Goal: Communication & Community: Answer question/provide support

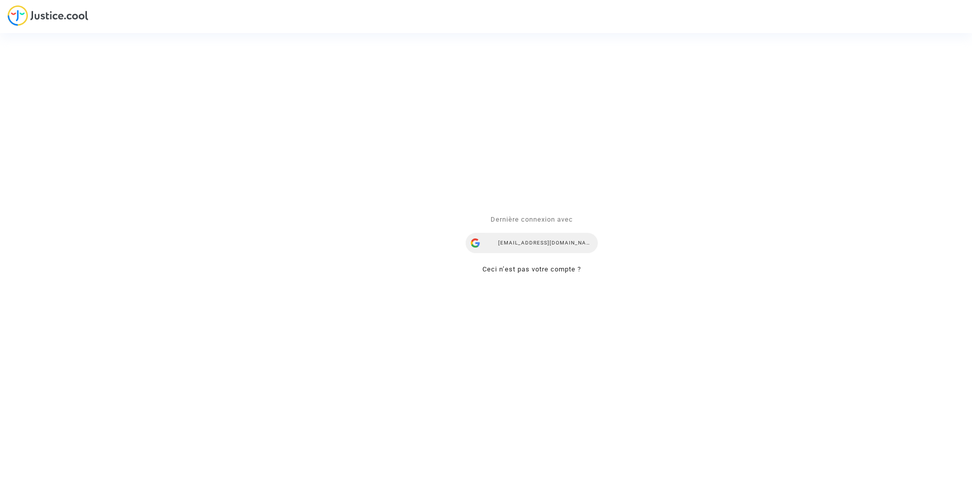
click at [576, 235] on div "[EMAIL_ADDRESS][DOMAIN_NAME]" at bounding box center [532, 243] width 132 height 20
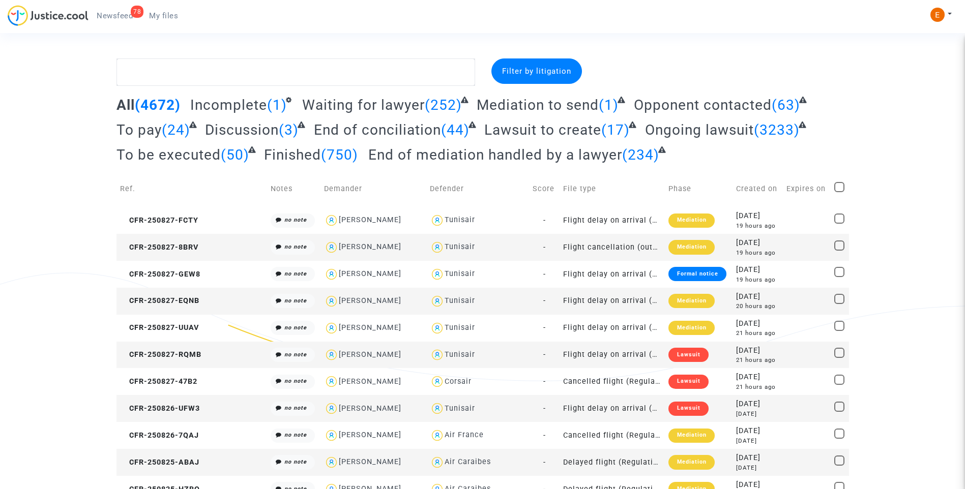
click at [125, 11] on link "78 Newsfeed" at bounding box center [114, 15] width 52 height 15
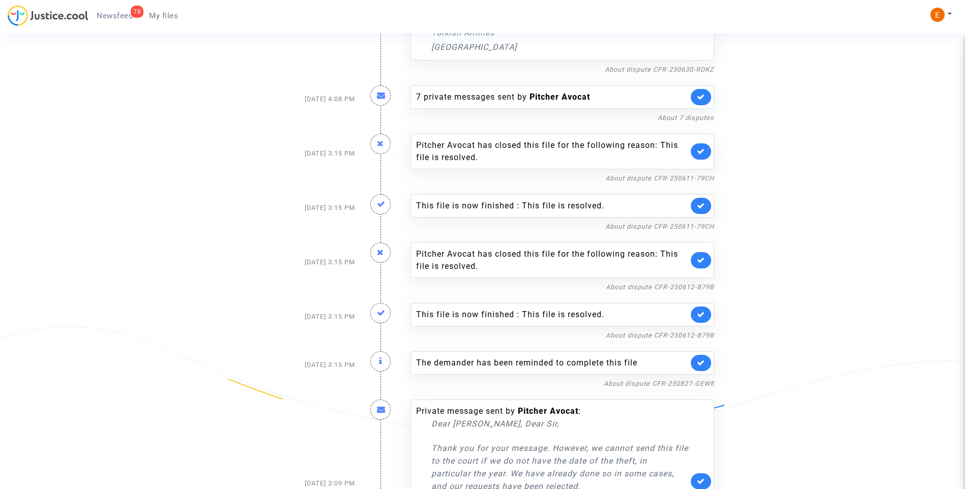
scroll to position [508, 0]
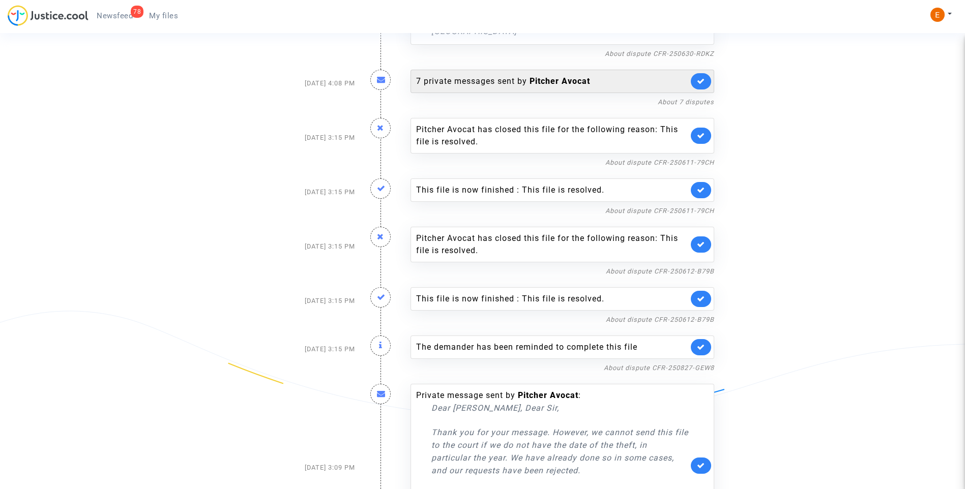
click at [462, 84] on div "7 private messages sent by Pitcher Avocat" at bounding box center [552, 81] width 272 height 12
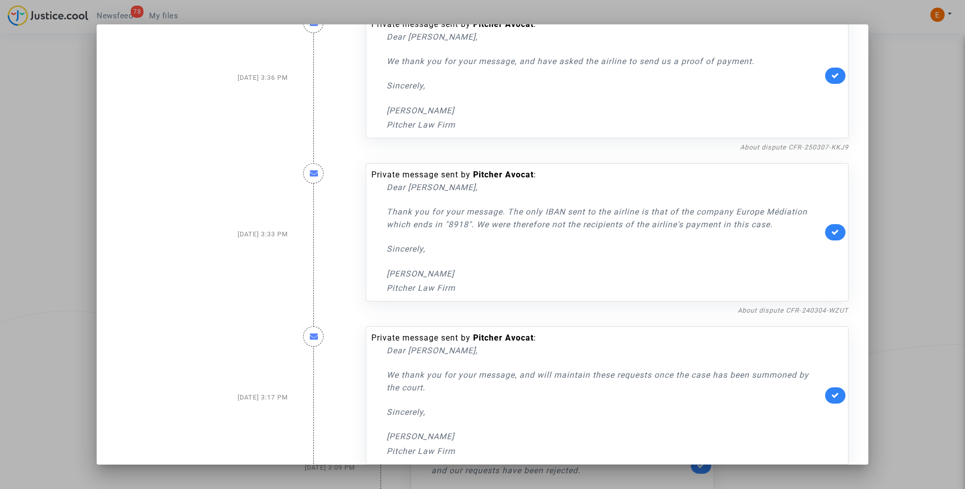
scroll to position [739, 0]
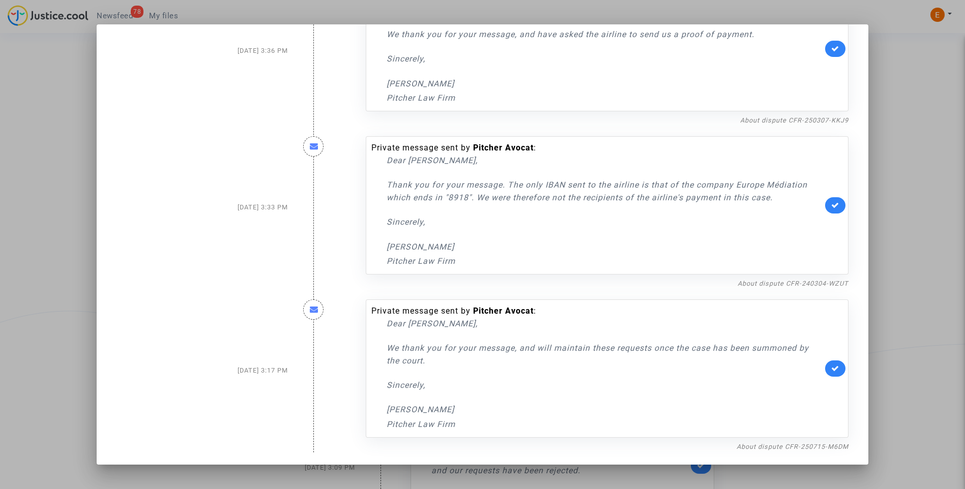
click at [906, 140] on div at bounding box center [482, 244] width 965 height 489
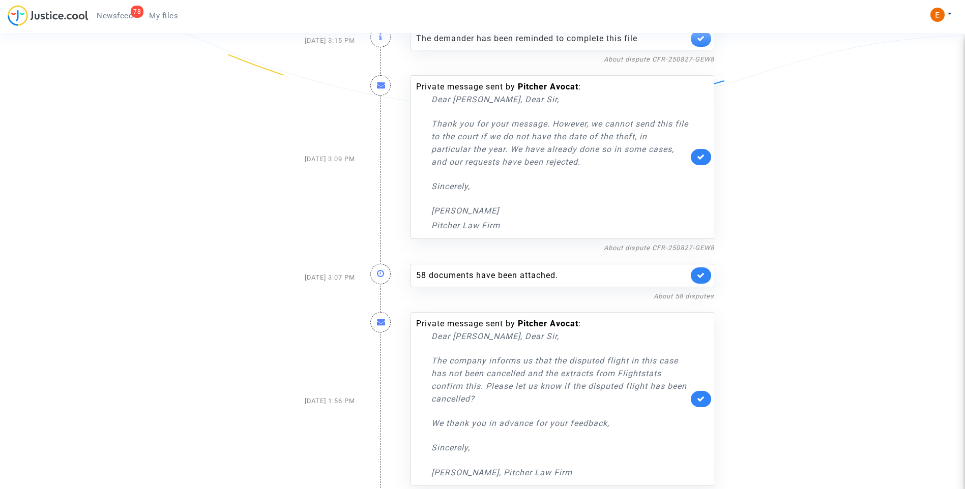
scroll to position [829, 0]
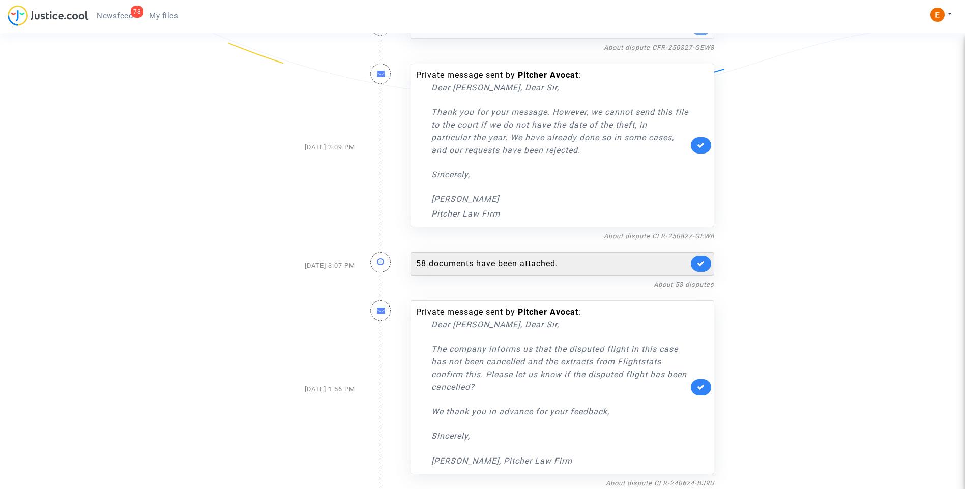
click at [520, 258] on div "58 documents have been attached." at bounding box center [552, 264] width 272 height 12
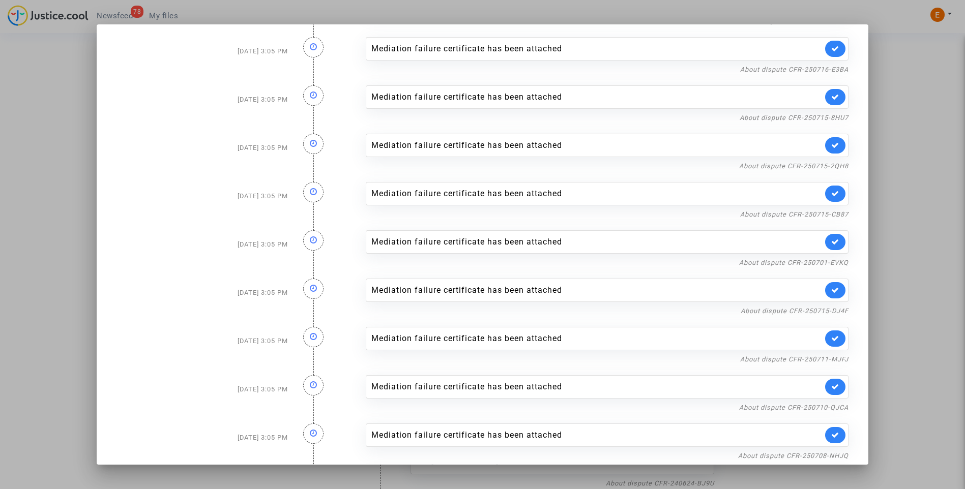
scroll to position [2386, 0]
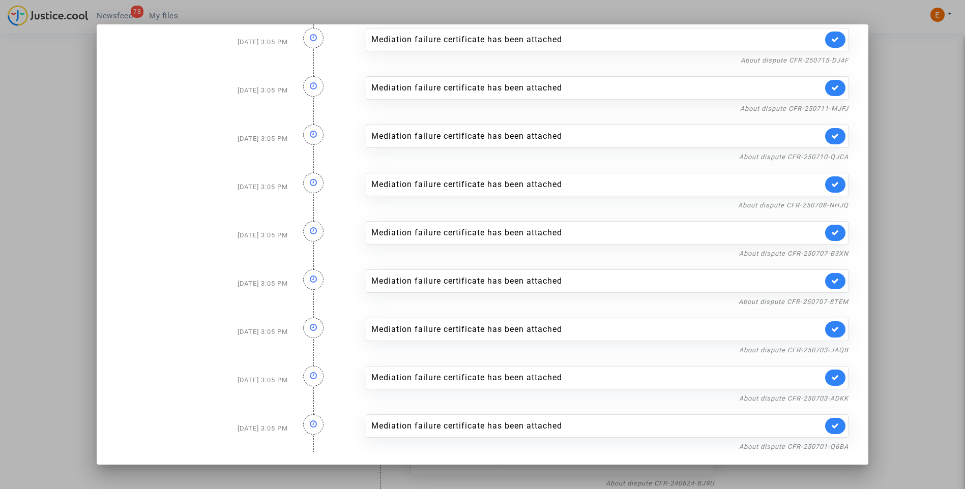
click at [922, 169] on div at bounding box center [482, 244] width 965 height 489
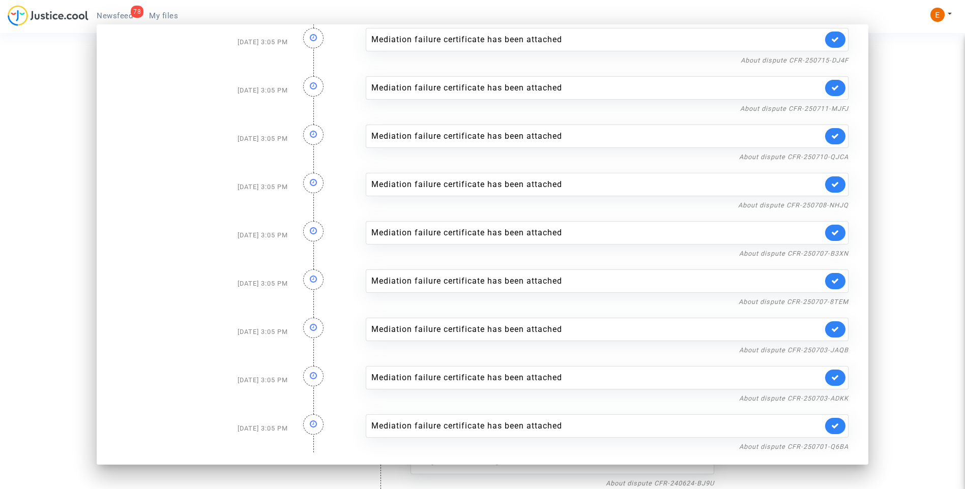
scroll to position [829, 0]
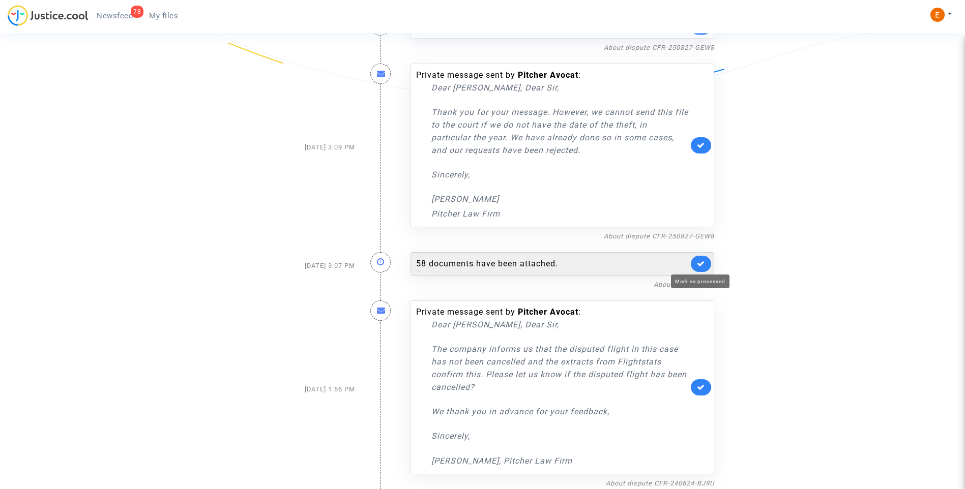
click at [703, 260] on icon at bounding box center [701, 264] width 8 height 8
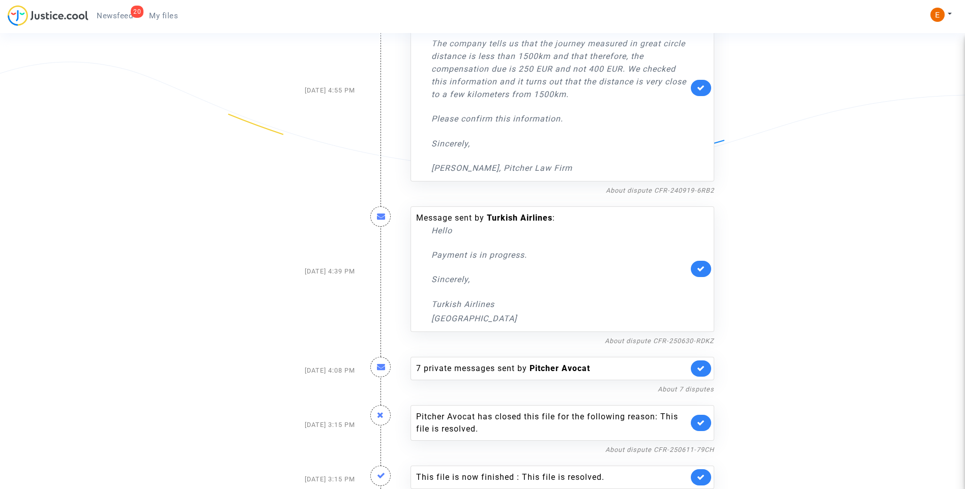
scroll to position [0, 0]
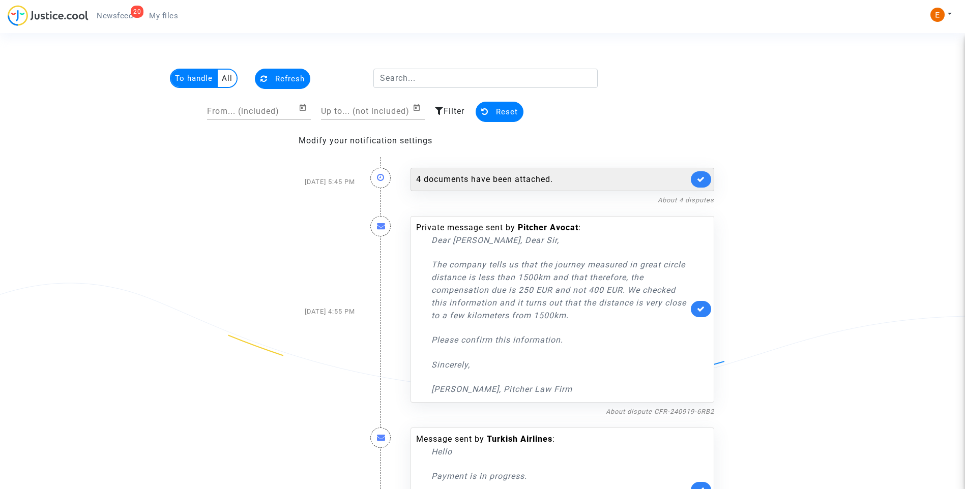
click at [474, 182] on div "4 documents have been attached." at bounding box center [552, 179] width 272 height 12
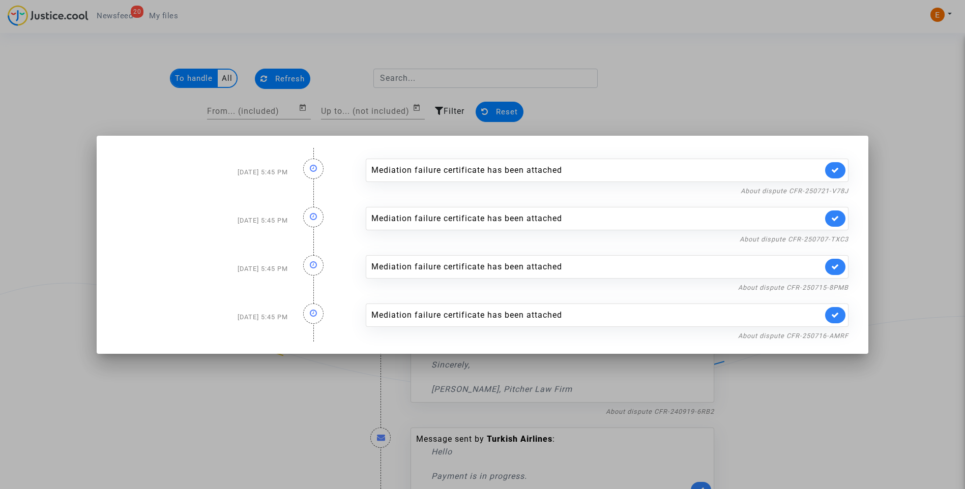
click at [722, 74] on div at bounding box center [482, 244] width 965 height 489
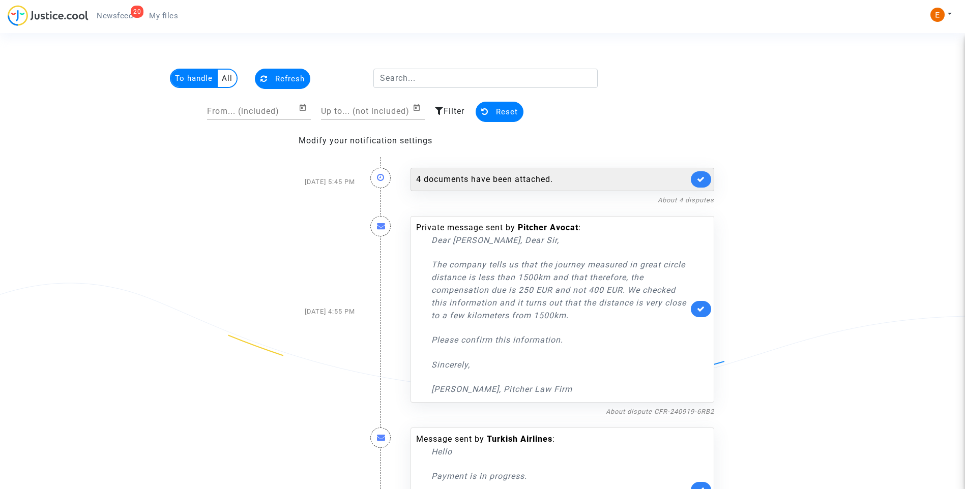
click at [700, 181] on icon at bounding box center [701, 179] width 8 height 8
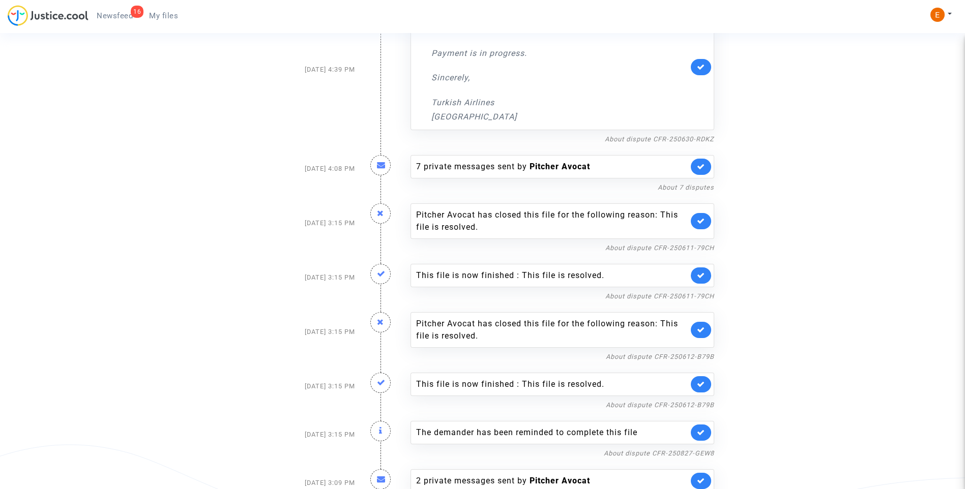
scroll to position [393, 0]
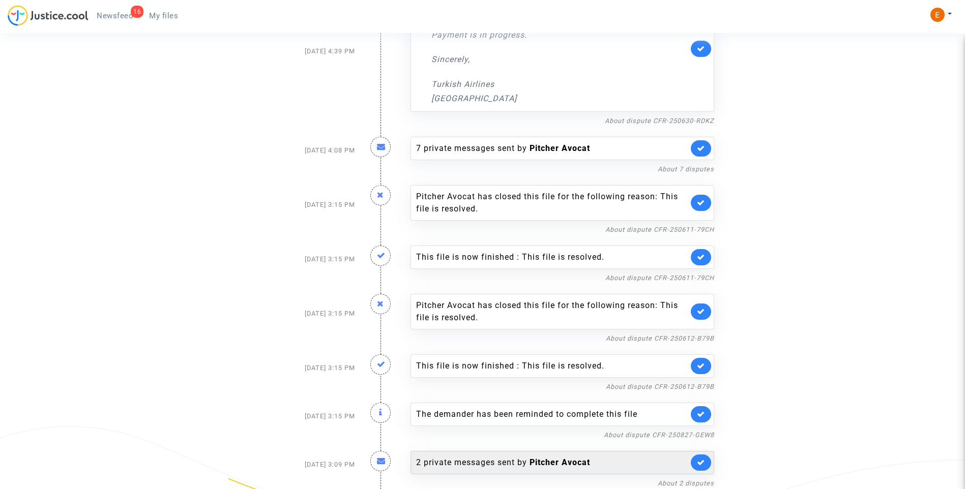
click at [525, 466] on div "2 private messages sent by Pitcher Avocat" at bounding box center [552, 463] width 272 height 12
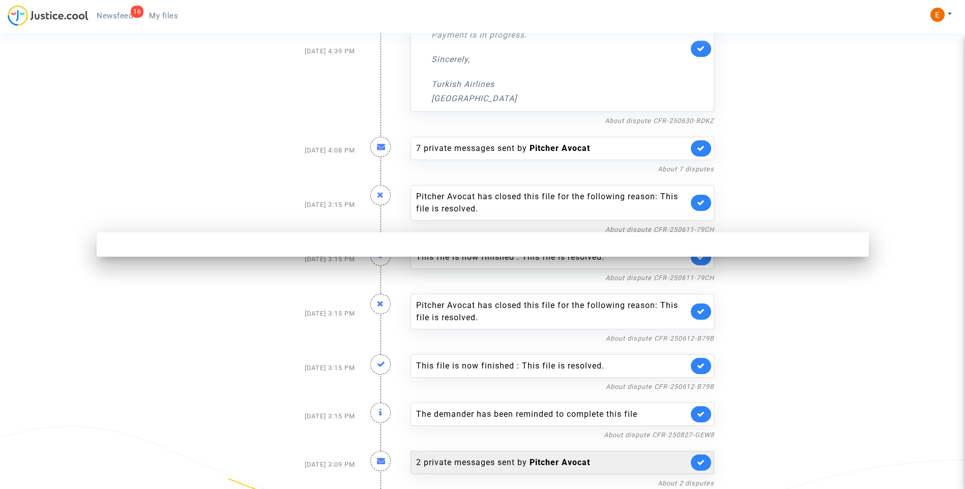
scroll to position [0, 0]
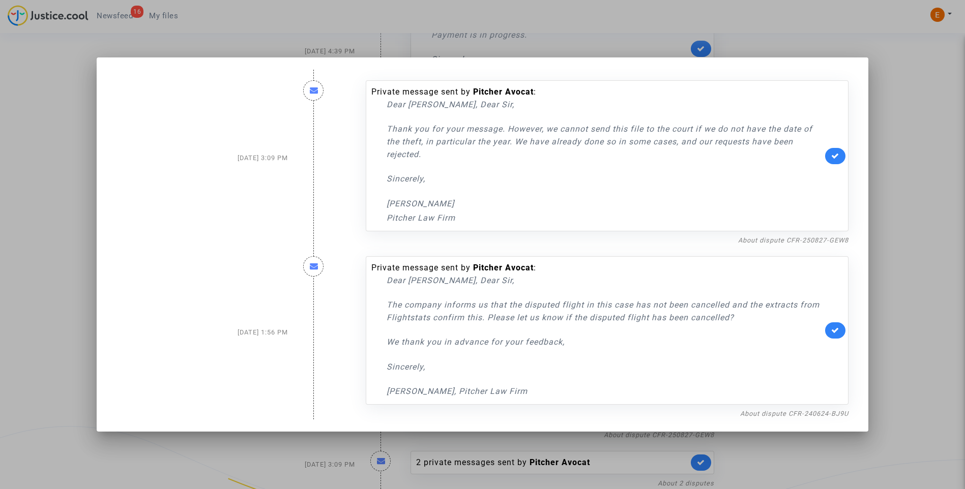
click at [914, 147] on div at bounding box center [482, 244] width 965 height 489
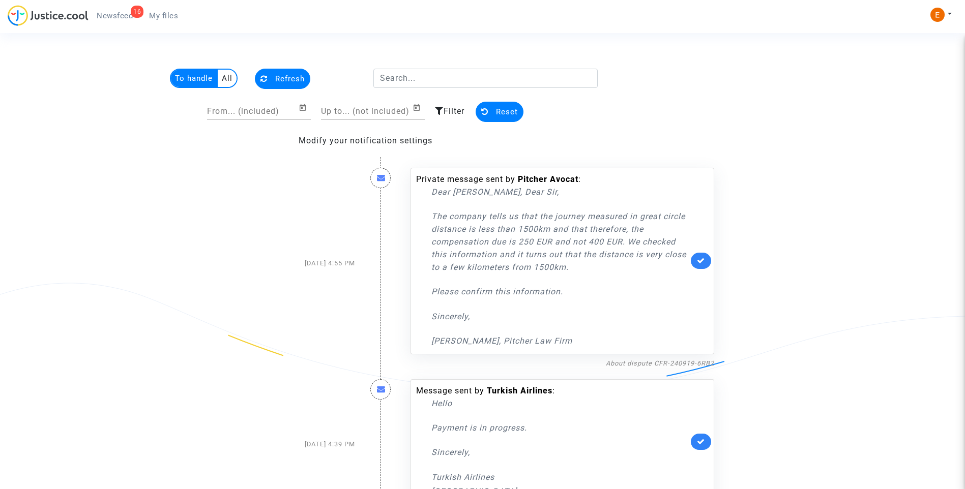
scroll to position [393, 0]
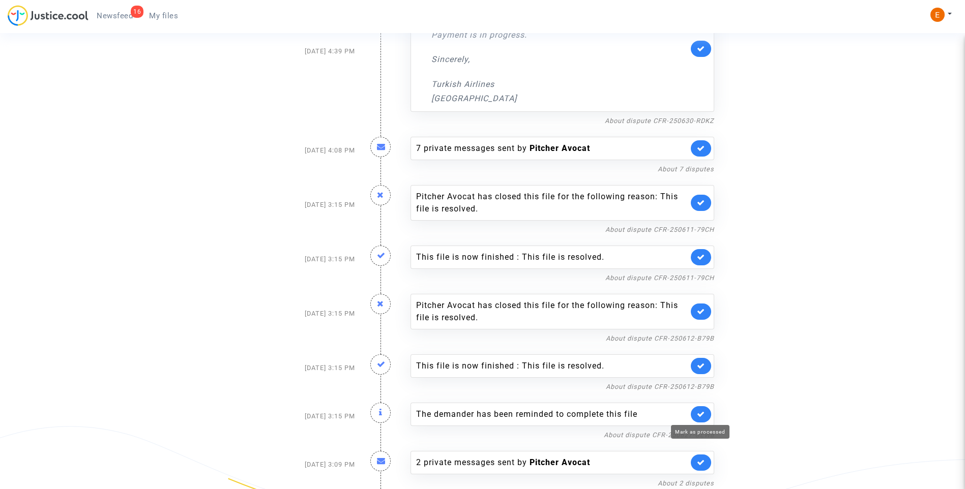
click at [701, 413] on icon at bounding box center [701, 414] width 8 height 8
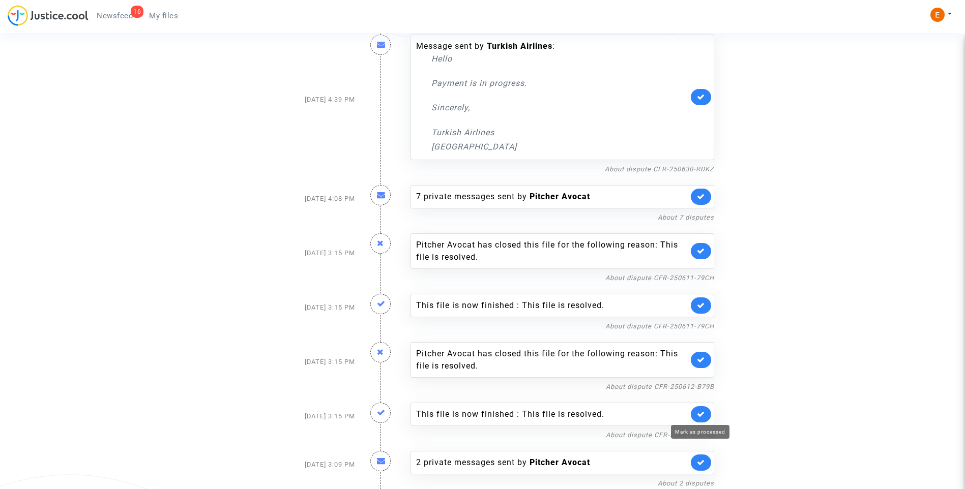
scroll to position [345, 0]
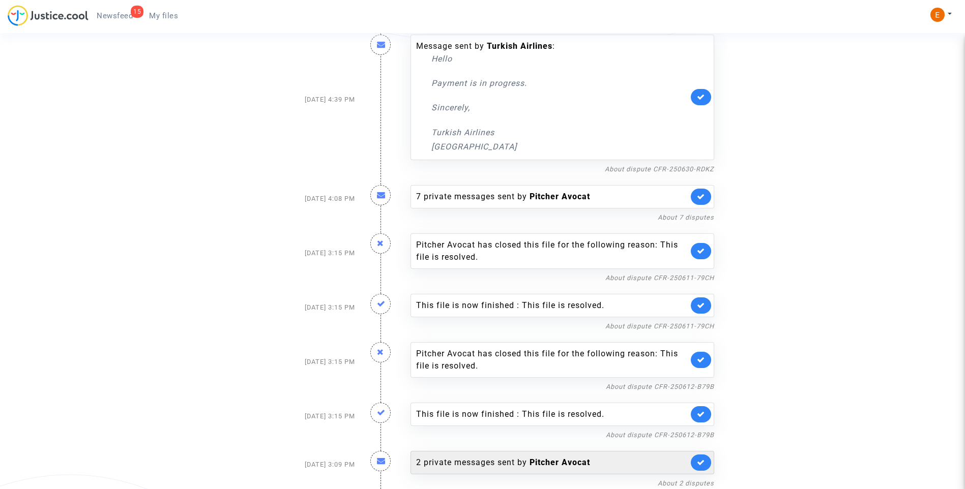
click at [497, 464] on div "2 private messages sent by Pitcher Avocat" at bounding box center [552, 463] width 272 height 12
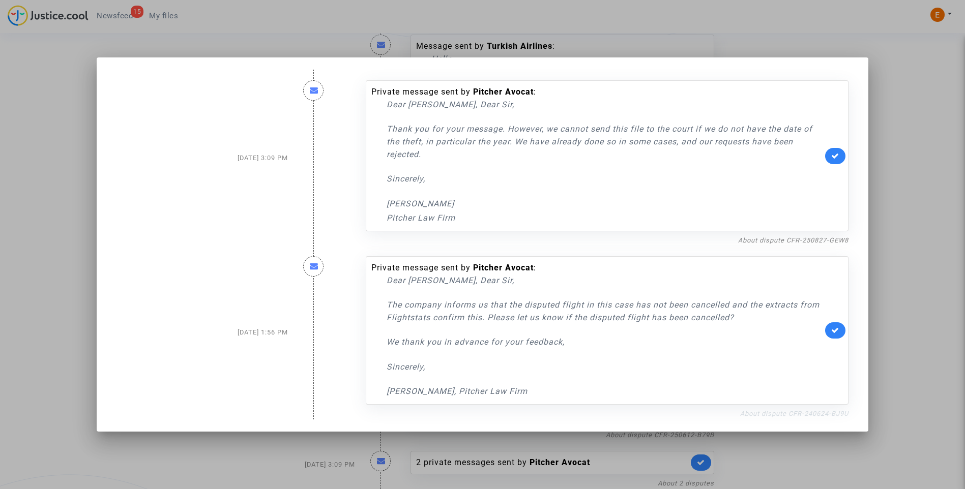
click at [794, 413] on link "About dispute CFR-240624-BJ9U" at bounding box center [794, 414] width 108 height 8
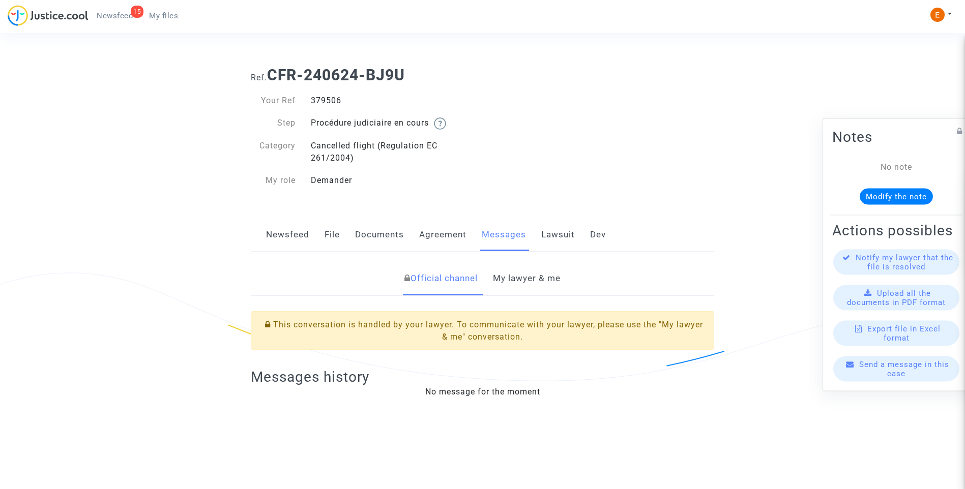
click at [552, 279] on link "My lawyer & me" at bounding box center [527, 279] width 68 height 34
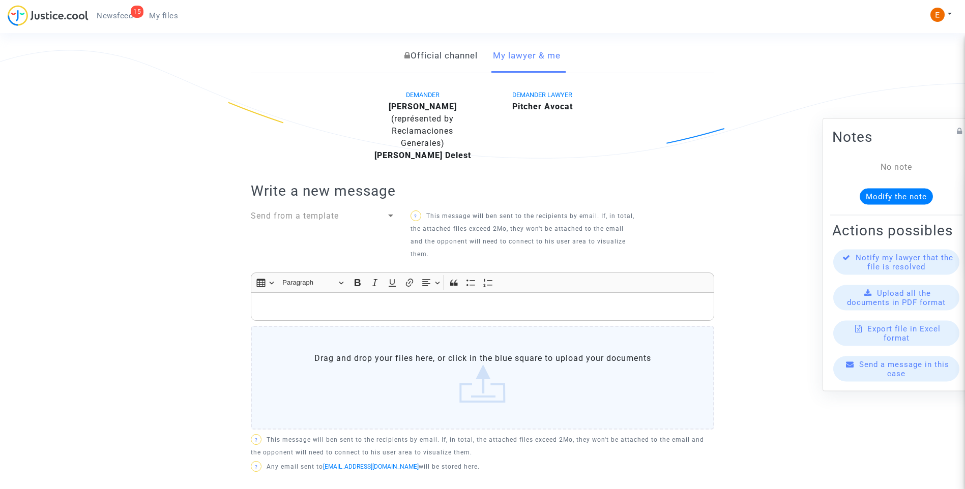
scroll to position [19, 0]
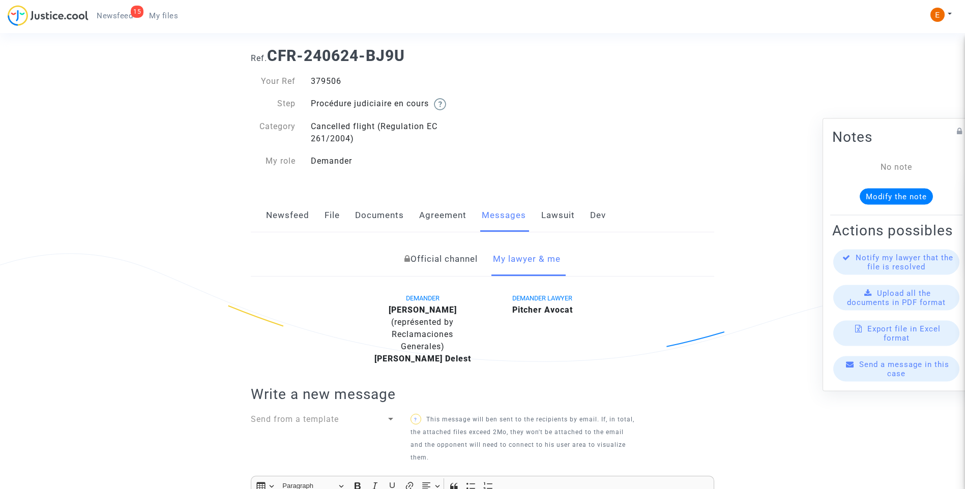
click at [336, 84] on div "379506" at bounding box center [392, 81] width 179 height 12
copy div "379506"
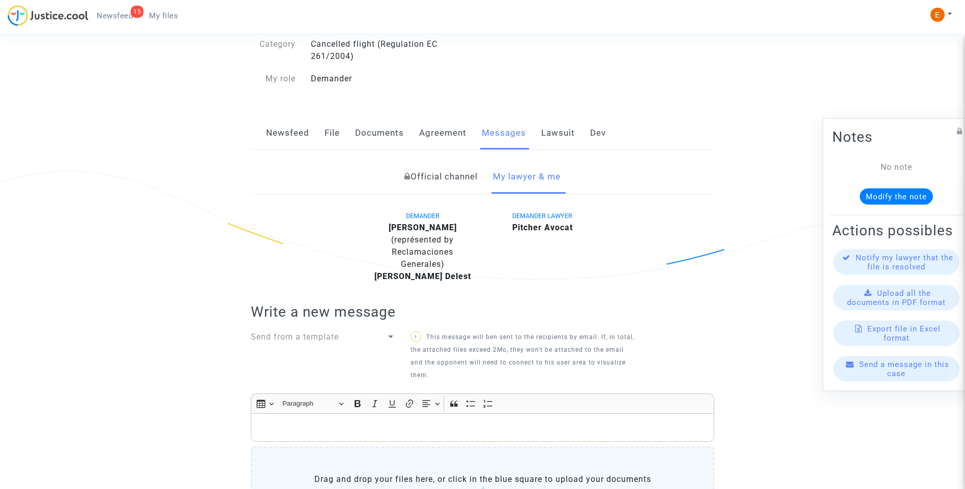
scroll to position [0, 0]
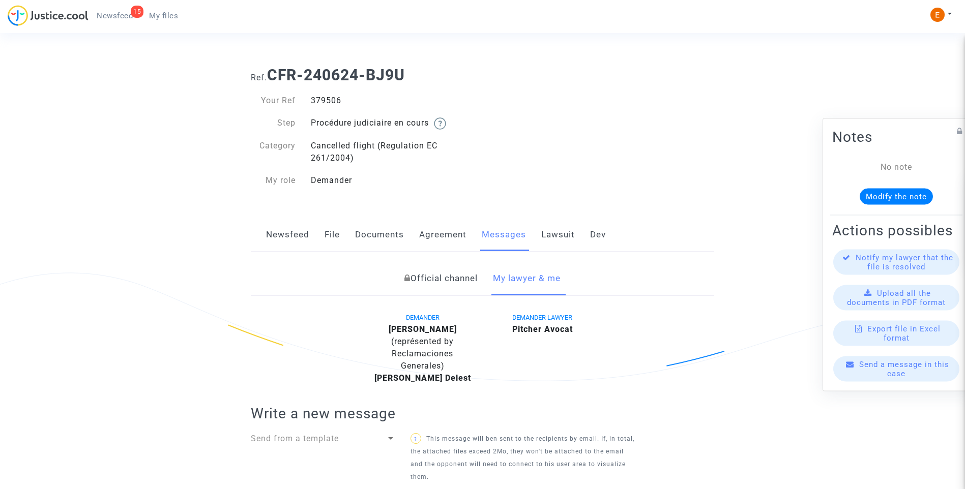
click at [337, 247] on link "File" at bounding box center [331, 235] width 15 height 34
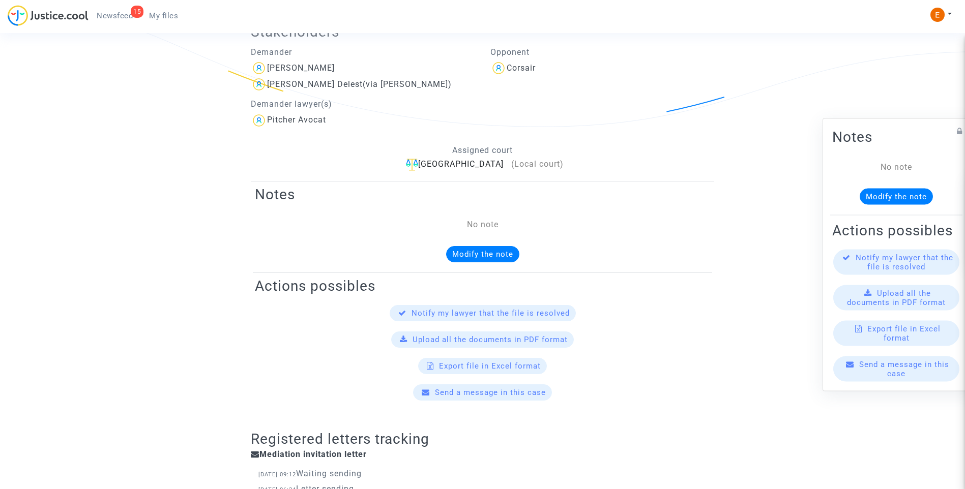
scroll to position [51, 0]
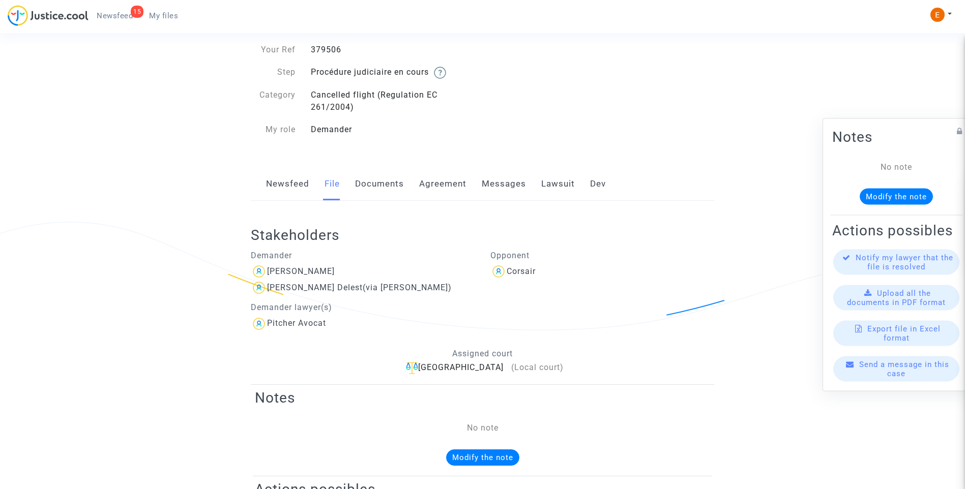
click at [510, 183] on link "Messages" at bounding box center [504, 184] width 44 height 34
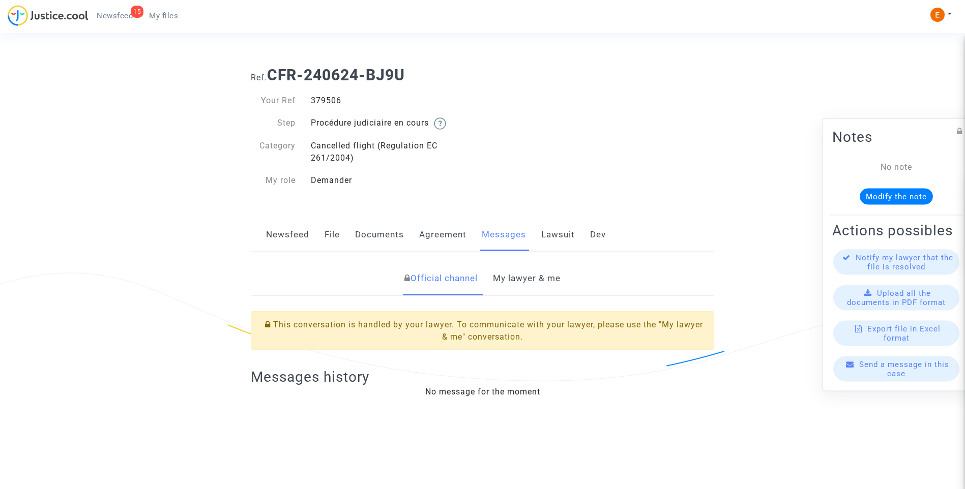
click at [546, 280] on link "My lawyer & me" at bounding box center [527, 279] width 68 height 34
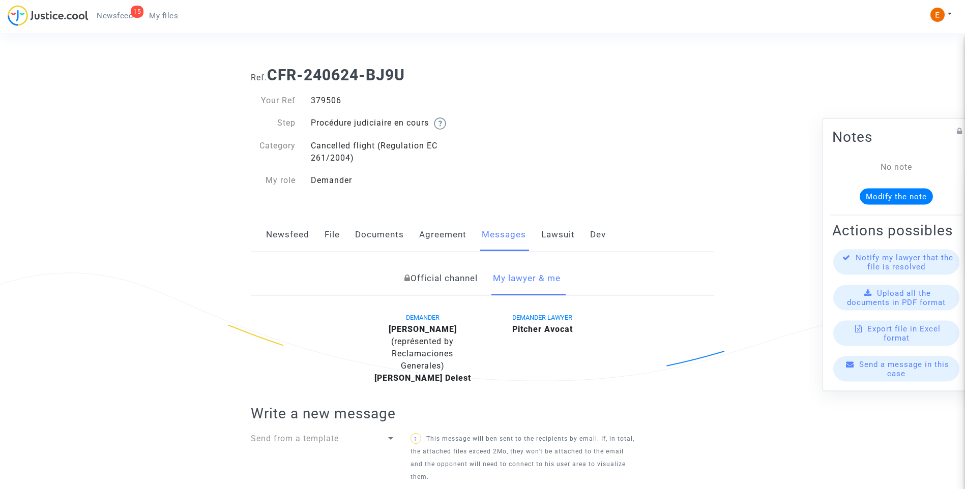
scroll to position [356, 0]
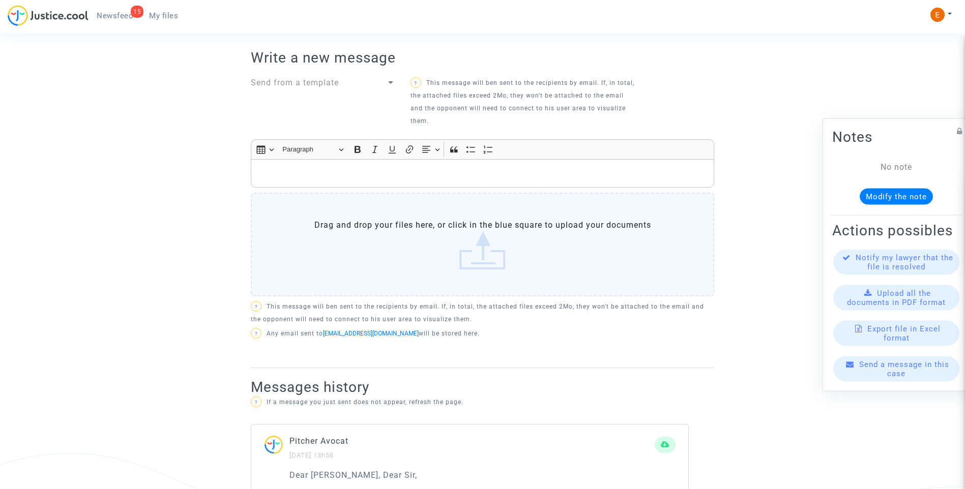
click at [370, 173] on p "Rich Text Editor, main" at bounding box center [482, 173] width 453 height 13
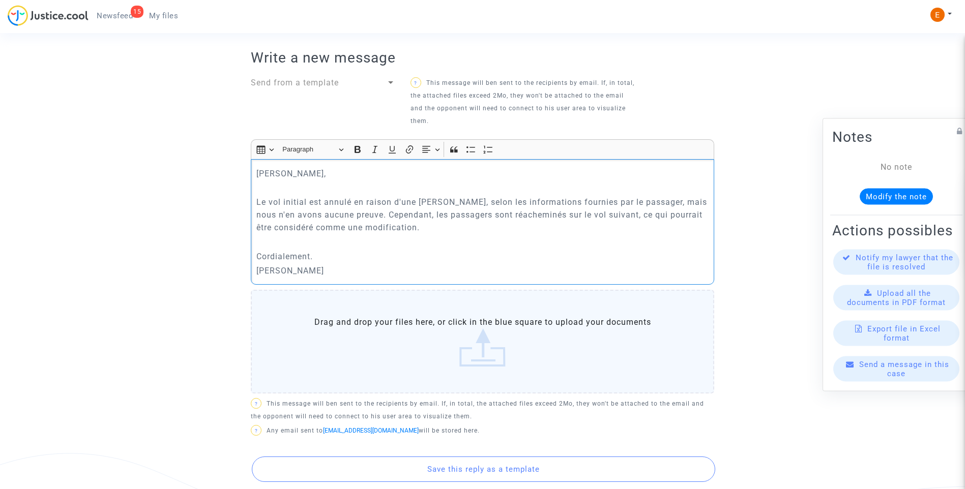
click at [527, 346] on label "Drag and drop your files here, or click in the blue square to upload your docum…" at bounding box center [482, 342] width 463 height 104
click at [0, 0] on input "Drag and drop your files here, or click in the blue square to upload your docum…" at bounding box center [0, 0] width 0 height 0
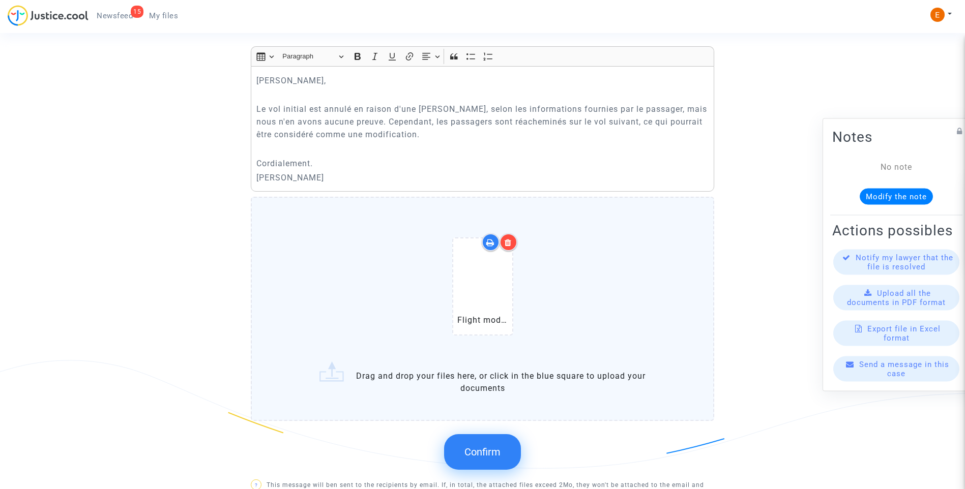
scroll to position [458, 0]
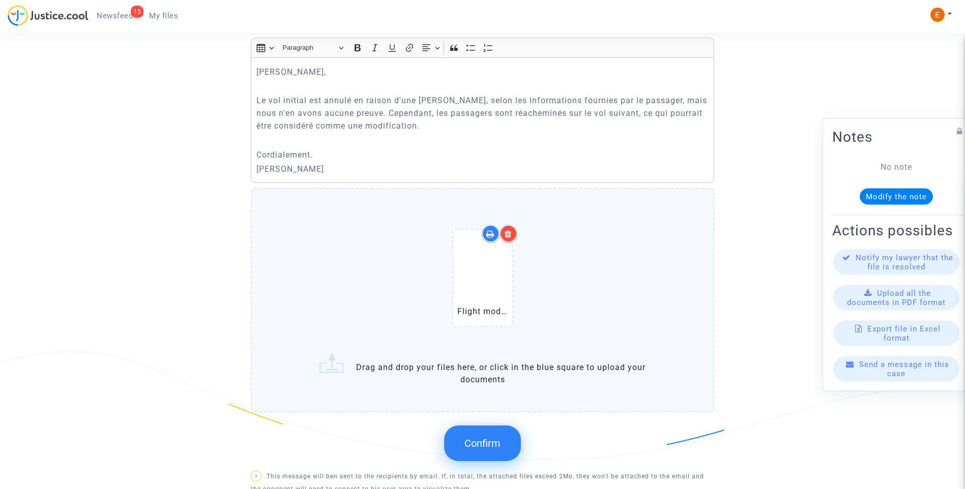
click at [482, 433] on button "Confirm" at bounding box center [482, 444] width 77 height 36
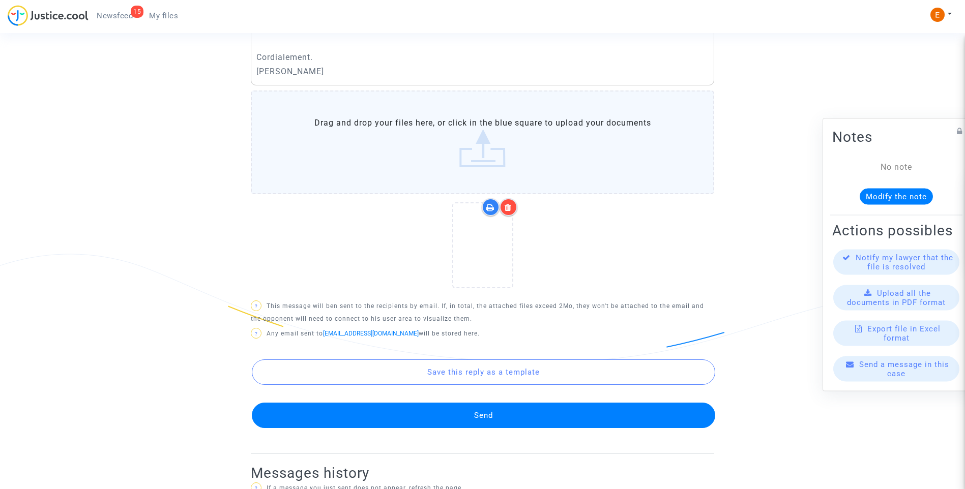
scroll to position [559, 0]
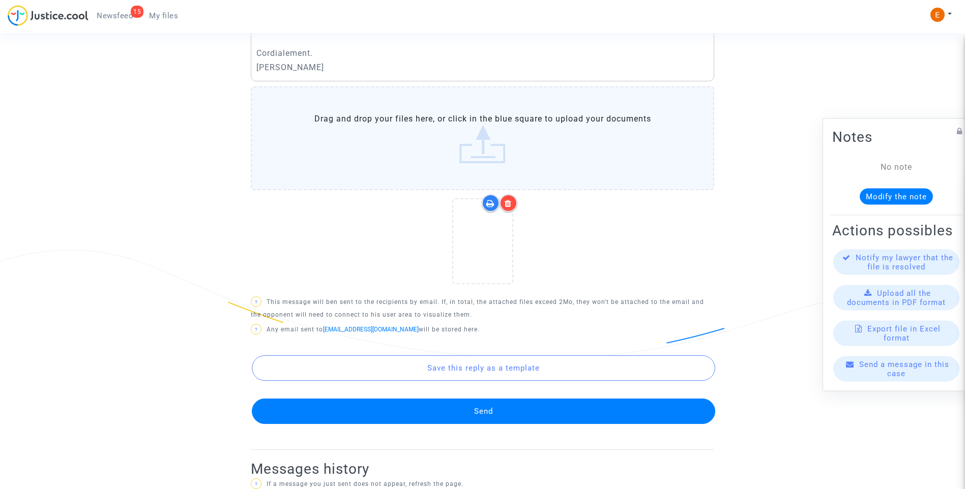
click at [483, 405] on button "Send" at bounding box center [483, 411] width 463 height 25
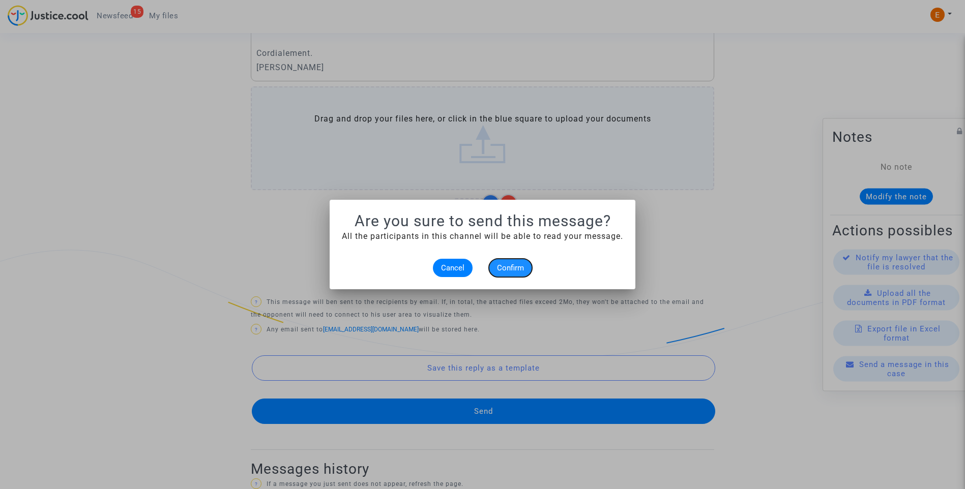
click at [503, 266] on span "Confirm" at bounding box center [510, 267] width 27 height 9
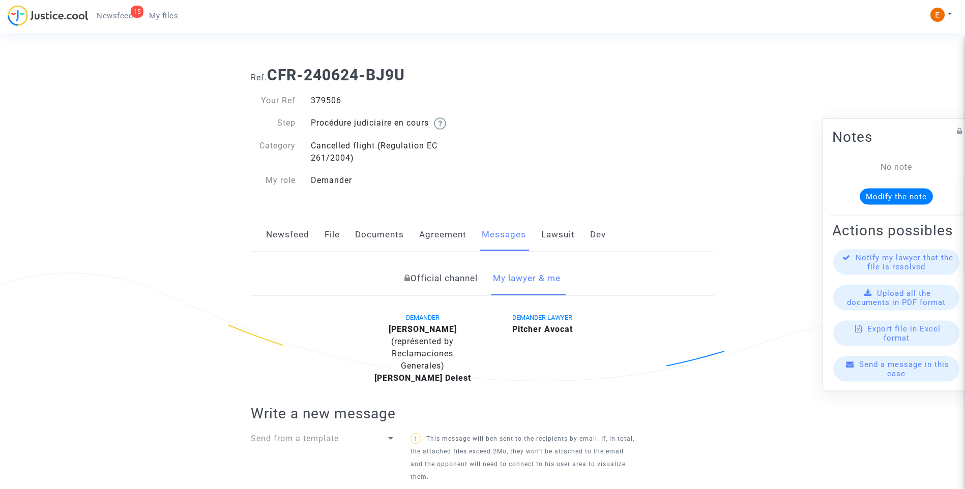
click at [125, 22] on link "15 Newsfeed" at bounding box center [114, 15] width 52 height 15
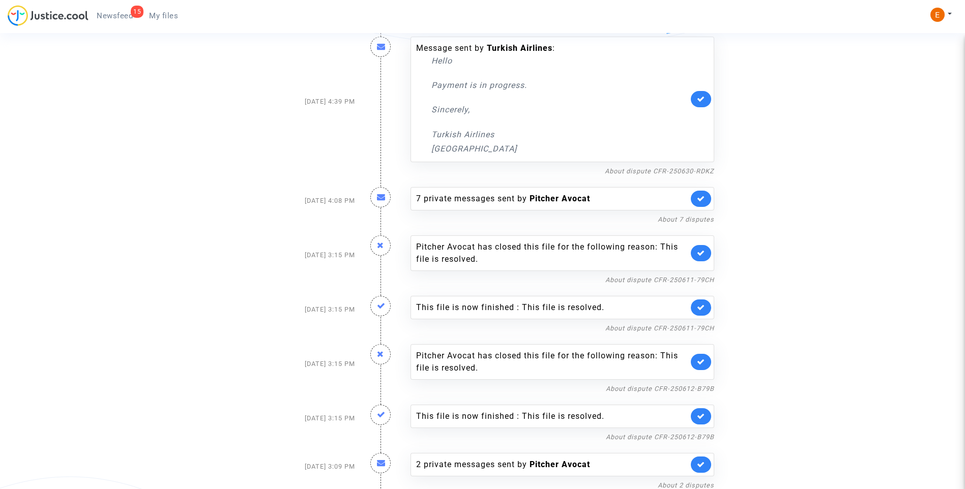
scroll to position [345, 0]
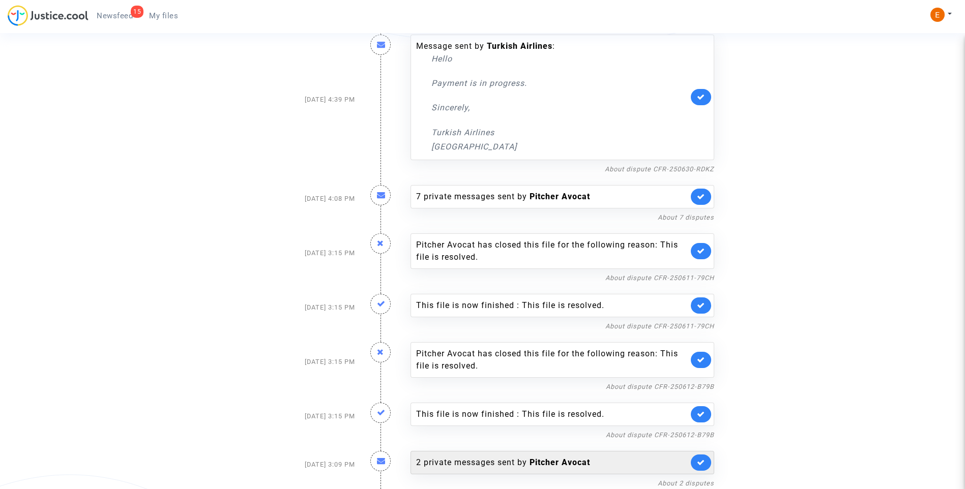
click at [556, 464] on b "Pitcher Avocat" at bounding box center [559, 463] width 61 height 10
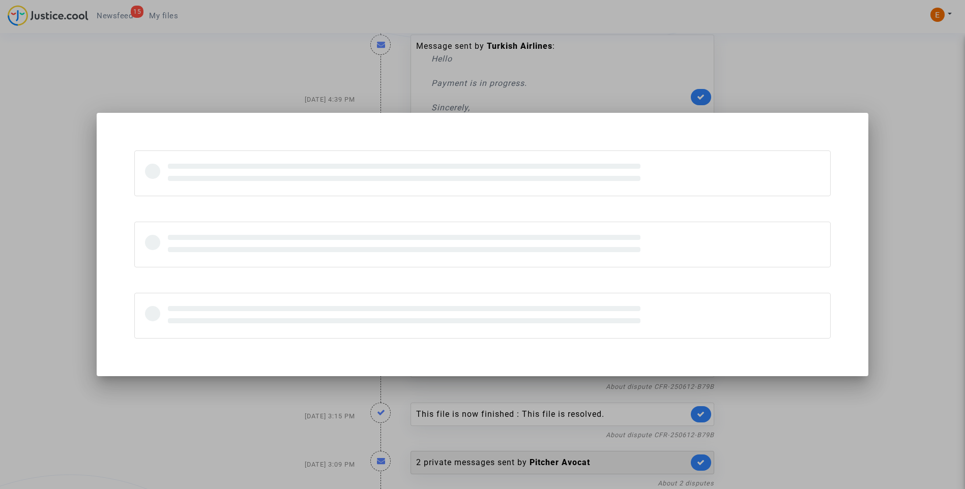
scroll to position [0, 0]
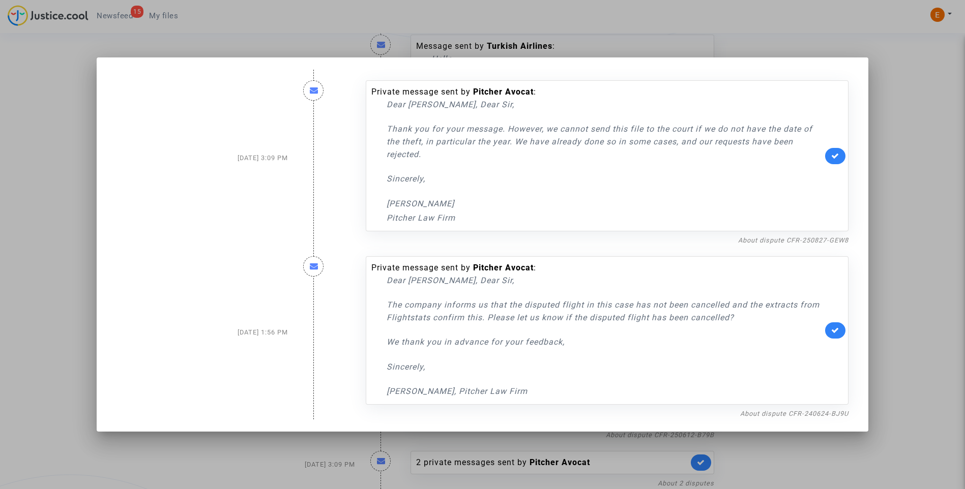
click at [834, 328] on icon at bounding box center [835, 330] width 8 height 8
click at [771, 242] on link "About dispute CFR-250827-GEW8" at bounding box center [793, 240] width 110 height 8
click at [845, 156] on link at bounding box center [835, 156] width 20 height 16
click at [890, 146] on div at bounding box center [482, 244] width 965 height 489
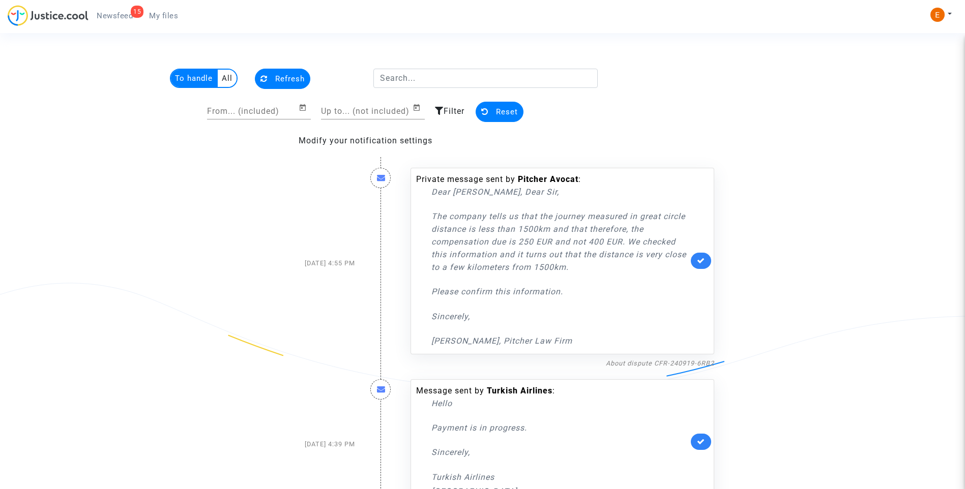
scroll to position [345, 0]
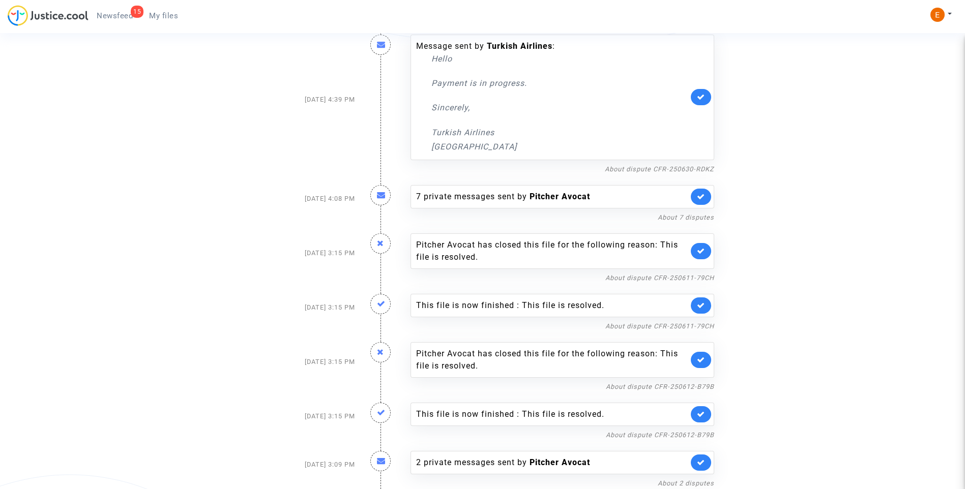
click at [179, 23] on link "My files" at bounding box center [163, 15] width 45 height 15
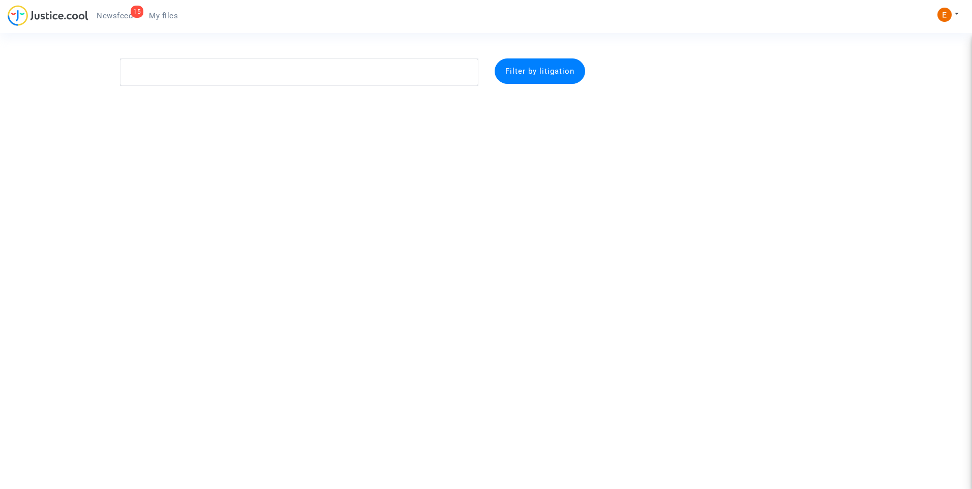
click at [124, 15] on span "Newsfeed" at bounding box center [115, 15] width 36 height 9
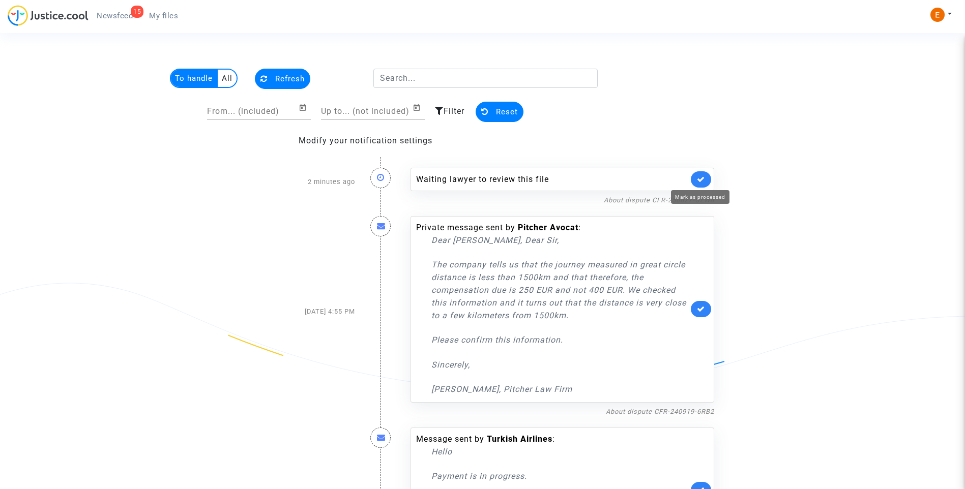
click at [690, 178] on link at bounding box center [700, 179] width 20 height 16
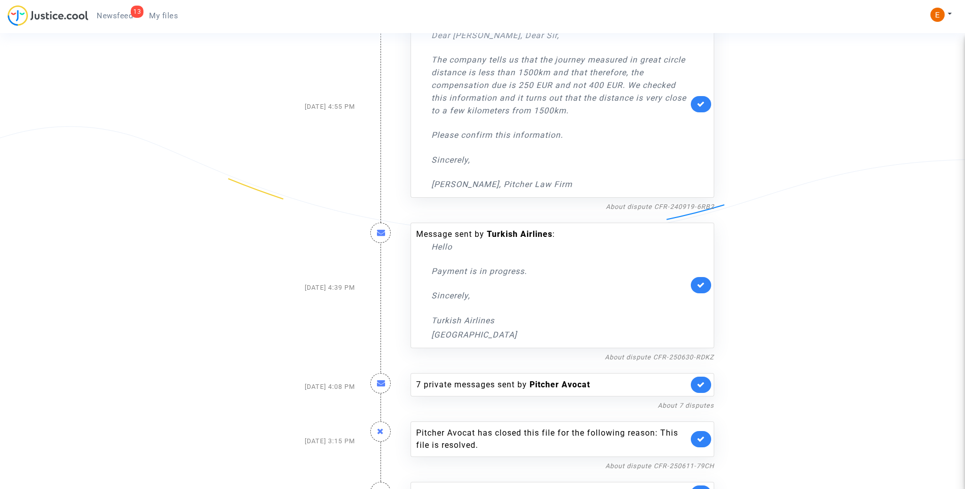
scroll to position [296, 0]
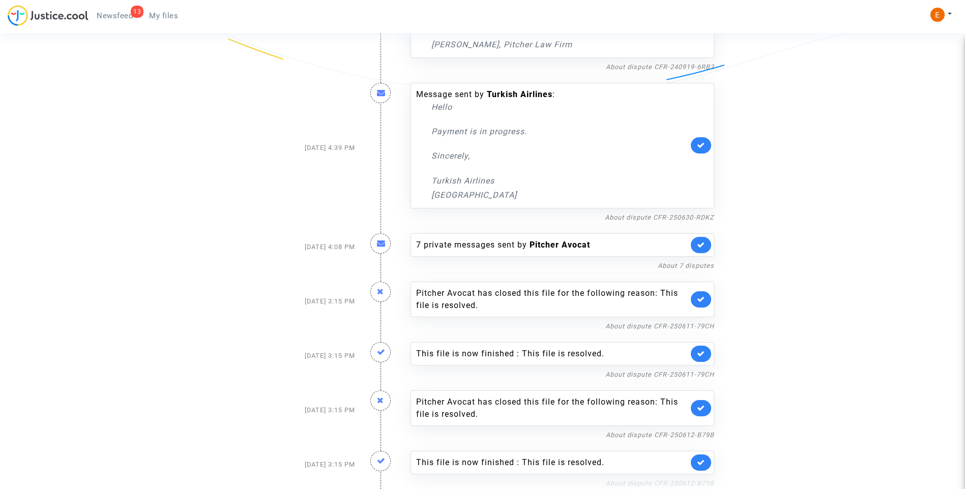
click at [698, 484] on link "About dispute CFR-250612-B79B" at bounding box center [660, 483] width 108 height 8
click at [702, 465] on icon at bounding box center [701, 463] width 8 height 8
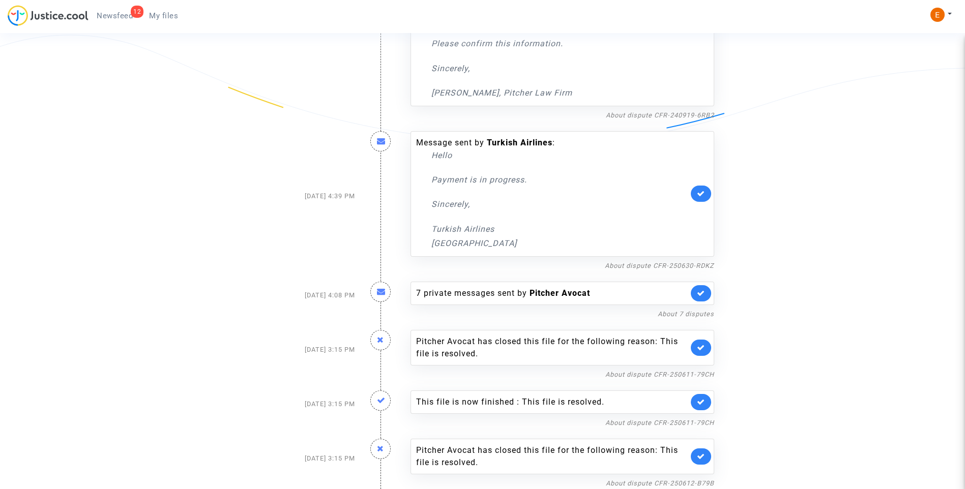
click at [702, 457] on icon at bounding box center [701, 457] width 8 height 8
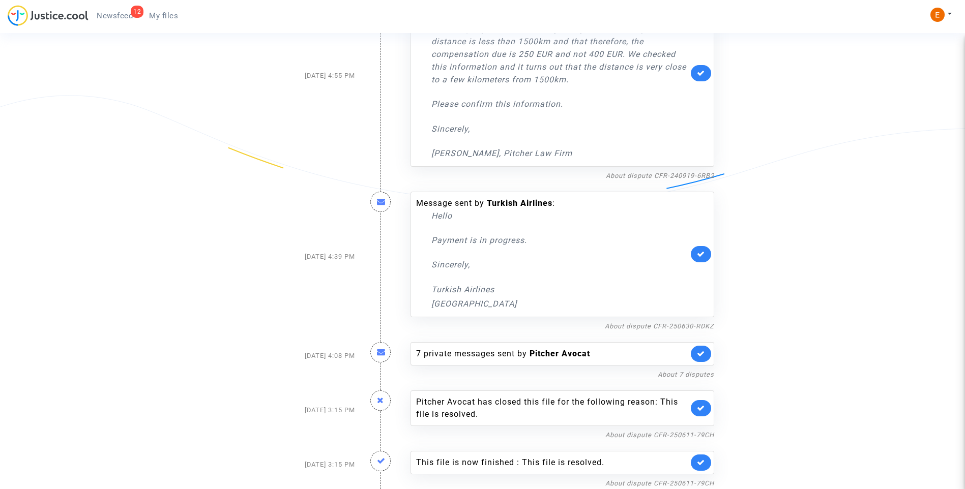
scroll to position [188, 0]
click at [686, 484] on link "About dispute CFR-250611-79CH" at bounding box center [659, 483] width 109 height 8
click at [704, 466] on link at bounding box center [700, 463] width 20 height 16
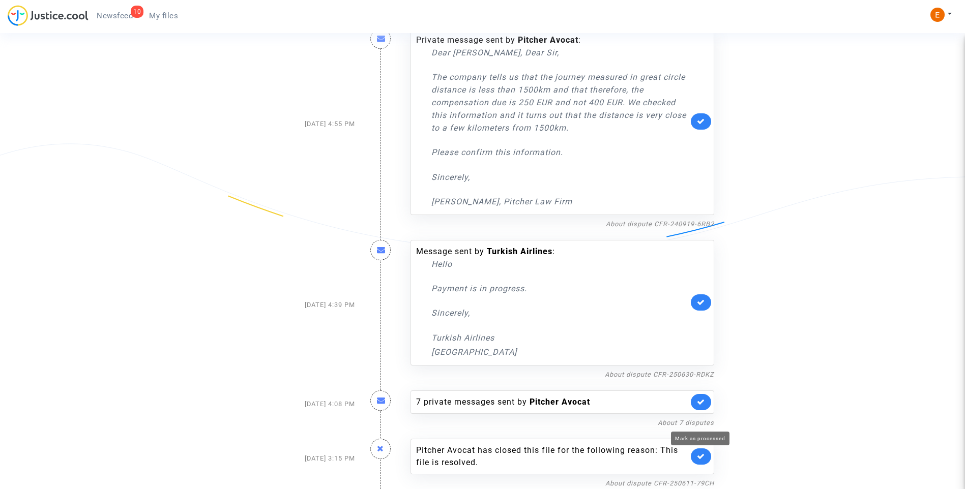
click at [700, 460] on icon at bounding box center [701, 457] width 8 height 8
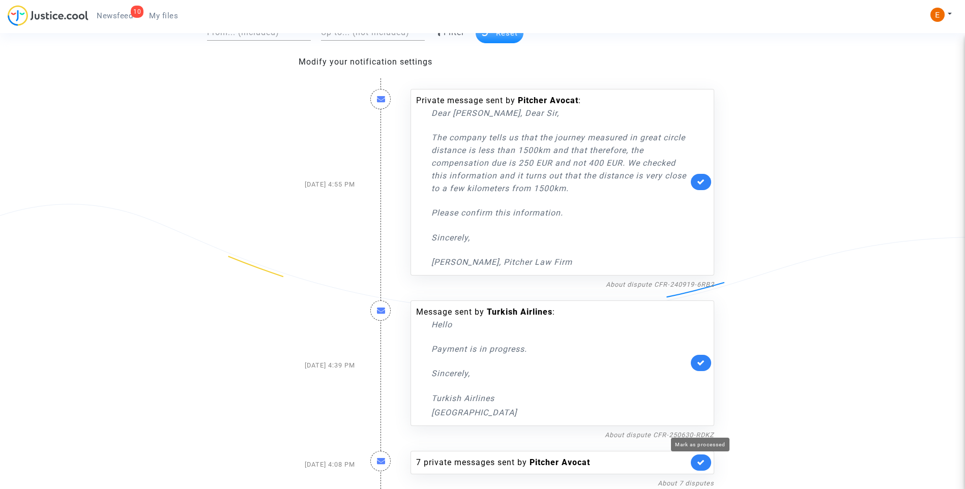
scroll to position [79, 0]
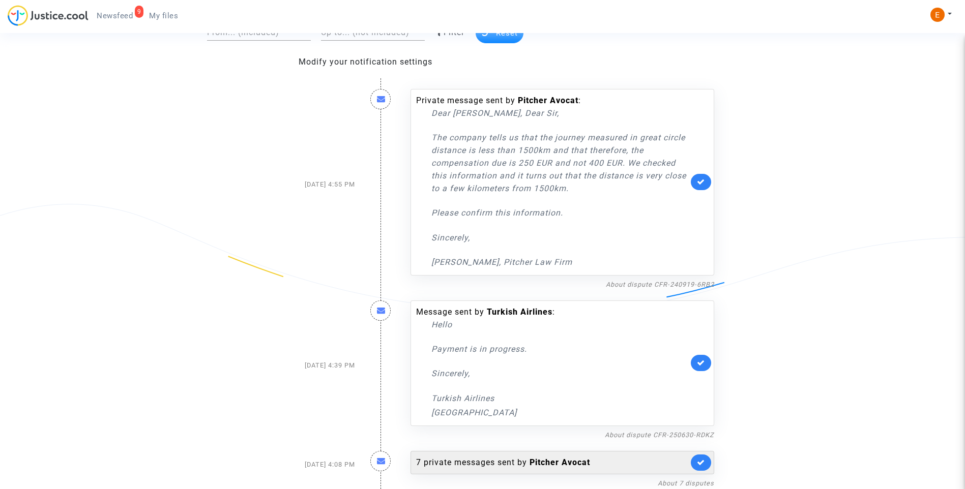
click at [470, 467] on div "7 private messages sent by Pitcher Avocat" at bounding box center [552, 463] width 272 height 12
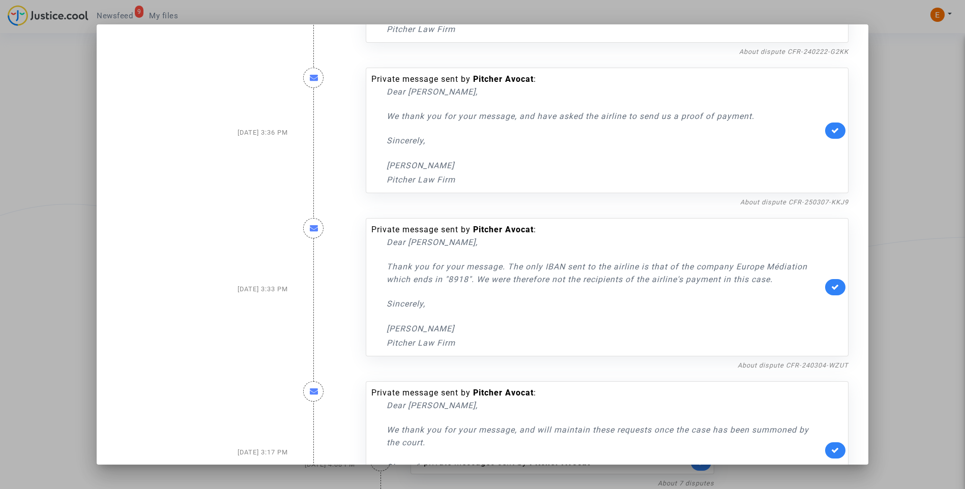
scroll to position [739, 0]
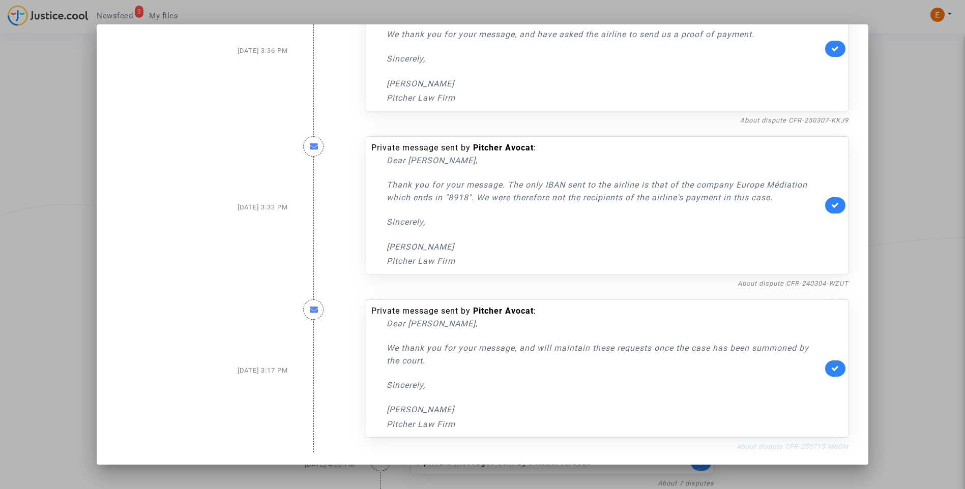
click at [756, 447] on link "About dispute CFR-250715-M6DM" at bounding box center [792, 447] width 112 height 8
click at [831, 371] on icon at bounding box center [835, 369] width 8 height 8
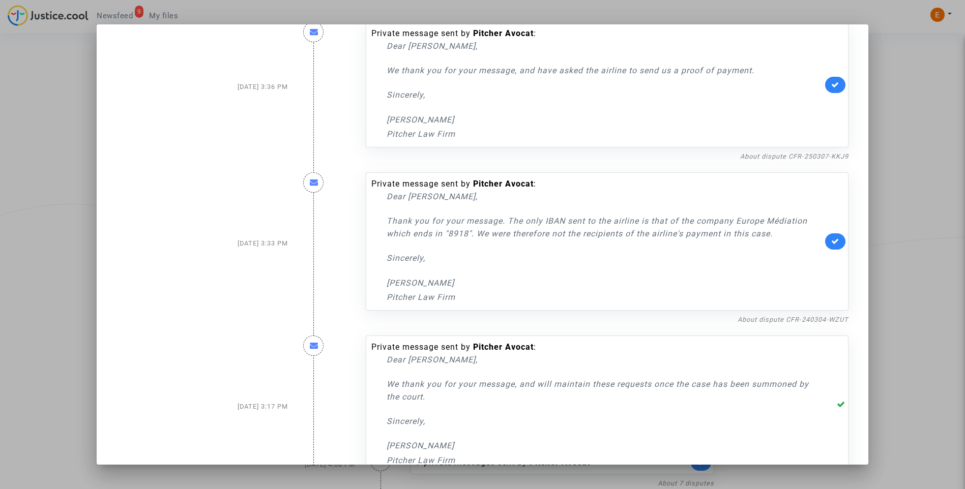
scroll to position [688, 0]
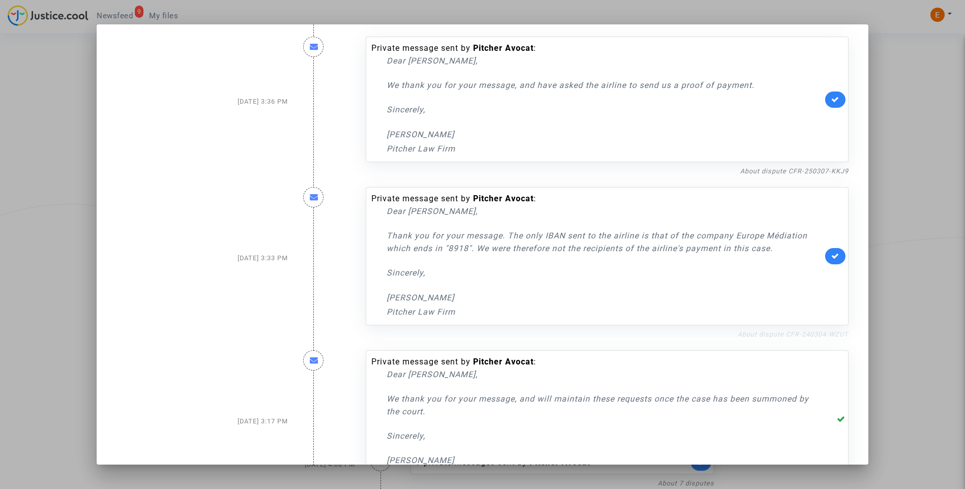
click at [815, 331] on link "About dispute CFR-240304-WZUT" at bounding box center [792, 334] width 111 height 8
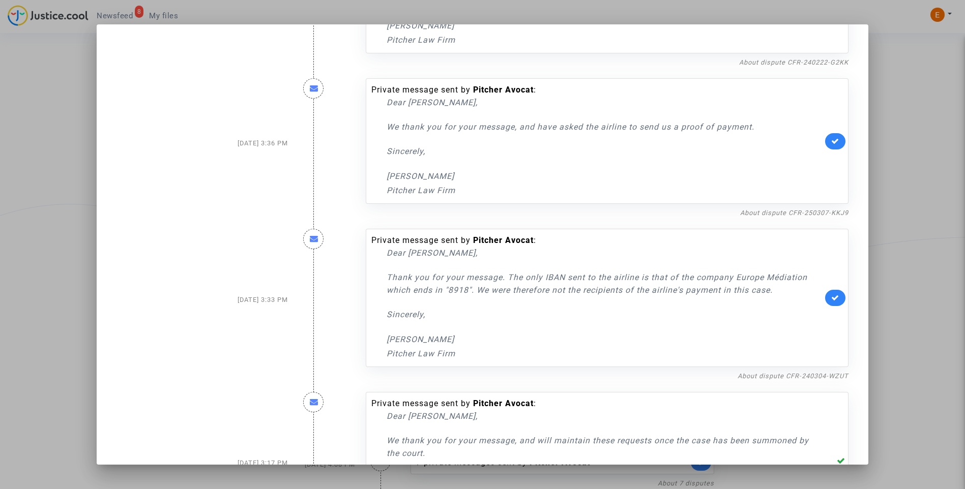
scroll to position [637, 0]
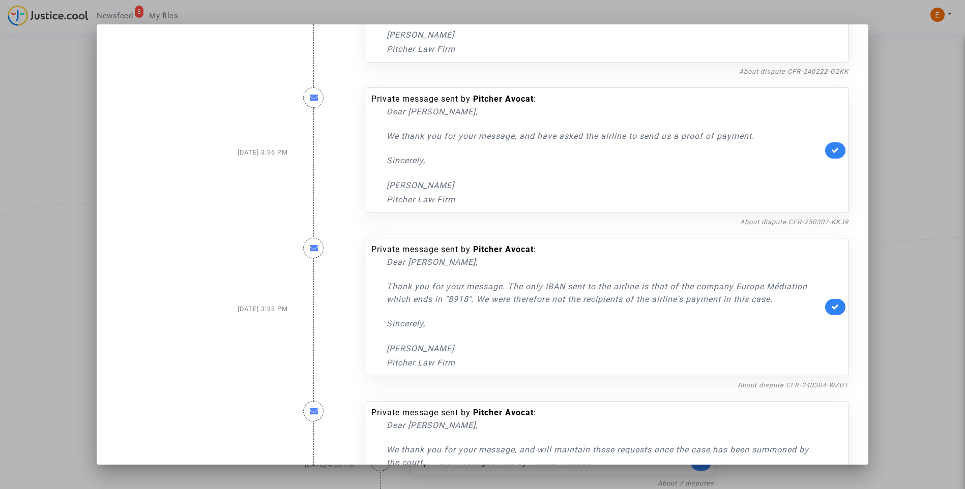
click at [836, 307] on link at bounding box center [835, 307] width 20 height 16
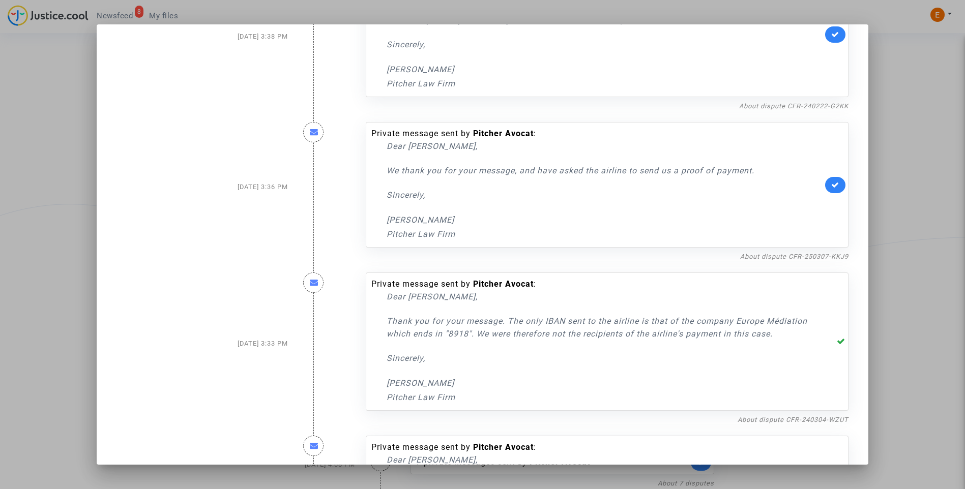
scroll to position [586, 0]
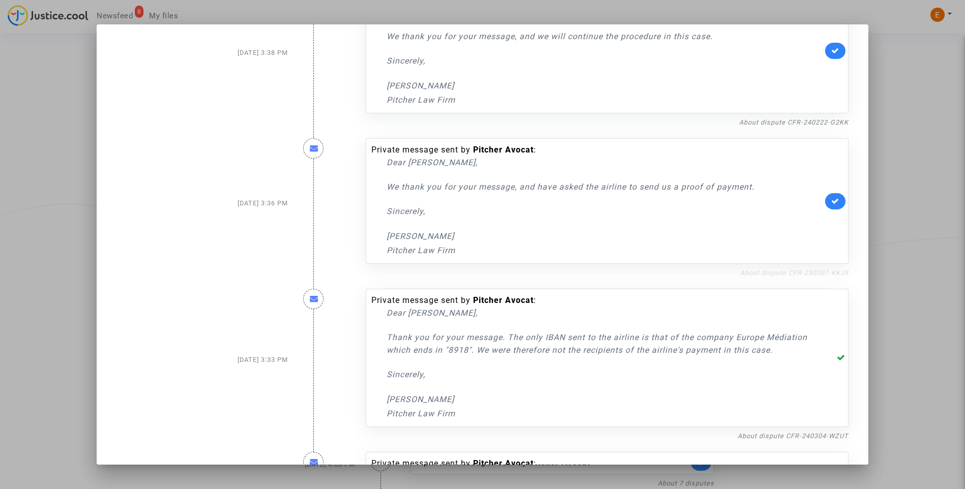
click at [762, 271] on link "About dispute CFR-250307-KKJ9" at bounding box center [794, 273] width 108 height 8
drag, startPoint x: 785, startPoint y: 188, endPoint x: 365, endPoint y: 181, distance: 419.5
click at [366, 181] on div "Private message sent by Pitcher Avocat : Dear Erik, We thank you for your messa…" at bounding box center [607, 201] width 483 height 126
drag, startPoint x: 365, startPoint y: 181, endPoint x: 408, endPoint y: 188, distance: 43.7
click at [542, 202] on div "Dear Erik, Le agradecemos su mensaje y le hemos pedido a la aerolínea que nos e…" at bounding box center [604, 206] width 436 height 101
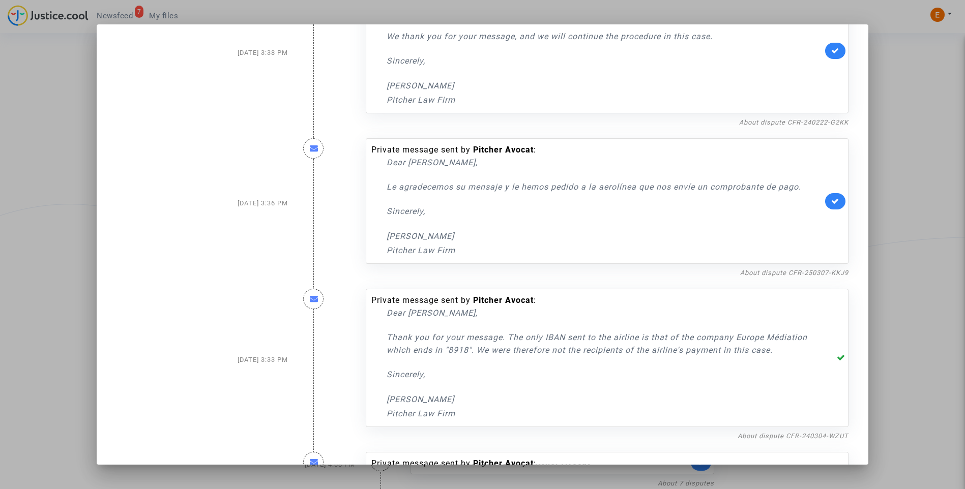
click at [718, 227] on div "Dear Erik, Le agradecemos su mensaje y le hemos pedido a la aerolínea que nos e…" at bounding box center [604, 206] width 436 height 101
click at [831, 203] on icon at bounding box center [835, 201] width 8 height 8
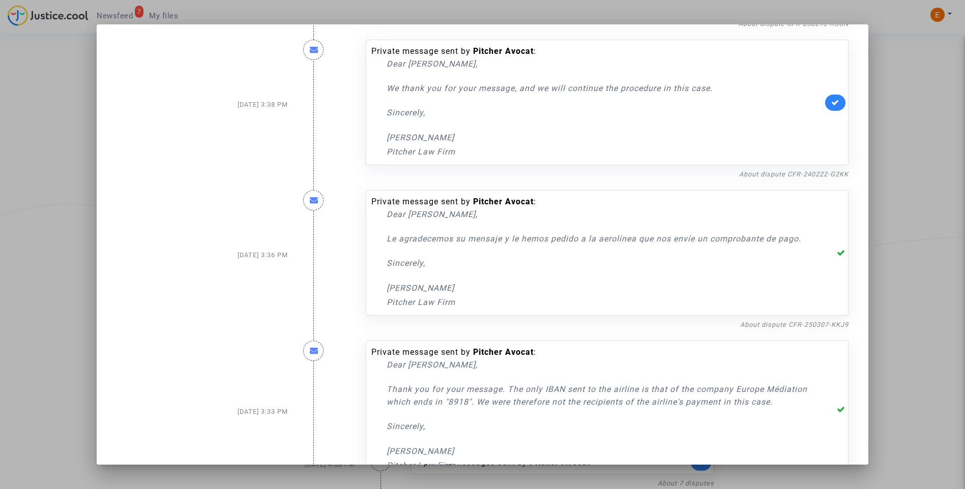
scroll to position [332, 0]
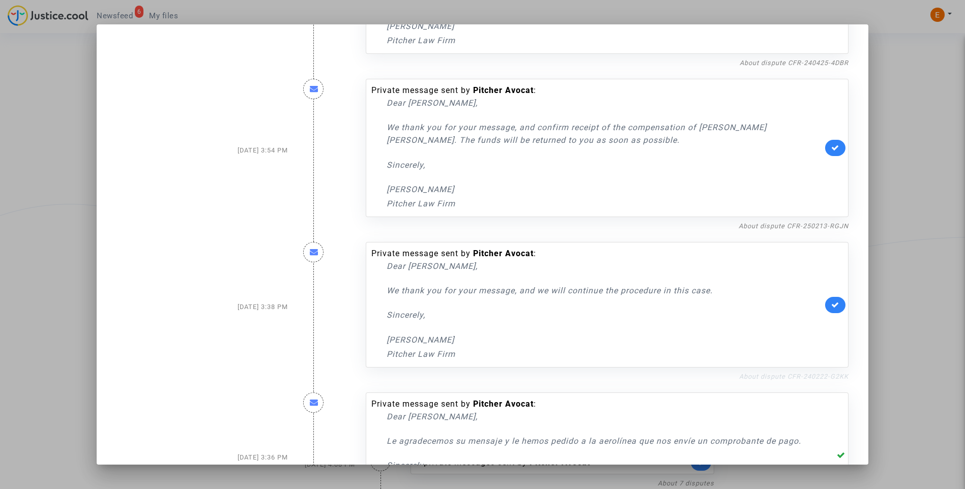
click at [739, 378] on link "About dispute CFR-240222-G2KK" at bounding box center [793, 377] width 109 height 8
drag, startPoint x: 837, startPoint y: 306, endPoint x: 715, endPoint y: 309, distance: 122.1
click at [836, 305] on link at bounding box center [835, 305] width 20 height 16
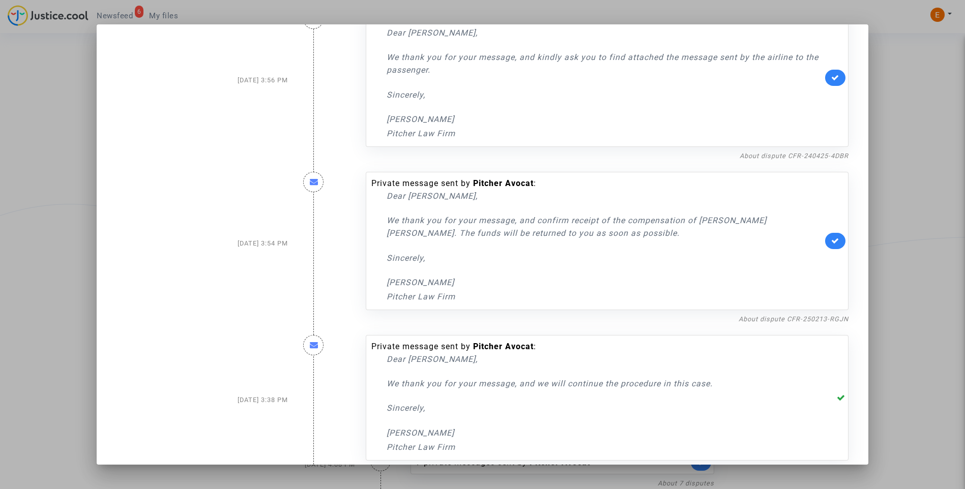
scroll to position [230, 0]
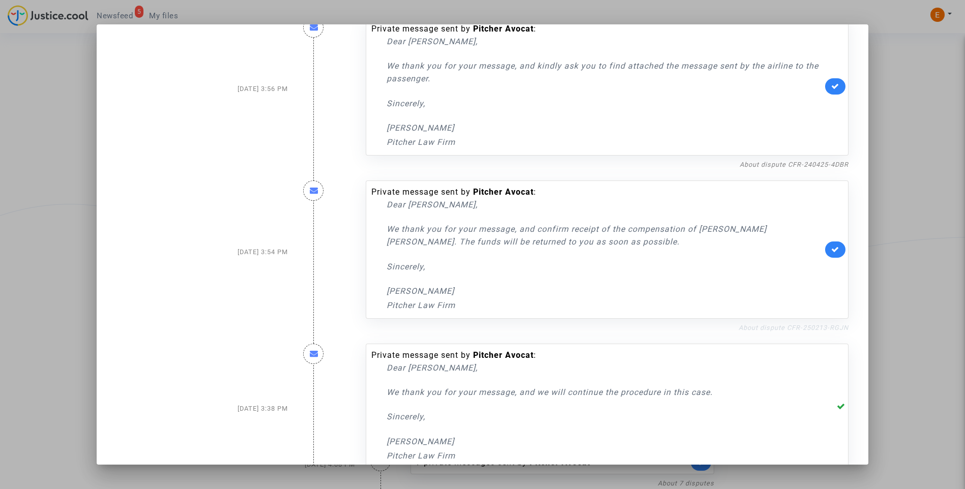
click at [800, 327] on link "About dispute CFR-250213-RGJN" at bounding box center [793, 328] width 110 height 8
click at [836, 253] on link at bounding box center [835, 250] width 20 height 16
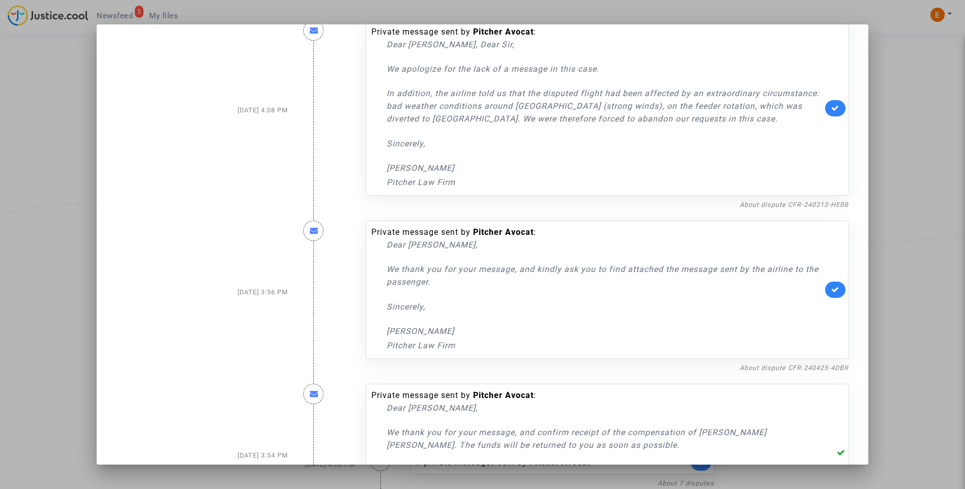
scroll to position [0, 0]
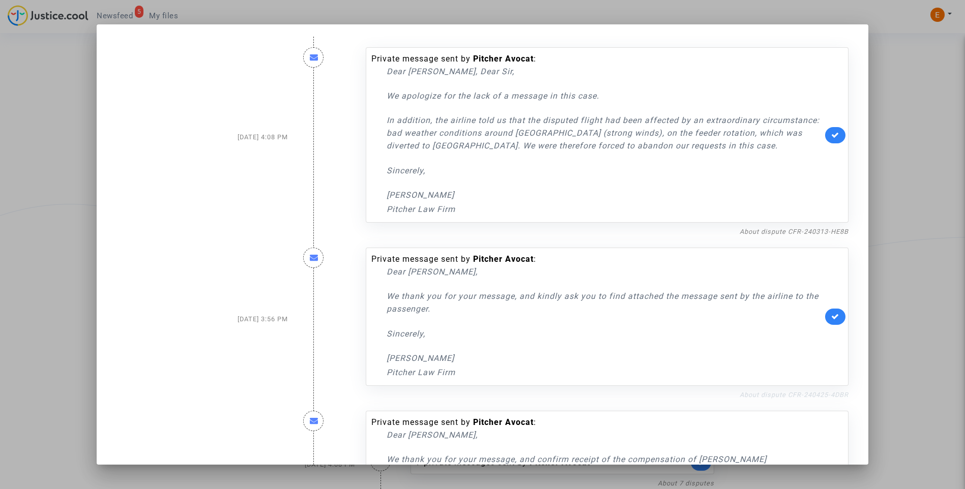
click at [775, 395] on link "About dispute CFR-240425-4DBR" at bounding box center [793, 395] width 109 height 8
click at [833, 320] on icon at bounding box center [835, 317] width 8 height 8
click at [915, 158] on div at bounding box center [482, 244] width 965 height 489
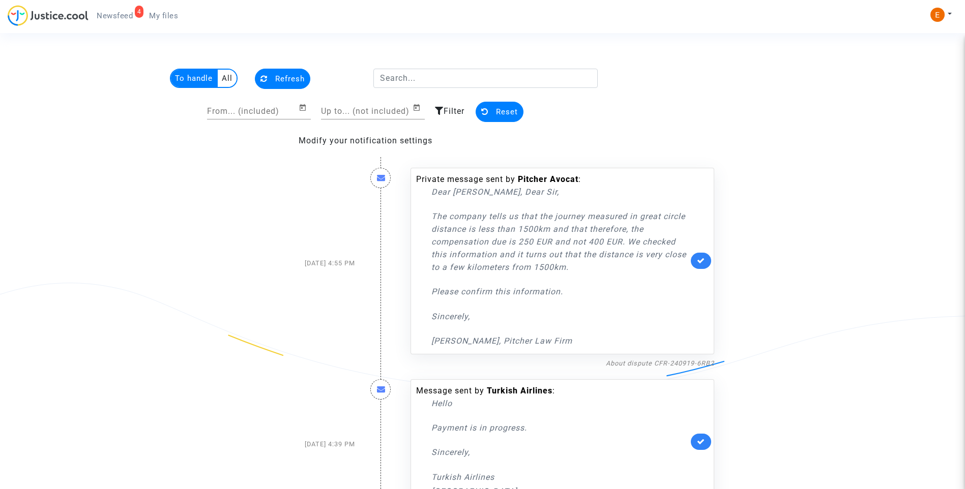
scroll to position [79, 0]
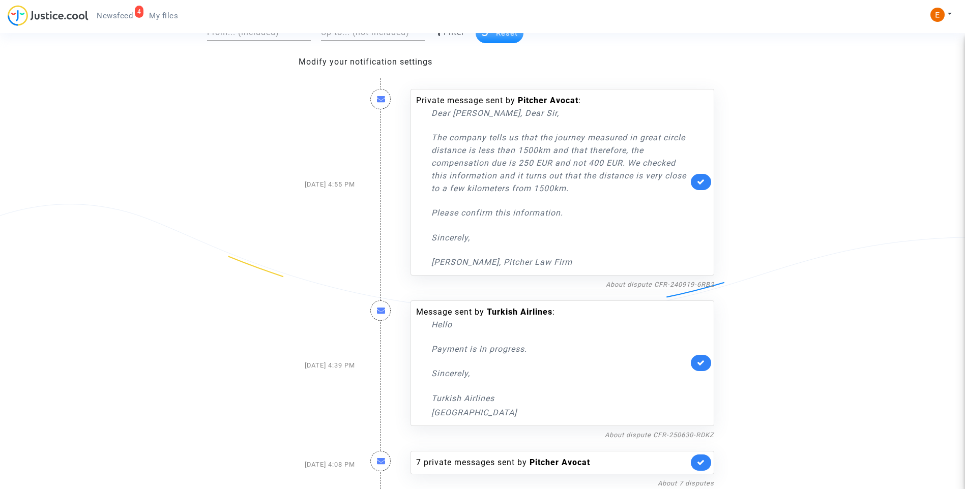
click at [167, 14] on span "My files" at bounding box center [163, 15] width 29 height 9
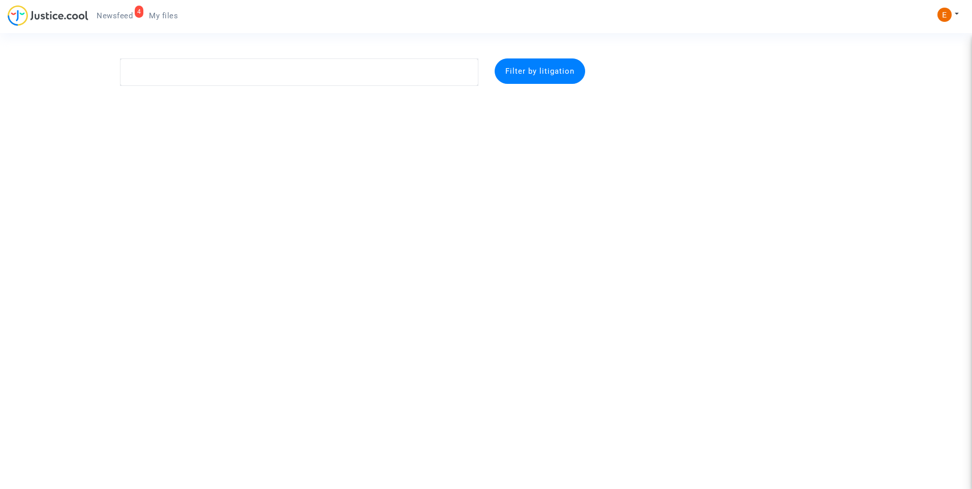
click at [128, 11] on span "Newsfeed" at bounding box center [115, 15] width 36 height 9
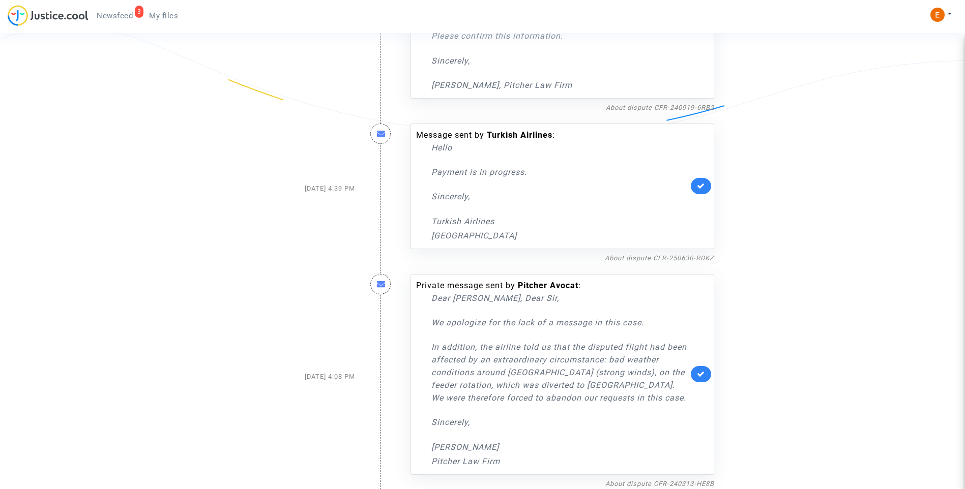
scroll to position [256, 0]
click at [159, 15] on span "My files" at bounding box center [163, 15] width 29 height 9
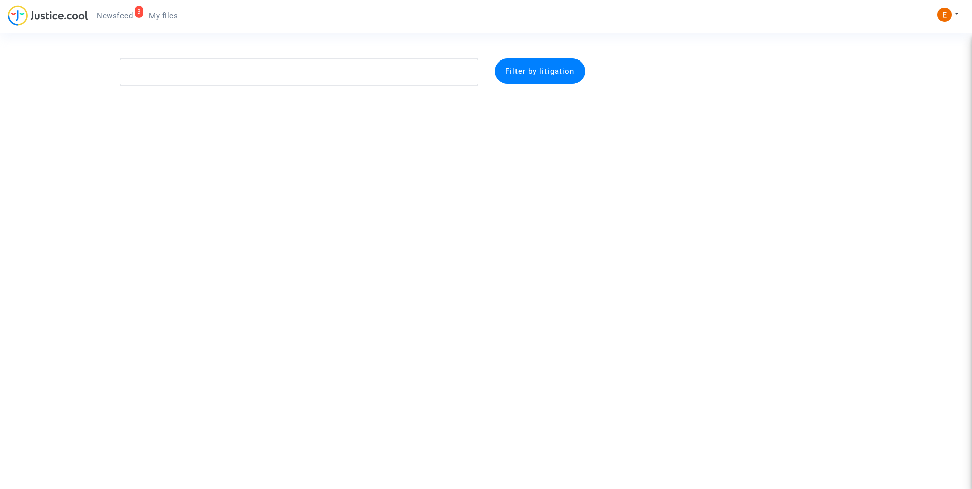
click at [118, 14] on span "Newsfeed" at bounding box center [115, 15] width 36 height 9
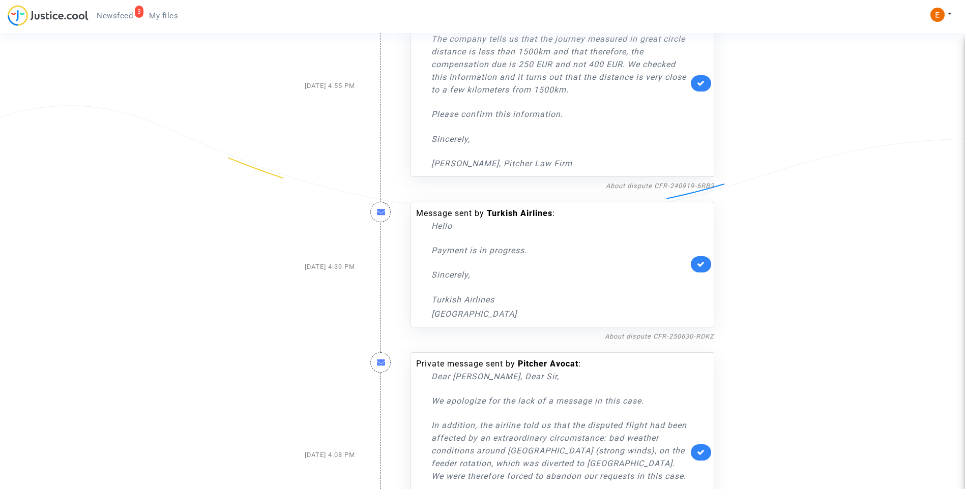
scroll to position [256, 0]
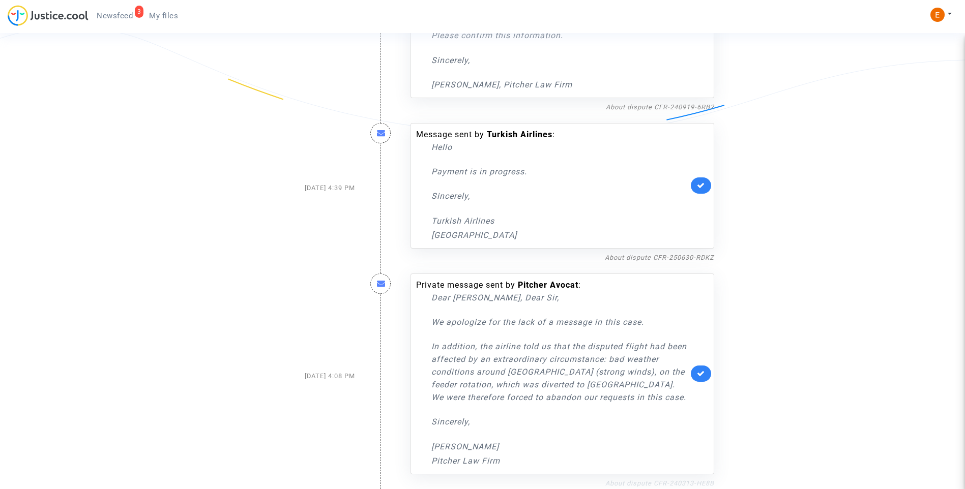
click at [668, 482] on link "About dispute CFR-240313-HE8B" at bounding box center [659, 483] width 109 height 8
click at [702, 372] on icon at bounding box center [701, 374] width 8 height 8
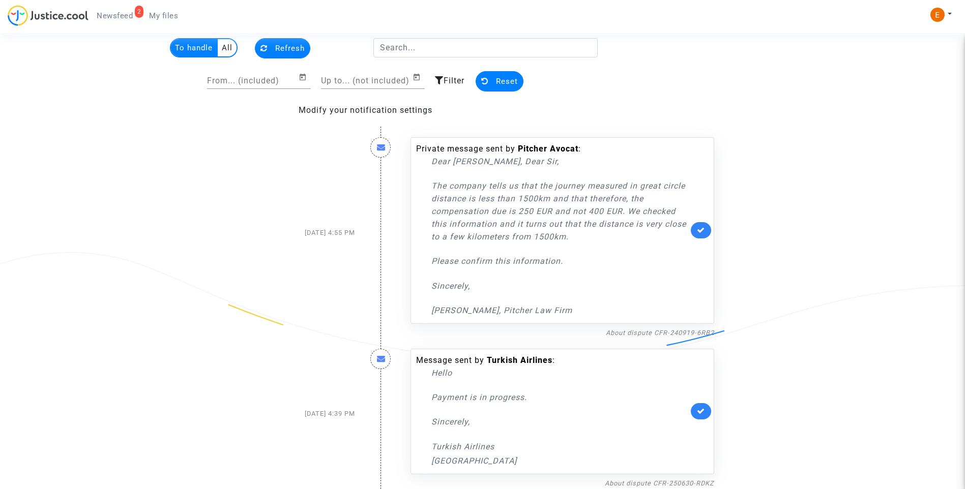
click at [705, 409] on link at bounding box center [700, 411] width 20 height 16
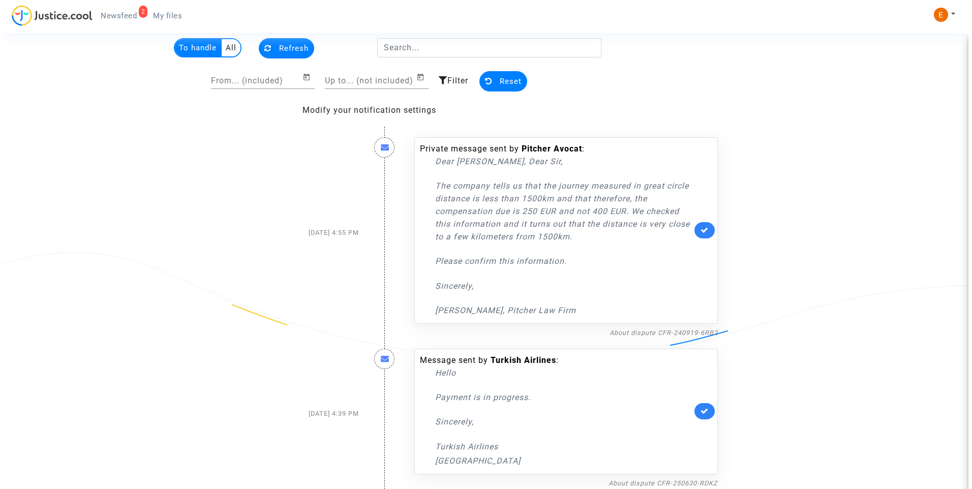
scroll to position [0, 0]
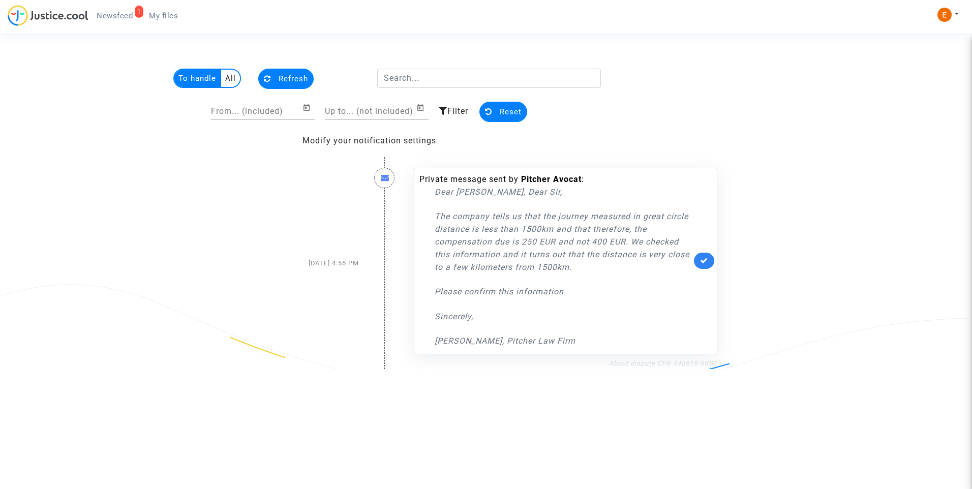
click at [690, 366] on link "About dispute CFR-240919-6RB2" at bounding box center [663, 363] width 108 height 8
click at [121, 20] on span "Newsfeed" at bounding box center [115, 15] width 36 height 9
click at [709, 259] on link at bounding box center [704, 261] width 20 height 16
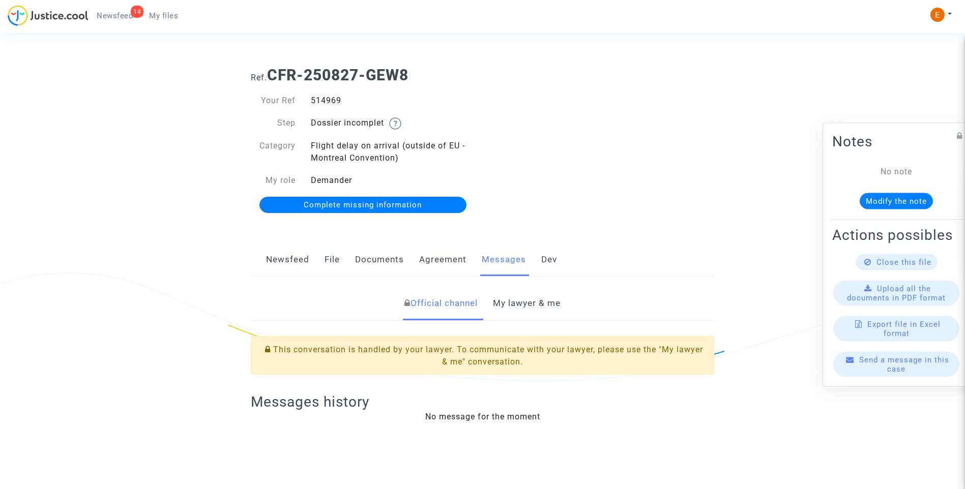
click at [317, 103] on div "514969" at bounding box center [392, 101] width 179 height 12
drag, startPoint x: 0, startPoint y: 0, endPoint x: 317, endPoint y: 103, distance: 333.0
click at [530, 299] on link "My lawyer & me" at bounding box center [527, 304] width 68 height 34
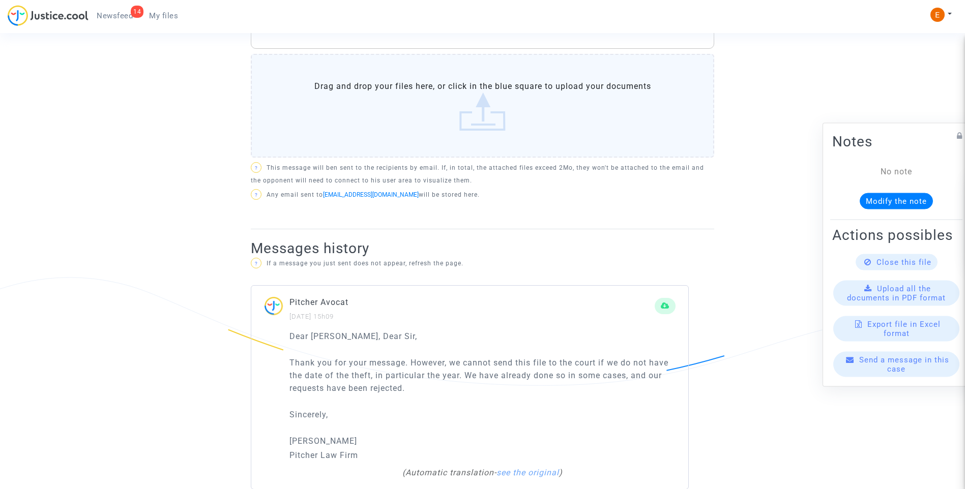
scroll to position [559, 0]
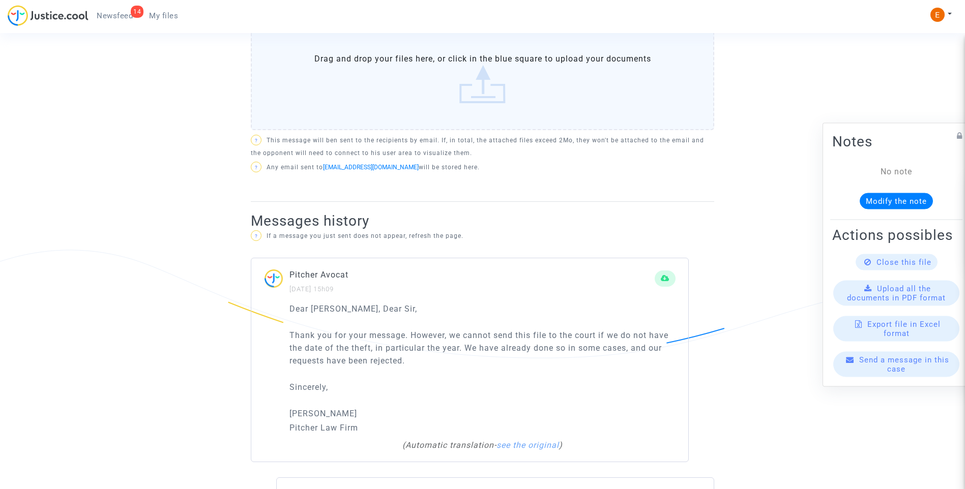
drag, startPoint x: 432, startPoint y: 371, endPoint x: 284, endPoint y: 336, distance: 152.1
click at [284, 336] on div "Dear Madam, Dear Sir, Thank you for your message. However, we cannot send this …" at bounding box center [469, 383] width 437 height 160
drag, startPoint x: 284, startPoint y: 336, endPoint x: 345, endPoint y: 345, distance: 61.8
click at [470, 356] on p "Gracias por tu mensaje. Sin embargo, no podemos enviar este expediente al tribu…" at bounding box center [482, 348] width 386 height 38
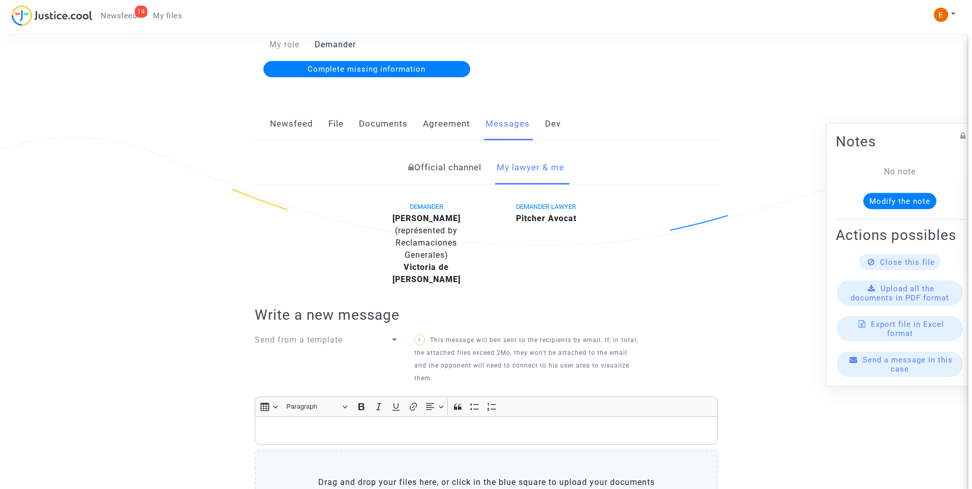
scroll to position [0, 0]
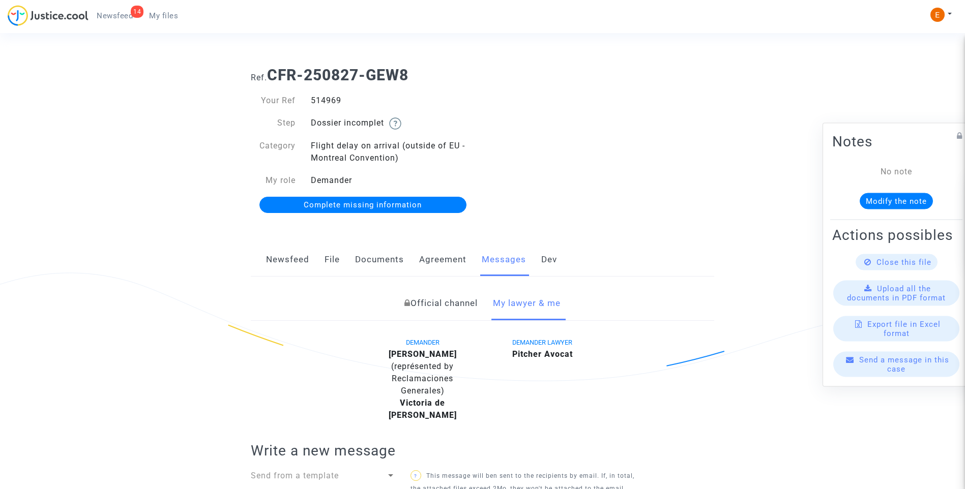
click at [350, 208] on span "Complete missing information" at bounding box center [363, 204] width 118 height 9
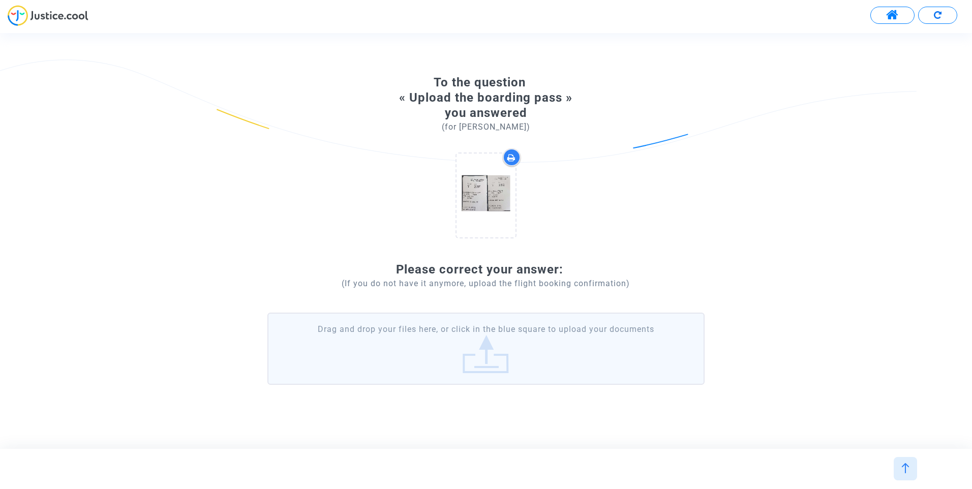
click at [469, 342] on label "Drag and drop your files here, or click in the blue square to upload your docum…" at bounding box center [485, 349] width 437 height 72
click at [0, 0] on input "Drag and drop your files here, or click in the blue square to upload your docum…" at bounding box center [0, 0] width 0 height 0
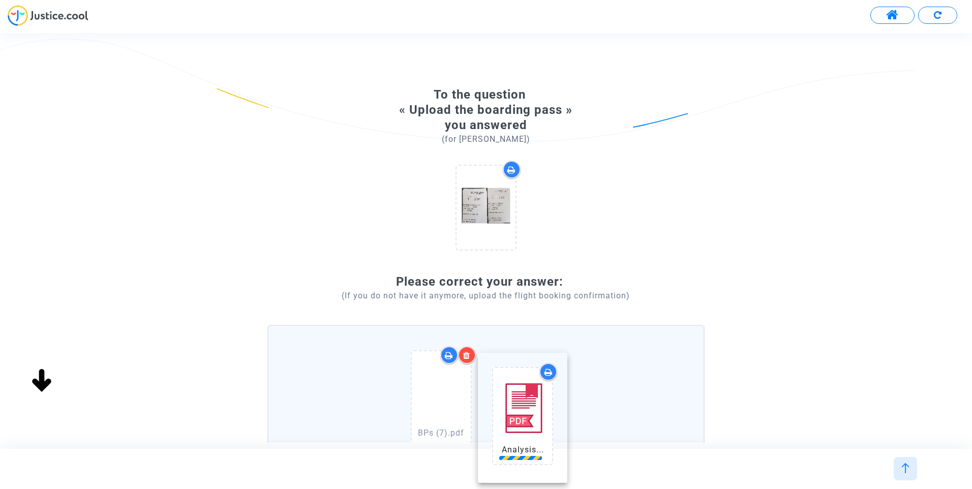
drag, startPoint x: 531, startPoint y: 400, endPoint x: 388, endPoint y: 396, distance: 142.4
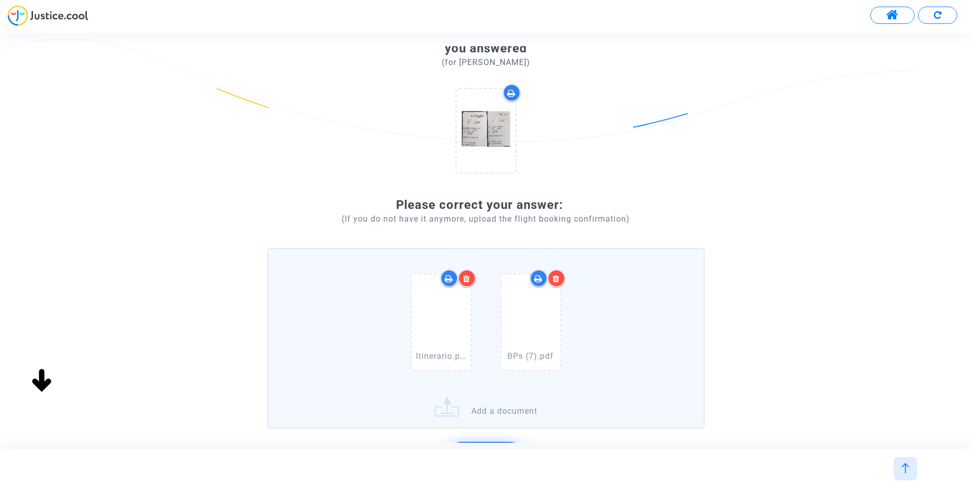
scroll to position [185, 0]
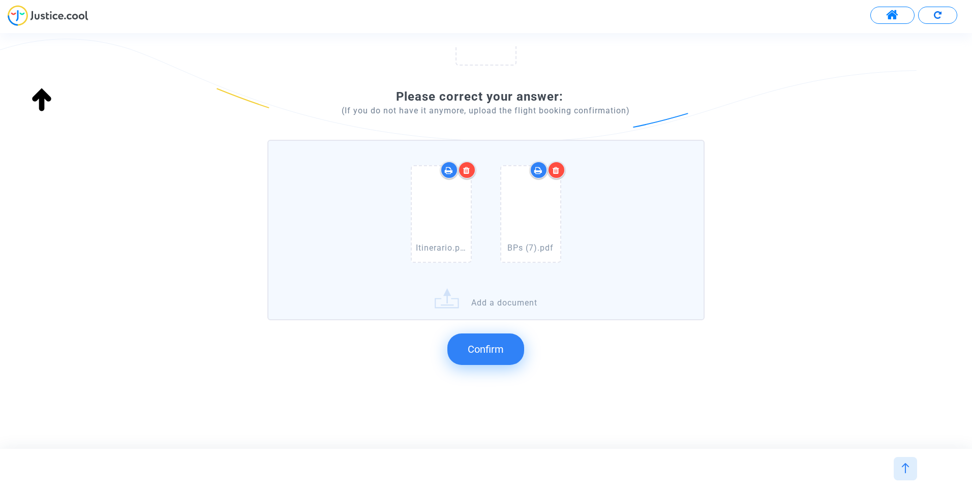
click at [498, 349] on span "Confirm" at bounding box center [486, 349] width 36 height 12
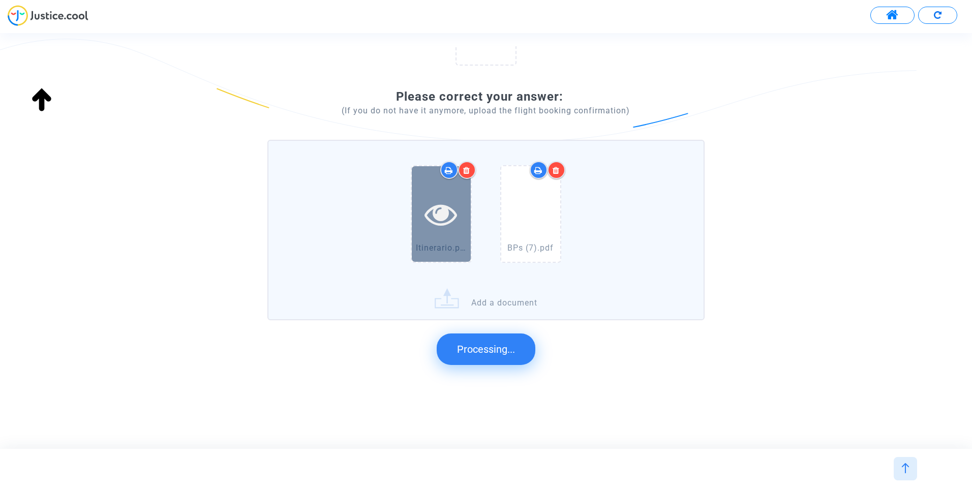
scroll to position [49, 0]
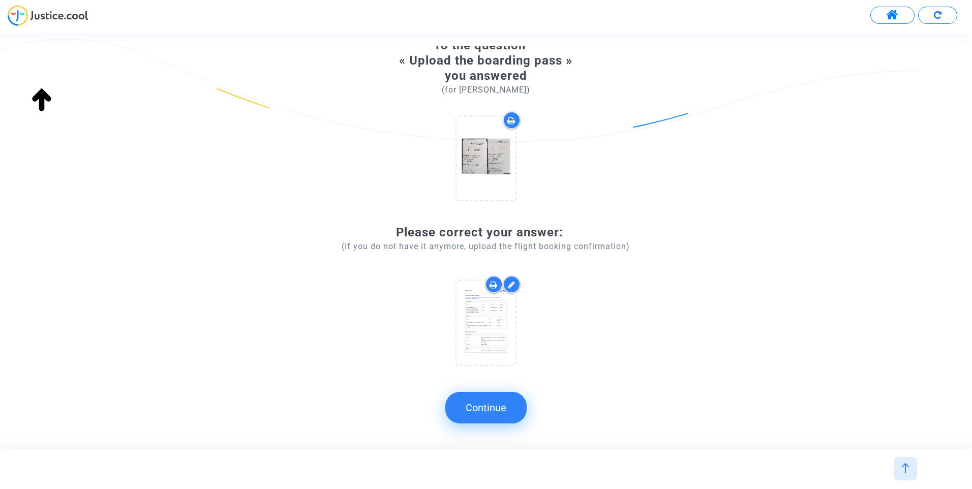
click at [505, 412] on button "Continue" at bounding box center [485, 408] width 81 height 32
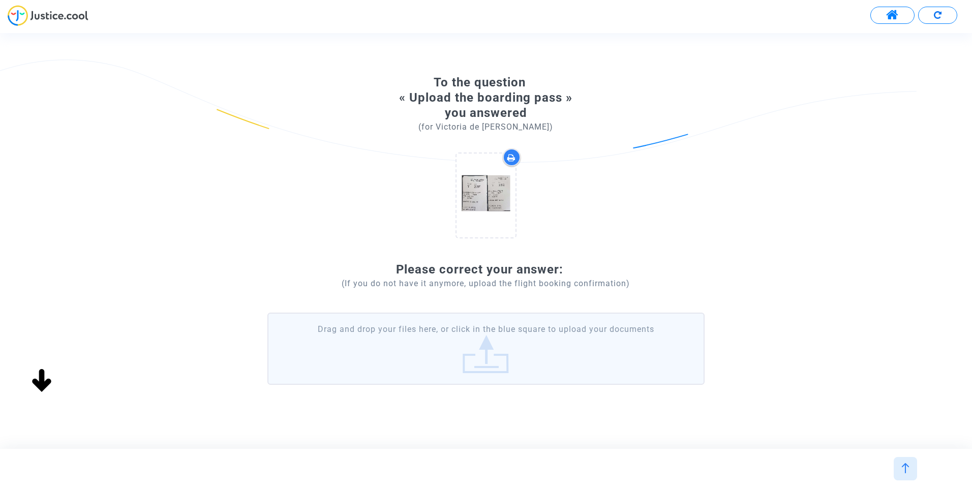
click at [494, 353] on label "Drag and drop your files here, or click in the blue square to upload your docum…" at bounding box center [485, 349] width 437 height 72
click at [0, 0] on input "Drag and drop your files here, or click in the blue square to upload your docum…" at bounding box center [0, 0] width 0 height 0
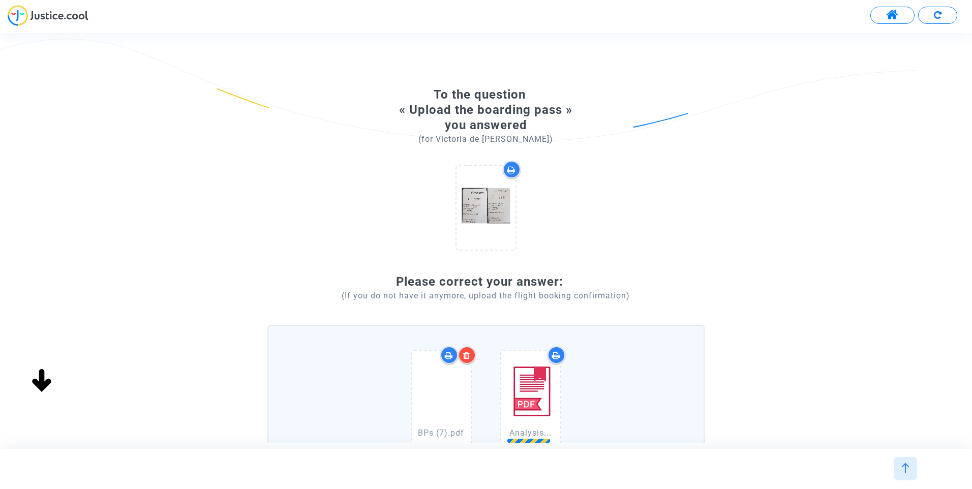
scroll to position [51, 0]
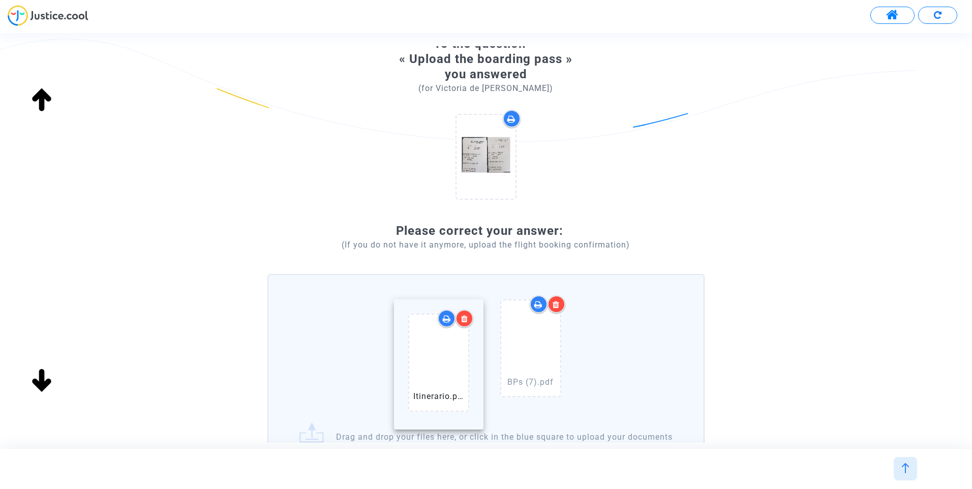
drag, startPoint x: 531, startPoint y: 344, endPoint x: 422, endPoint y: 344, distance: 108.8
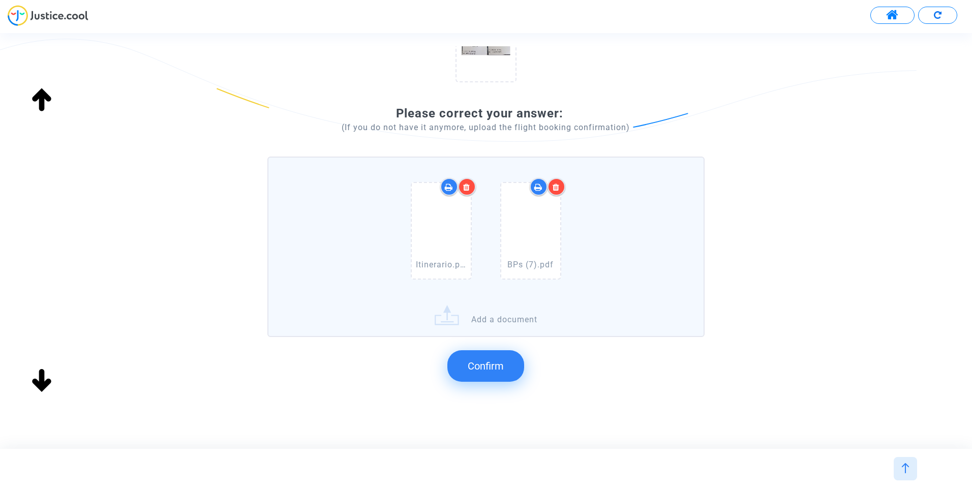
scroll to position [185, 0]
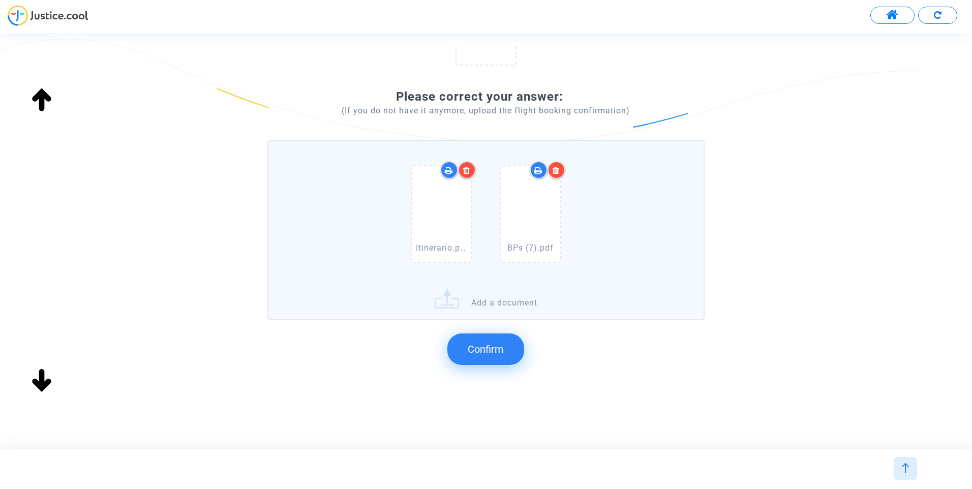
click at [502, 342] on button "Confirm" at bounding box center [485, 350] width 77 height 32
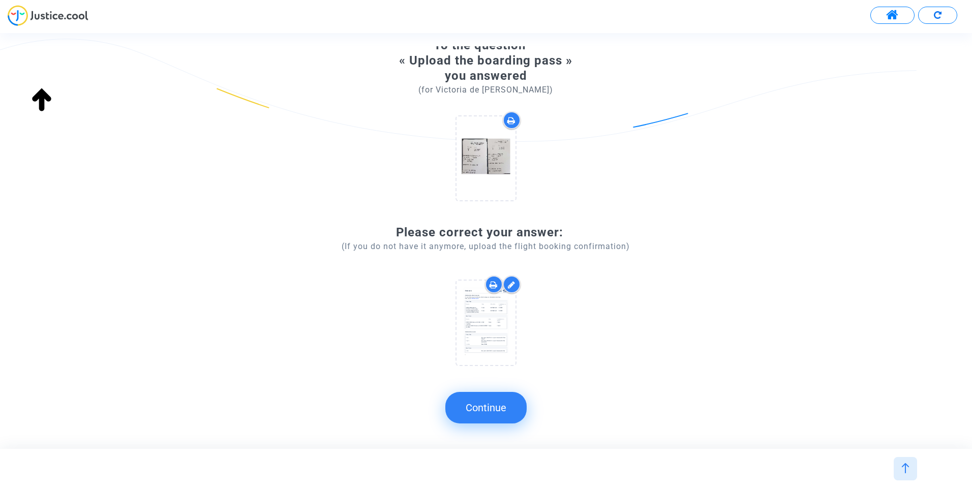
scroll to position [49, 0]
click at [507, 416] on button "Continue" at bounding box center [485, 408] width 81 height 32
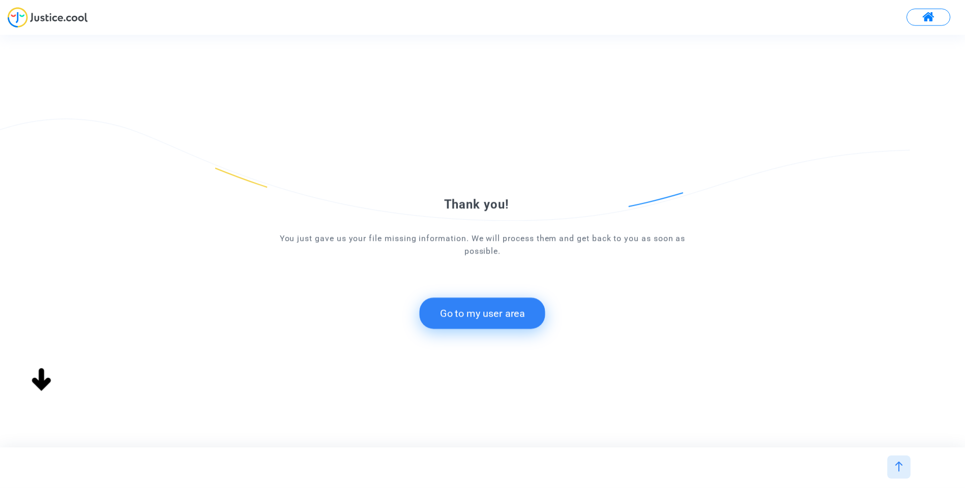
scroll to position [0, 0]
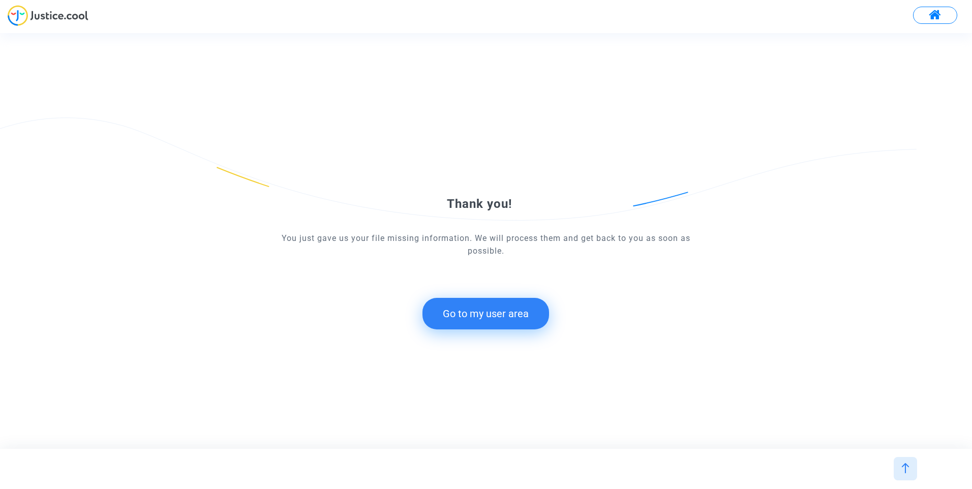
click at [476, 317] on button "Go to my user area" at bounding box center [486, 314] width 127 height 32
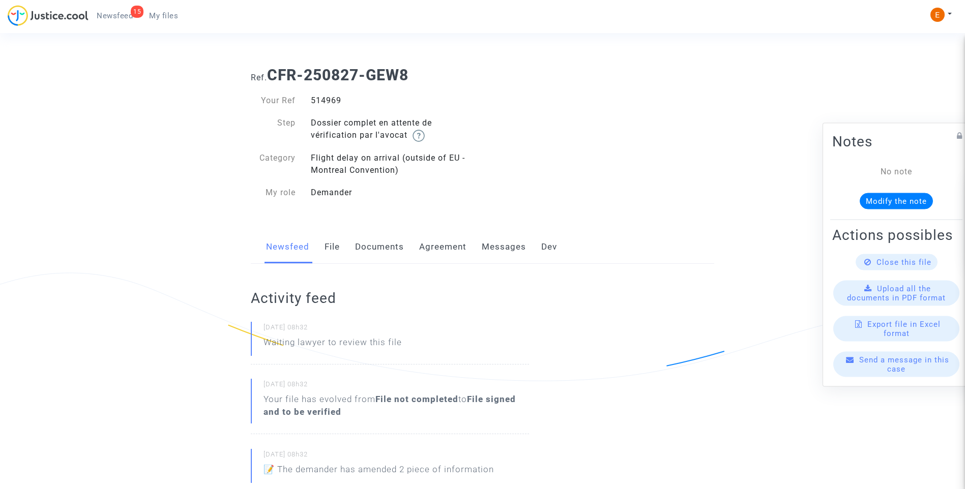
click at [486, 241] on link "Messages" at bounding box center [504, 247] width 44 height 34
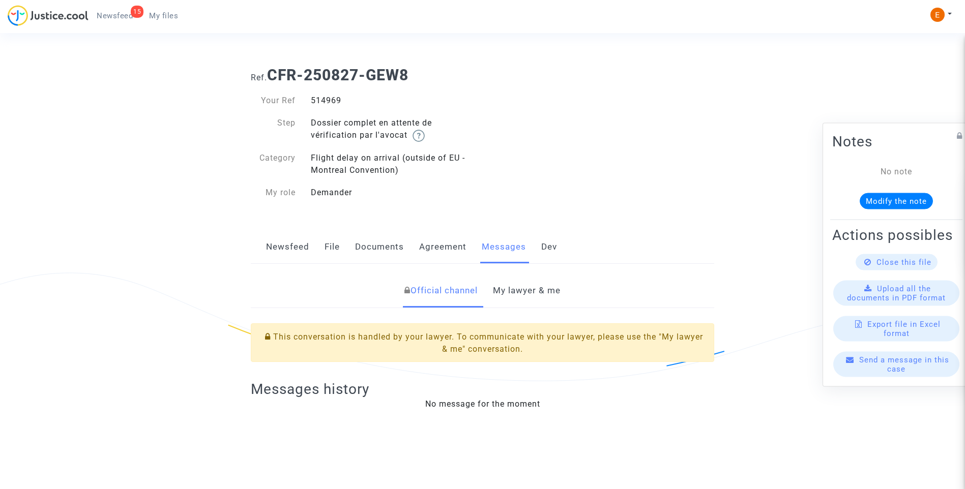
click at [504, 292] on link "My lawyer & me" at bounding box center [527, 291] width 68 height 34
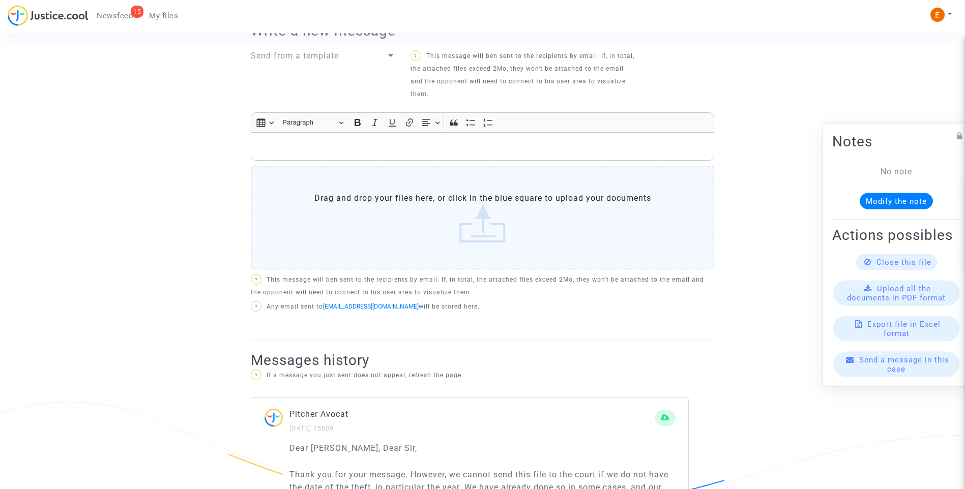
scroll to position [407, 0]
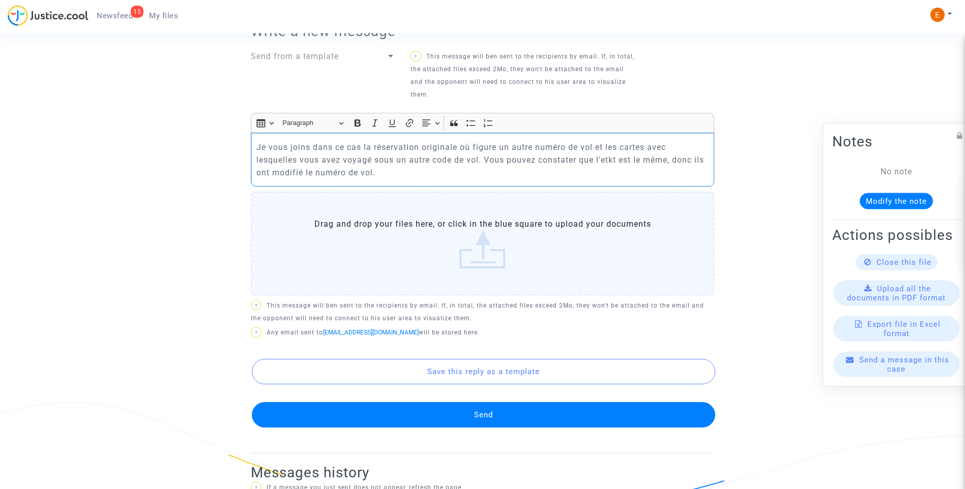
click at [257, 147] on p "Je vous joins dans ce cas la réservation originale où figure un autre numéro de…" at bounding box center [482, 160] width 453 height 38
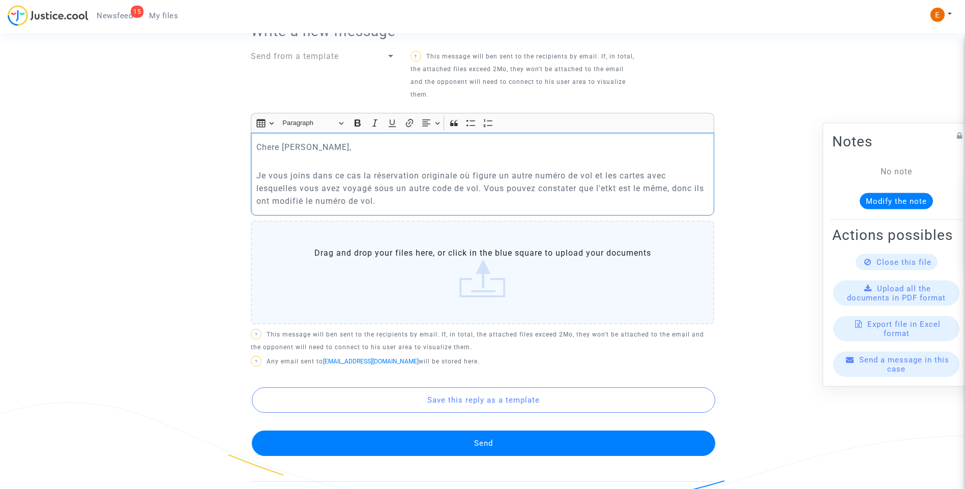
click at [397, 207] on p "Je vous joins dans ce cas la réservation originale où figure un autre numéro de…" at bounding box center [482, 188] width 453 height 38
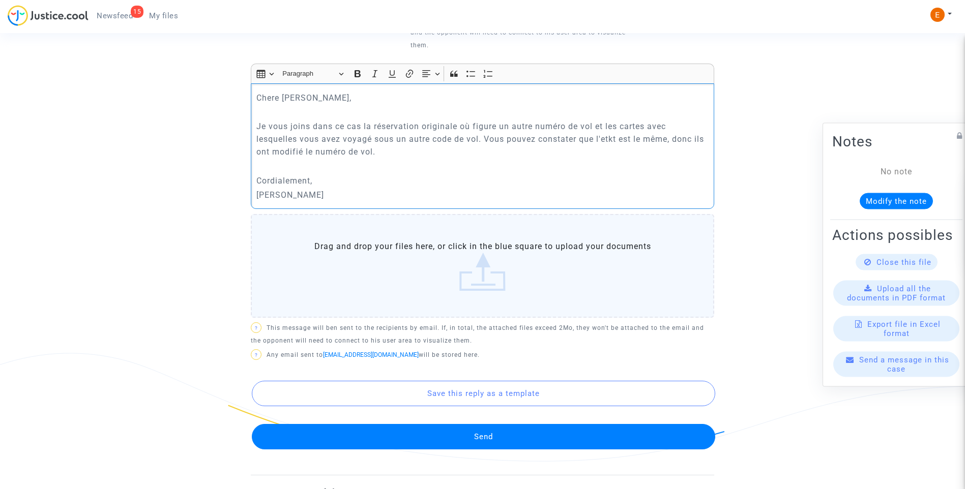
scroll to position [559, 0]
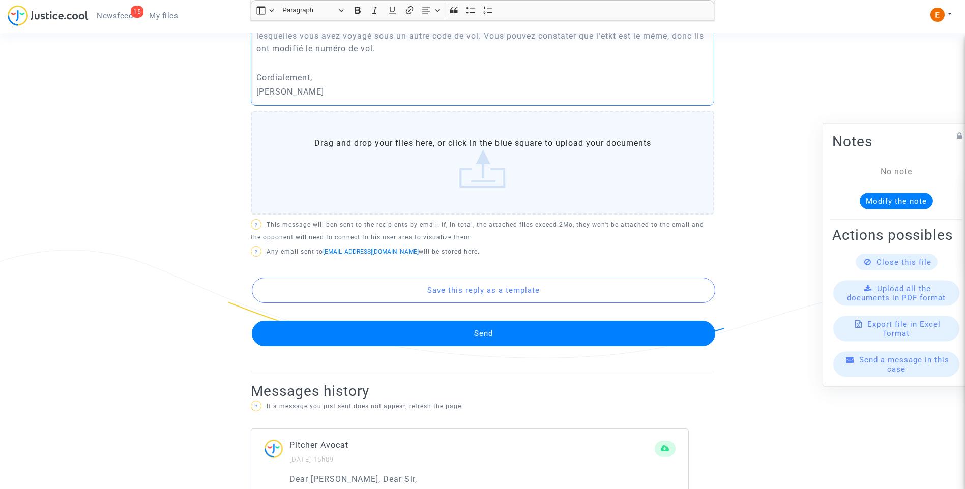
click at [497, 188] on label "Drag and drop your files here, or click in the blue square to upload your docum…" at bounding box center [482, 163] width 463 height 104
click at [0, 0] on input "Drag and drop your files here, or click in the blue square to upload your docum…" at bounding box center [0, 0] width 0 height 0
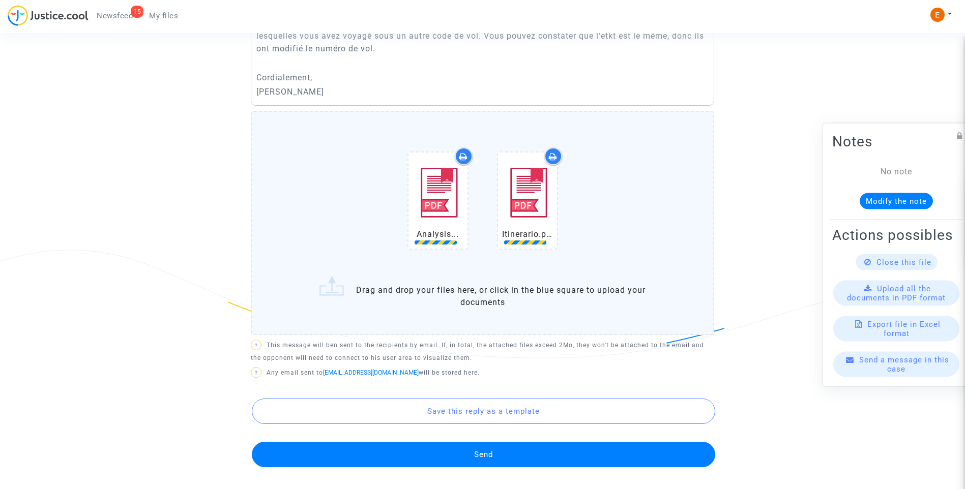
drag, startPoint x: 461, startPoint y: 220, endPoint x: 374, endPoint y: 187, distance: 93.2
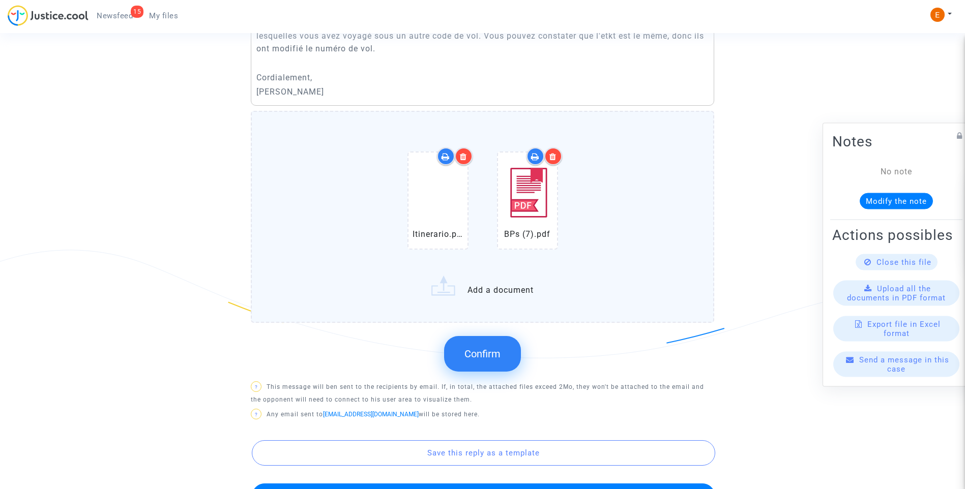
click at [506, 345] on button "Confirm" at bounding box center [482, 354] width 77 height 36
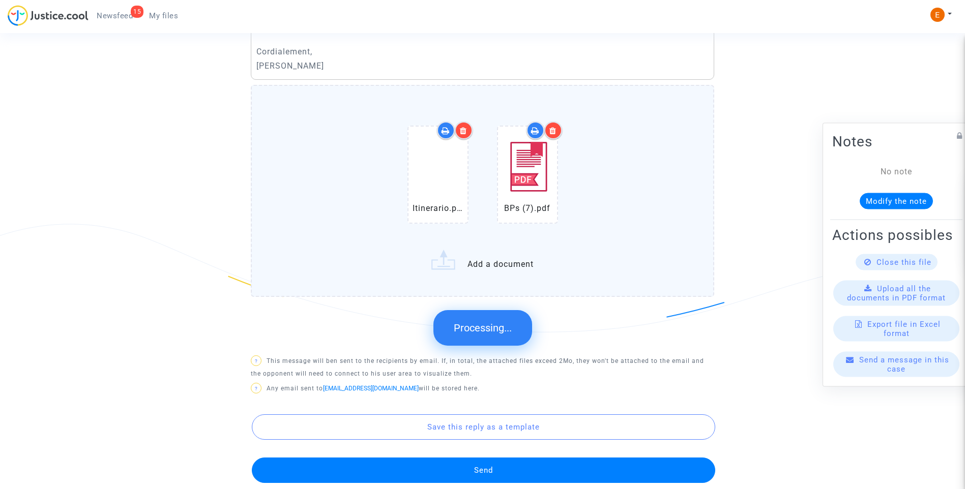
scroll to position [610, 0]
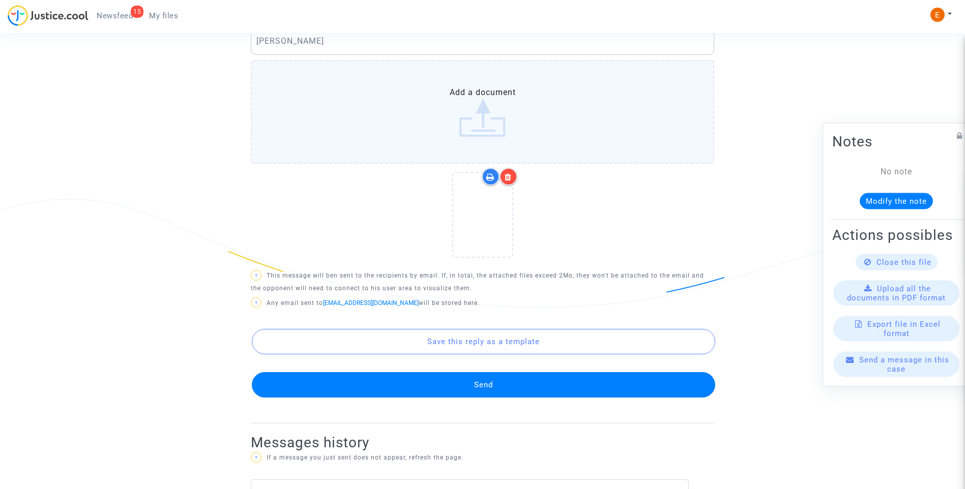
click at [493, 385] on button "Send" at bounding box center [483, 384] width 463 height 25
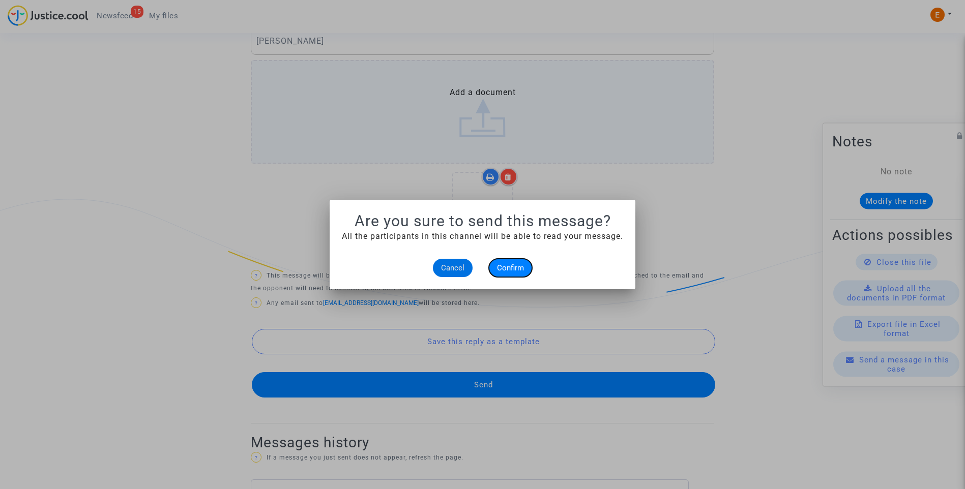
drag, startPoint x: 529, startPoint y: 272, endPoint x: 524, endPoint y: 272, distance: 5.1
click at [526, 272] on button "Confirm" at bounding box center [510, 268] width 43 height 18
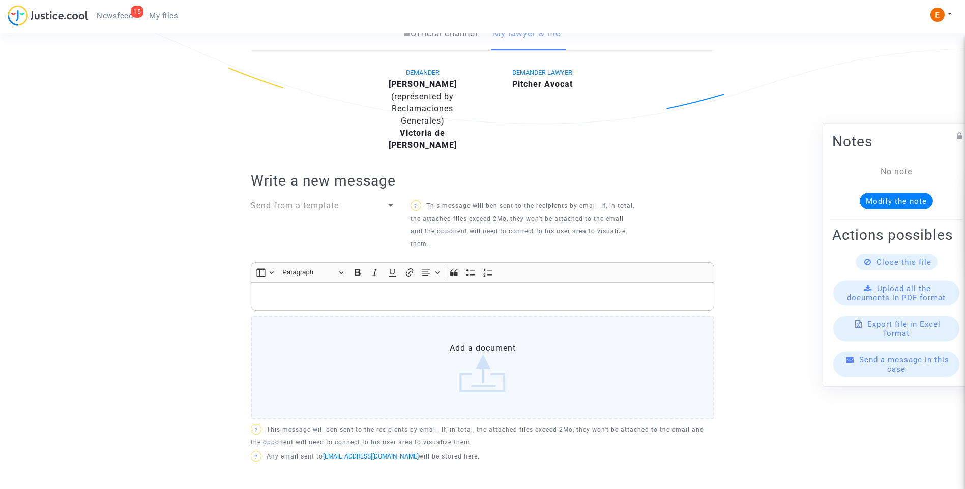
scroll to position [254, 0]
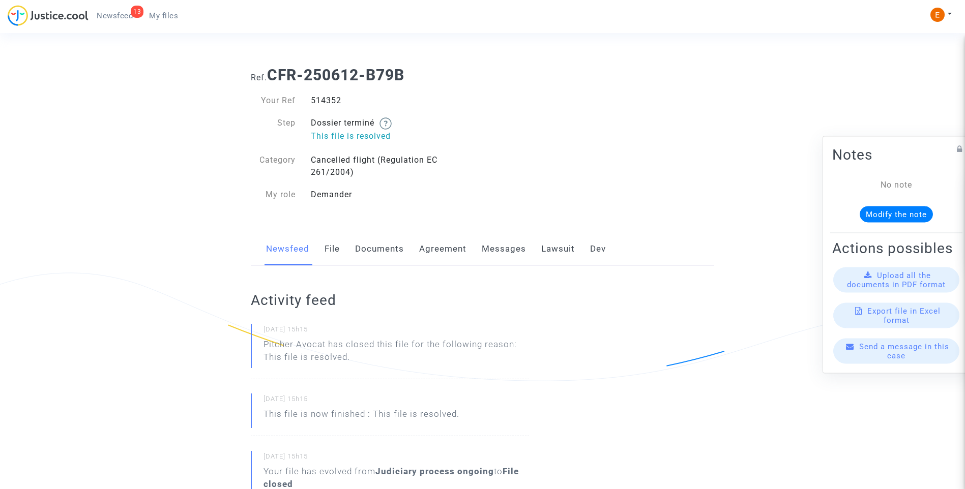
drag, startPoint x: 0, startPoint y: 0, endPoint x: 327, endPoint y: 101, distance: 342.6
click at [327, 101] on div "514352" at bounding box center [392, 101] width 179 height 12
copy div "514352"
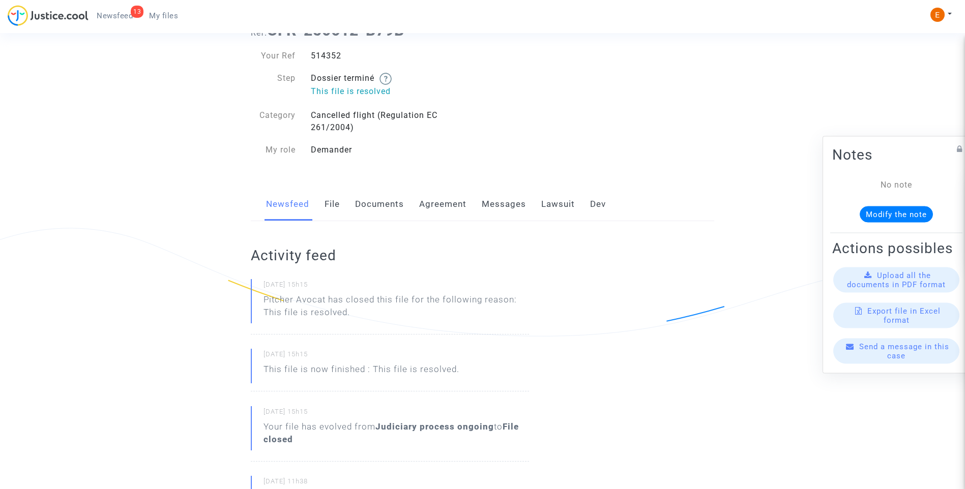
scroll to position [102, 0]
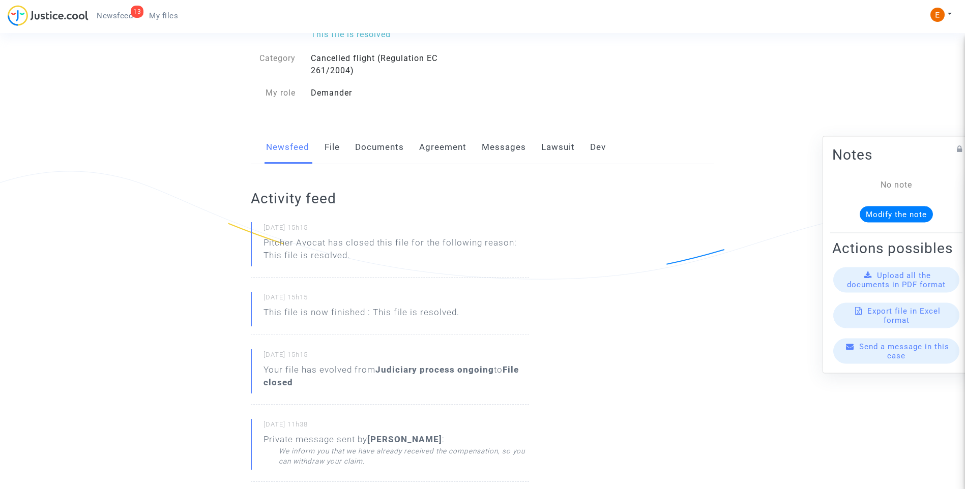
click at [513, 145] on link "Messages" at bounding box center [504, 148] width 44 height 34
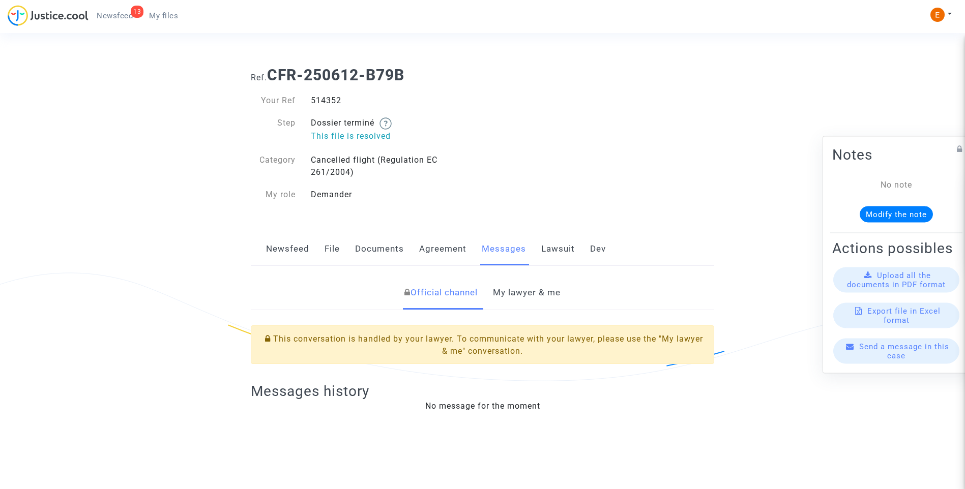
click at [512, 288] on link "My lawyer & me" at bounding box center [527, 293] width 68 height 34
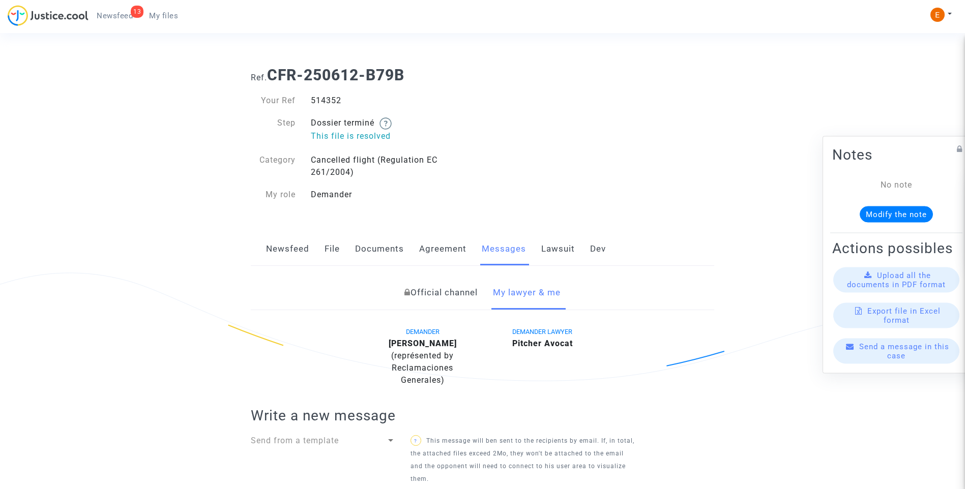
click at [163, 14] on span "My files" at bounding box center [163, 15] width 29 height 9
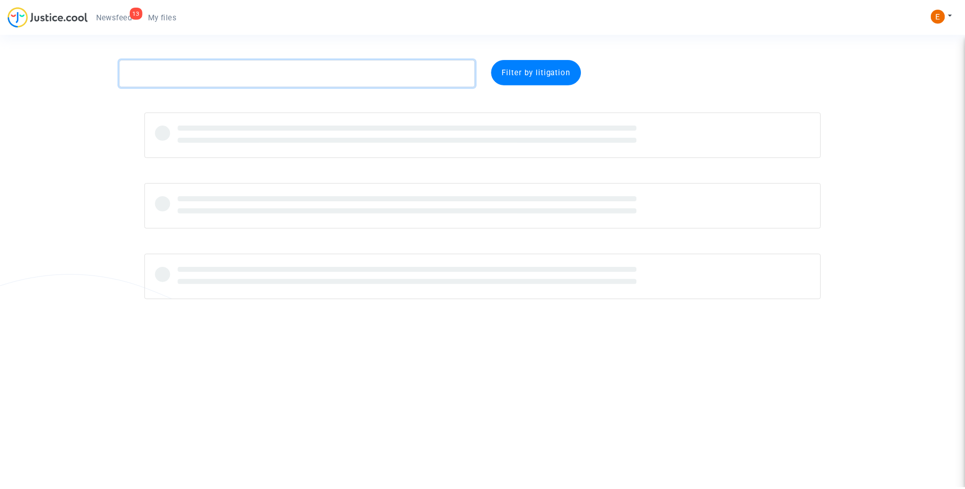
paste textarea "Piebou Nguendam"
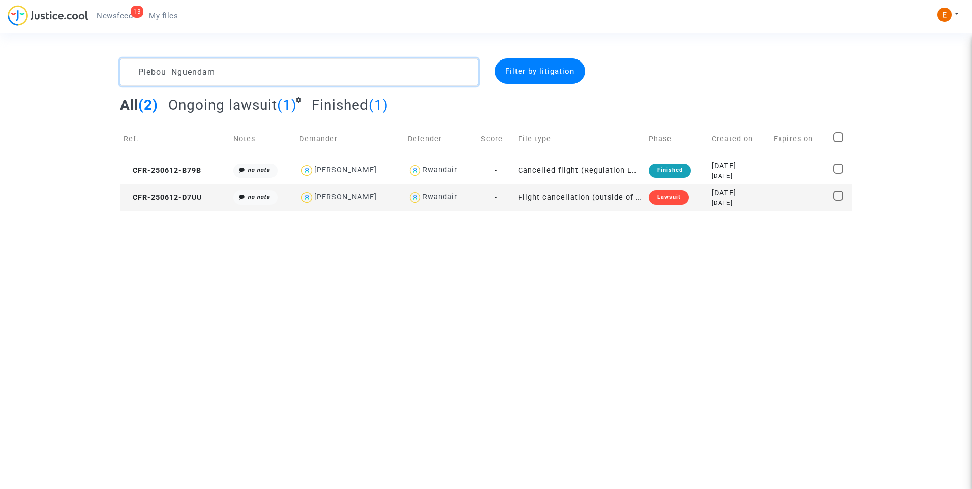
type textarea "Piebou Nguendam"
click at [682, 198] on div "Lawsuit" at bounding box center [669, 197] width 40 height 14
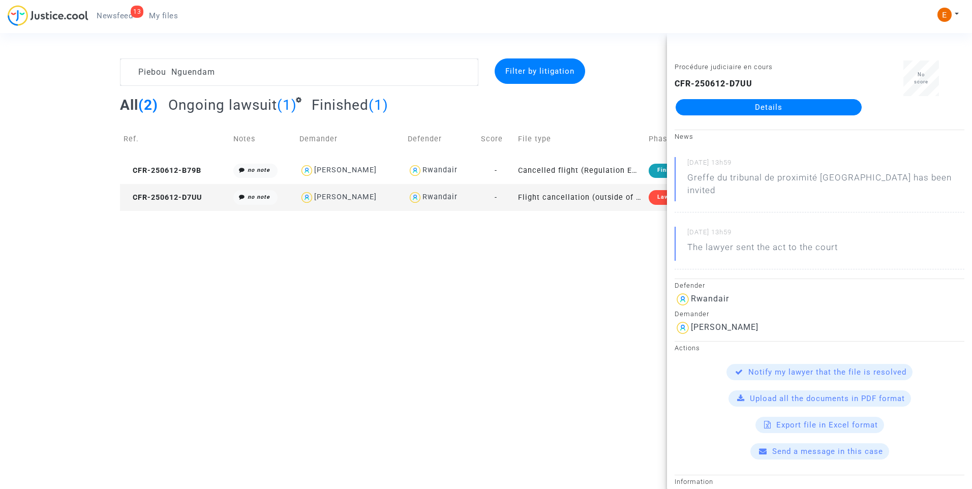
click at [761, 107] on link "Details" at bounding box center [769, 107] width 186 height 16
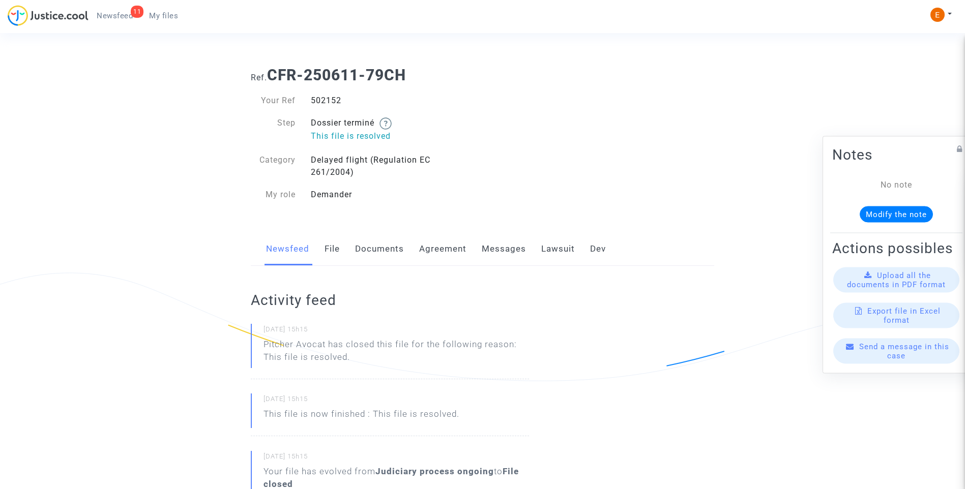
click at [327, 99] on div "502152" at bounding box center [392, 101] width 179 height 12
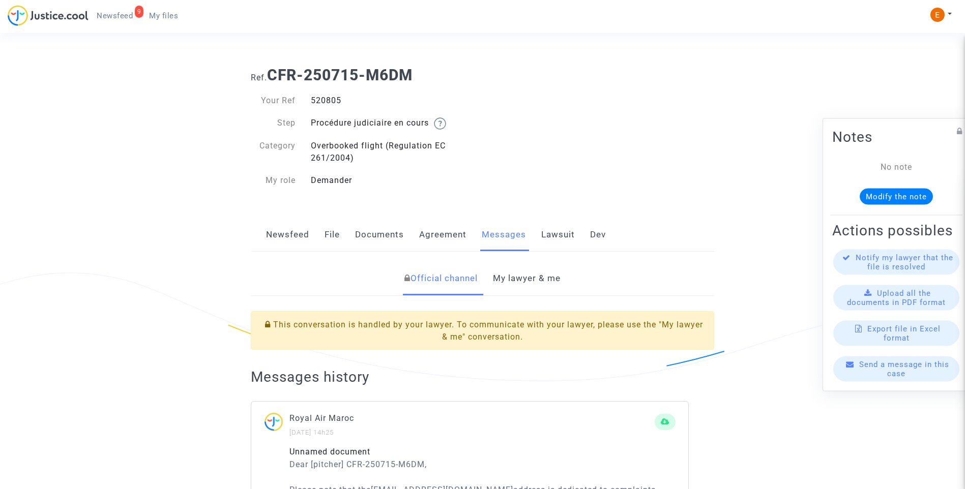
click at [328, 103] on div "520805" at bounding box center [392, 101] width 179 height 12
copy div "520805"
click at [522, 285] on link "My lawyer & me" at bounding box center [527, 279] width 68 height 34
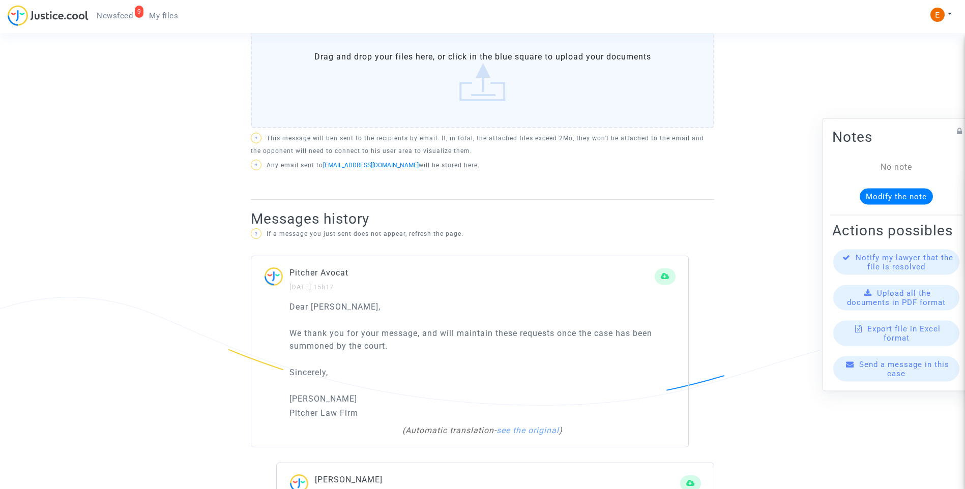
scroll to position [661, 0]
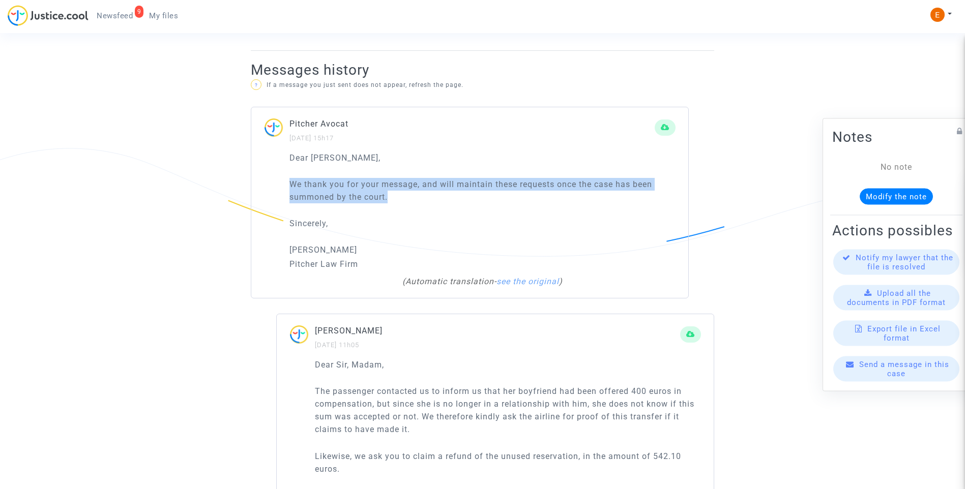
drag, startPoint x: 402, startPoint y: 201, endPoint x: 271, endPoint y: 189, distance: 131.7
click at [271, 189] on div "Dear [PERSON_NAME], We thank you for your message, and will maintain these requ…" at bounding box center [469, 225] width 437 height 147
drag, startPoint x: 271, startPoint y: 189, endPoint x: 350, endPoint y: 200, distance: 80.1
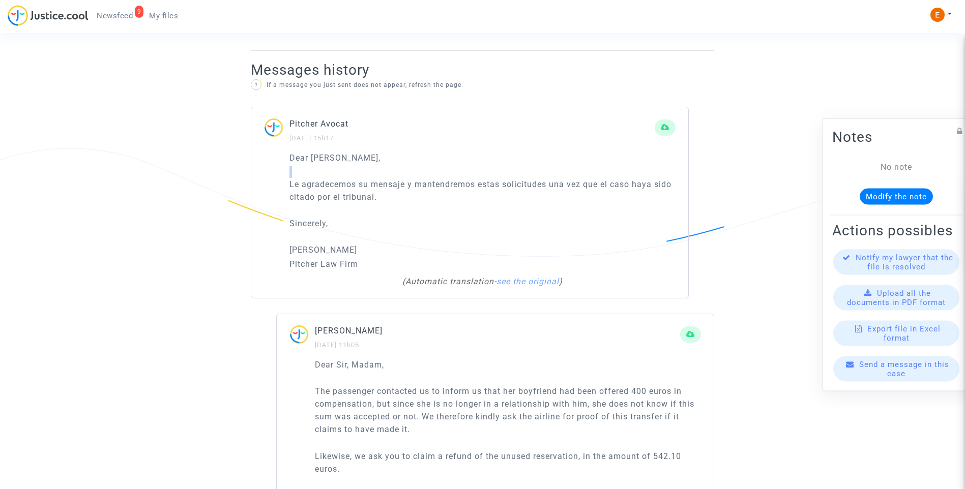
click at [430, 205] on div "Dear [PERSON_NAME], Le agradecemos su mensaje y mantendremos estas solicitudes …" at bounding box center [482, 211] width 386 height 119
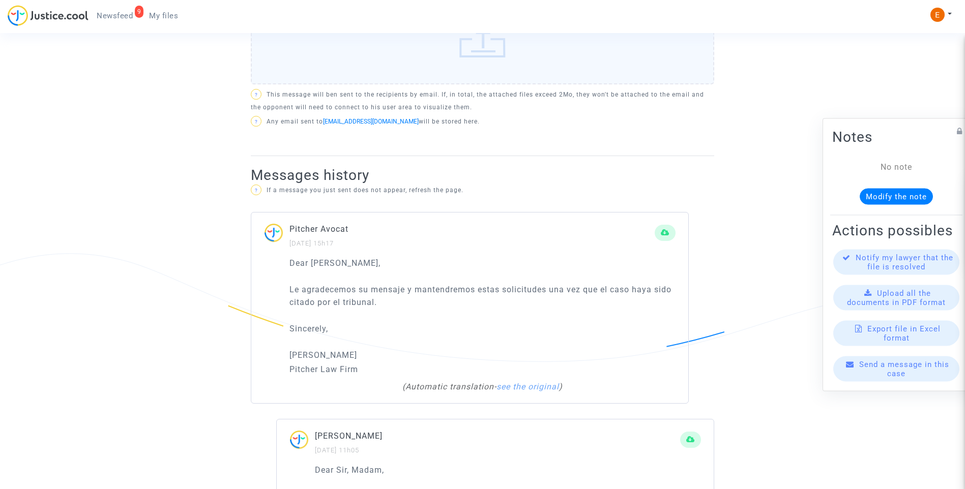
scroll to position [533, 0]
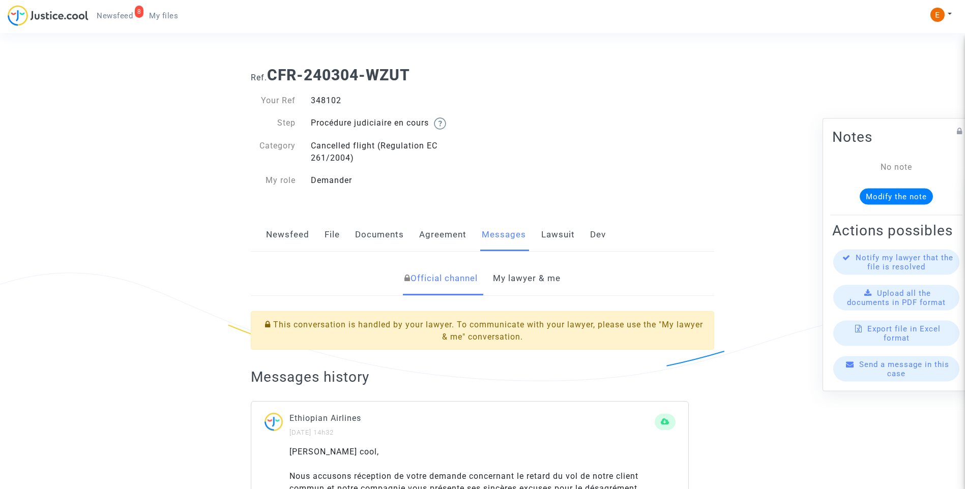
click at [332, 102] on div "348102" at bounding box center [392, 101] width 179 height 12
copy div "348102"
click at [518, 277] on link "My lawyer & me" at bounding box center [527, 279] width 68 height 34
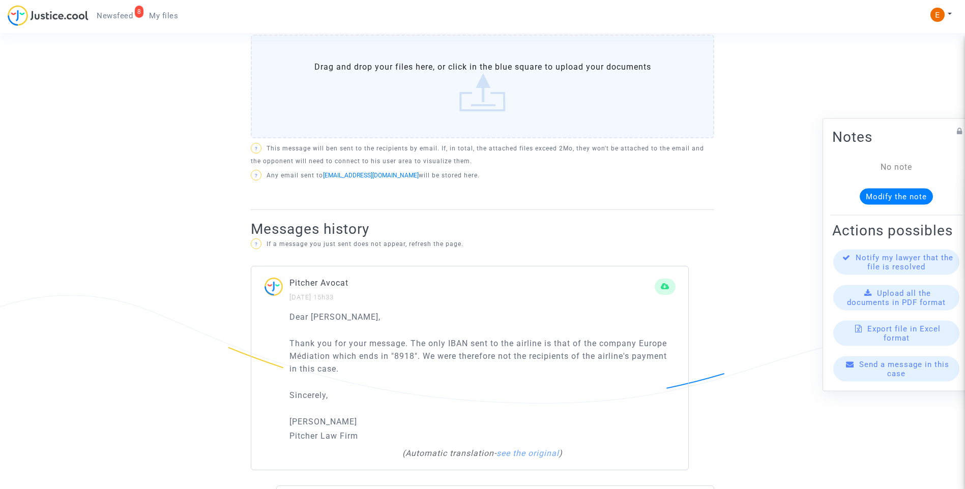
scroll to position [559, 0]
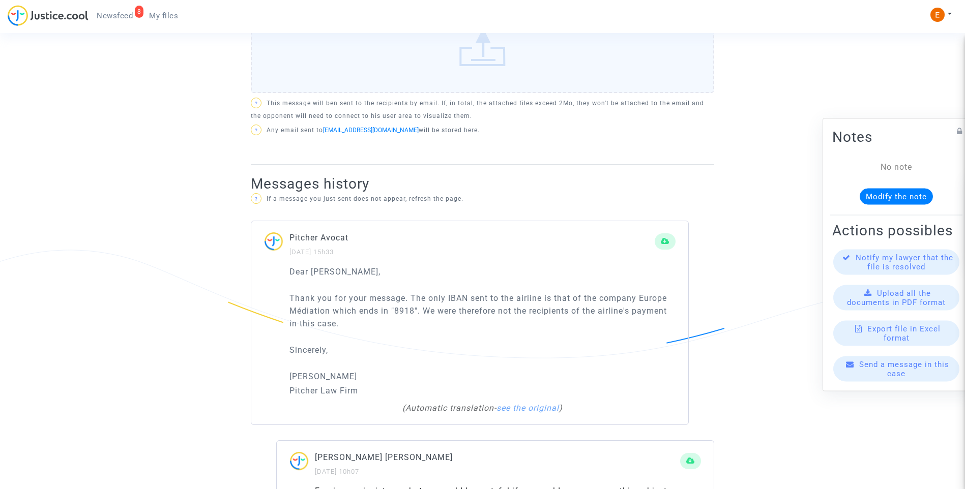
drag, startPoint x: 362, startPoint y: 320, endPoint x: 271, endPoint y: 286, distance: 96.7
click at [271, 286] on div "Dear [PERSON_NAME], Thank you for your message. The only IBAN sent to the airli…" at bounding box center [469, 345] width 437 height 160
click at [487, 321] on div "Dear [PERSON_NAME], Gracias por tu mensaje. El único IBAN enviado a la aerolíne…" at bounding box center [482, 331] width 386 height 132
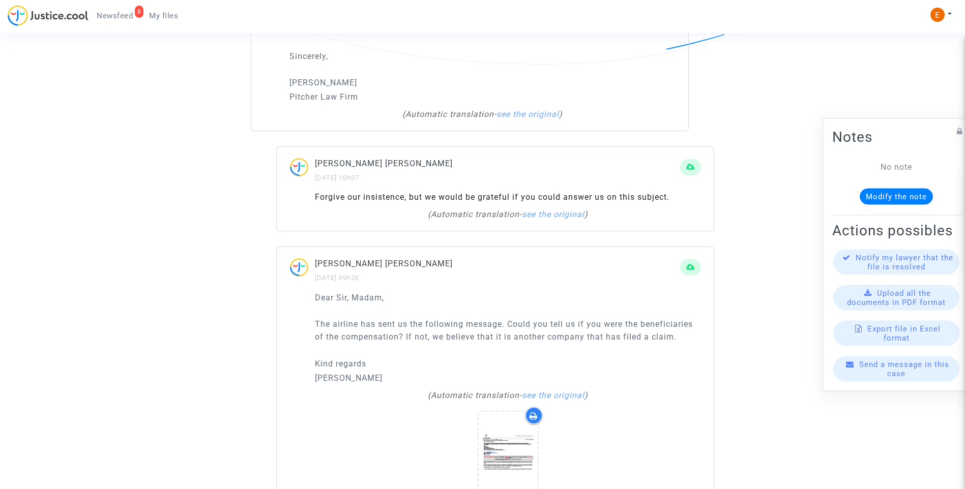
scroll to position [864, 0]
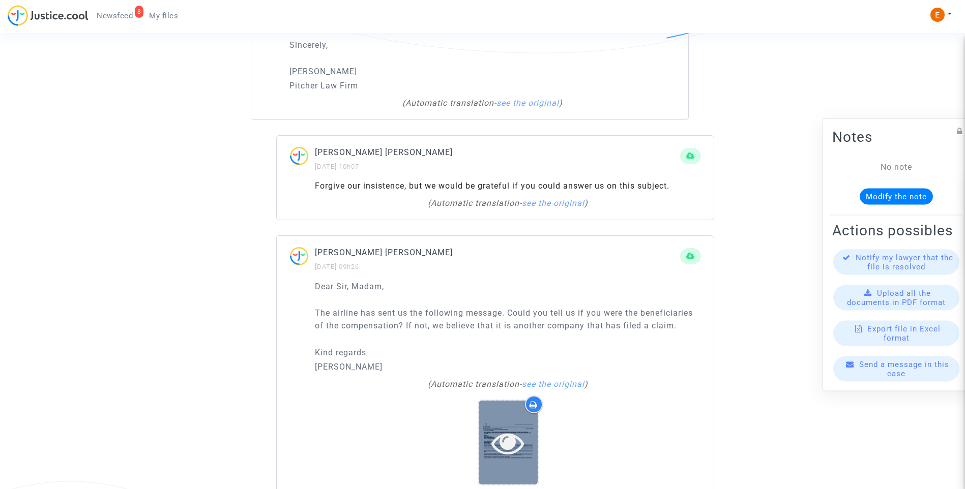
click at [512, 427] on icon at bounding box center [507, 443] width 33 height 33
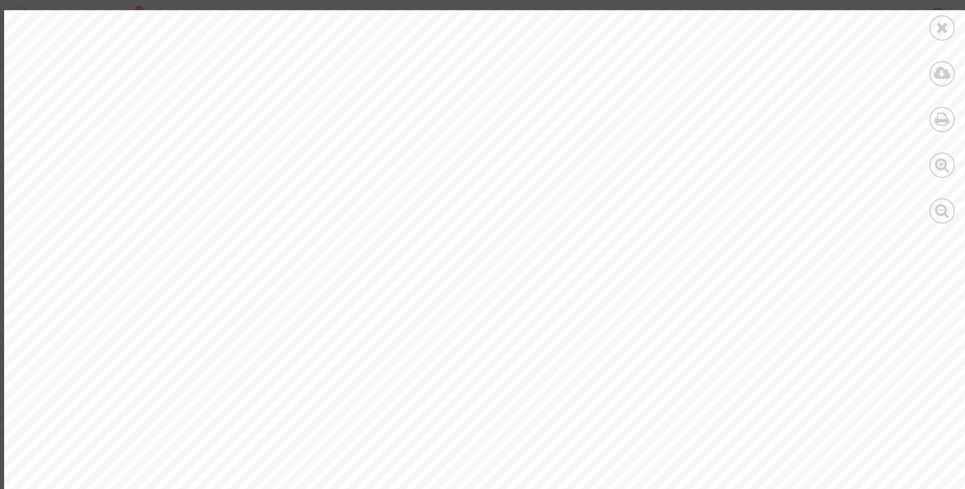
scroll to position [0, 0]
click at [929, 33] on div at bounding box center [942, 117] width 46 height 234
click at [933, 33] on div at bounding box center [941, 27] width 25 height 25
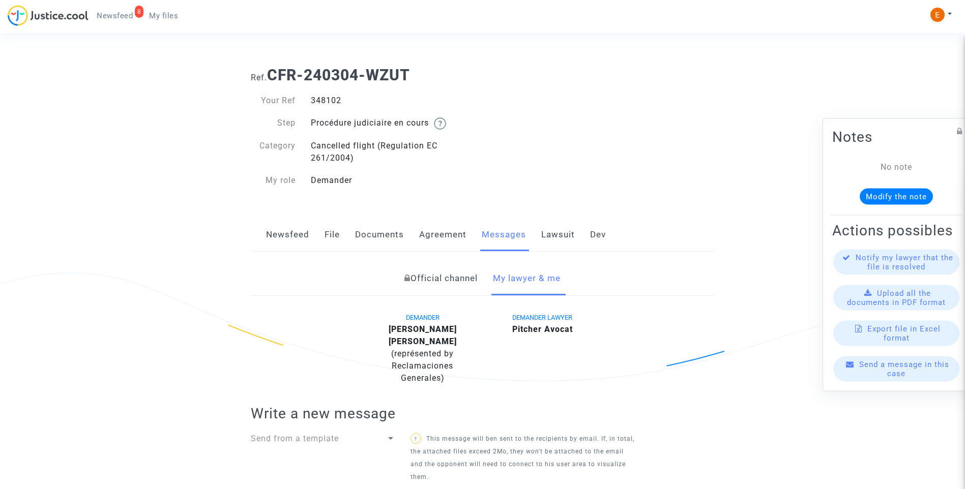
click at [336, 101] on div "348102" at bounding box center [392, 101] width 179 height 12
copy div "348102"
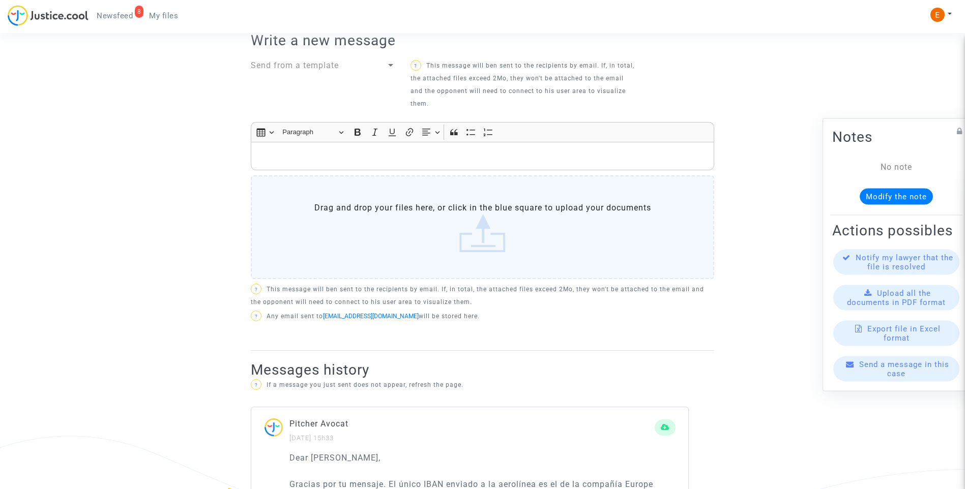
scroll to position [356, 0]
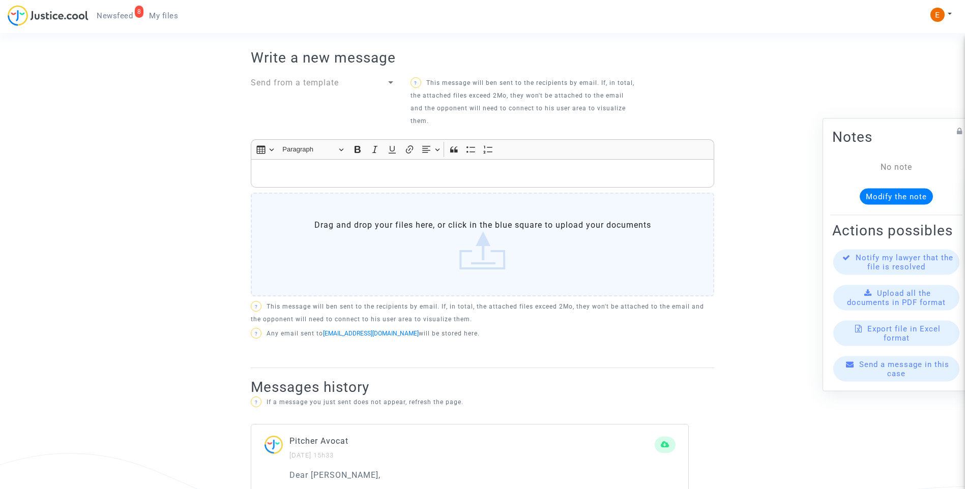
click at [366, 169] on div "Rich Text Editor, main" at bounding box center [482, 173] width 463 height 28
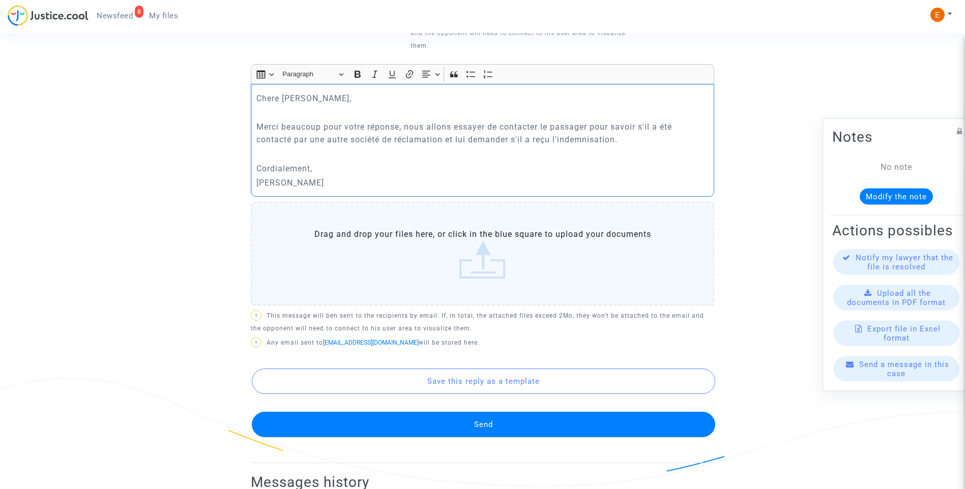
scroll to position [508, 0]
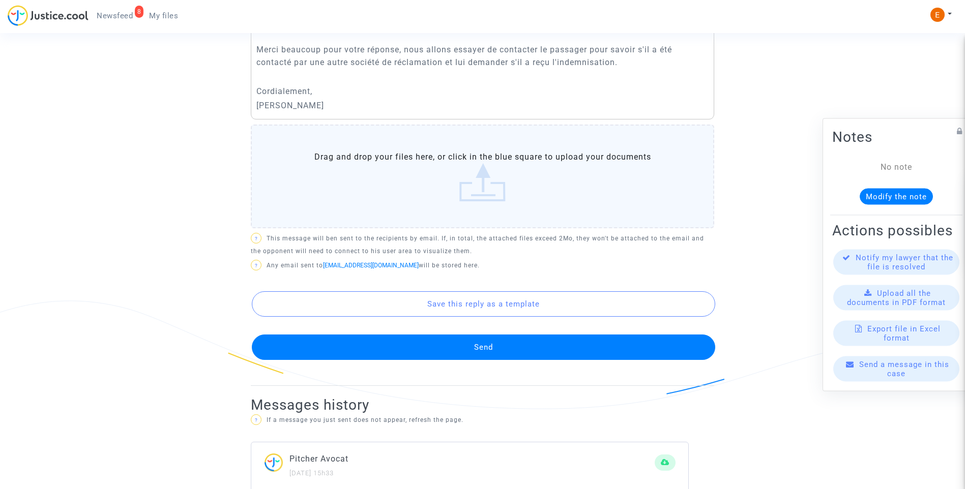
click at [451, 344] on button "Send" at bounding box center [483, 347] width 463 height 25
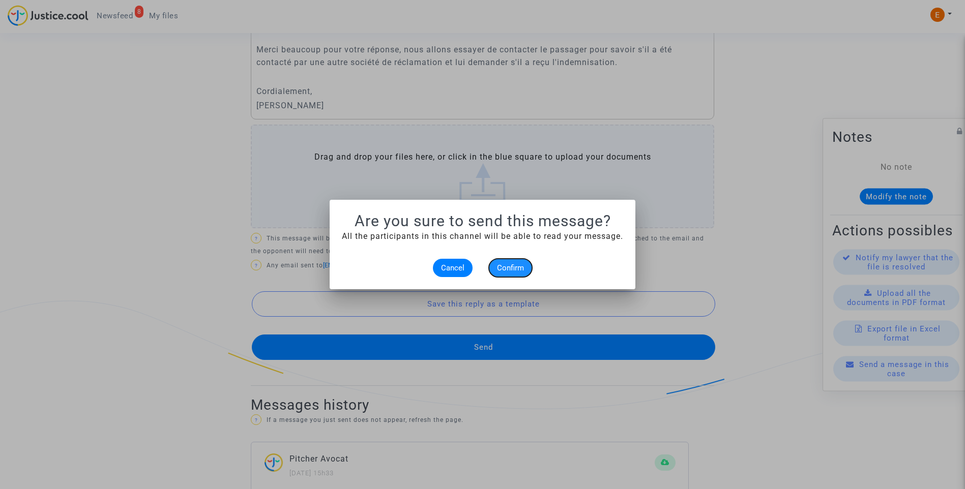
click at [515, 267] on span "Confirm" at bounding box center [510, 267] width 27 height 9
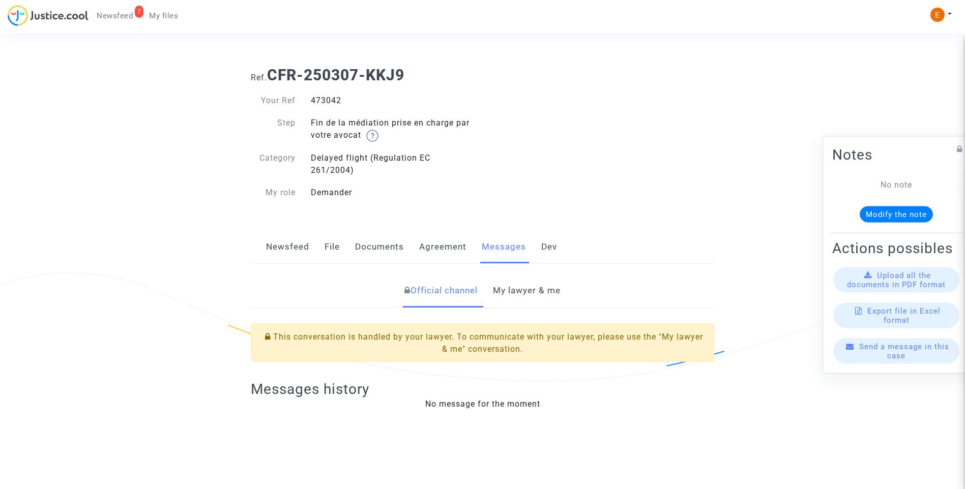
click at [543, 290] on link "My lawyer & me" at bounding box center [527, 291] width 68 height 34
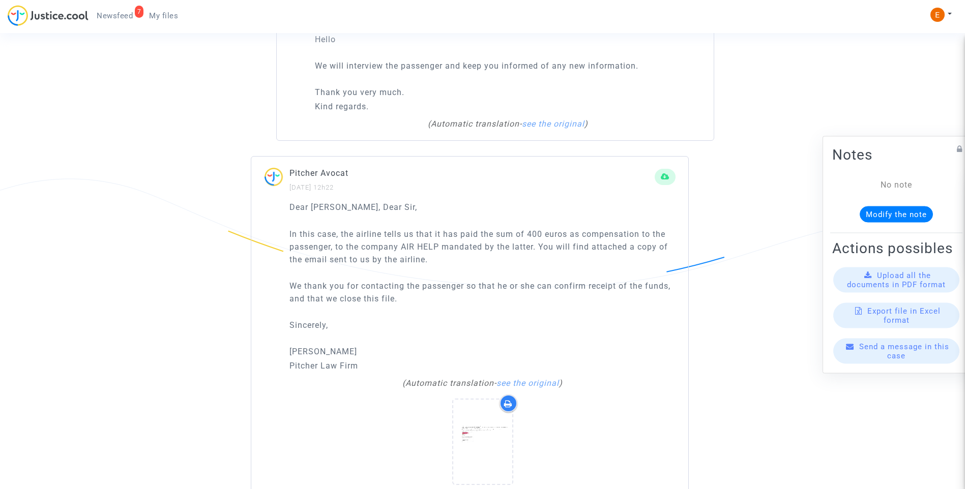
scroll to position [1169, 0]
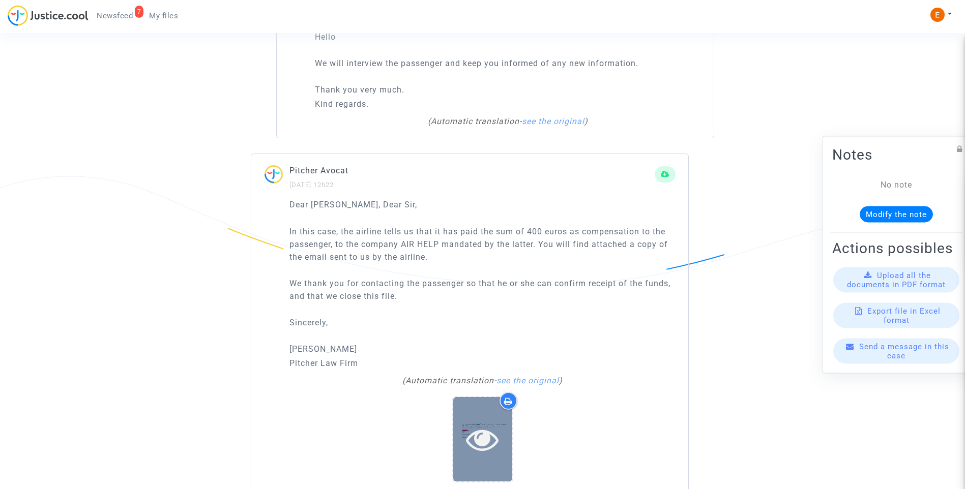
click at [482, 425] on icon at bounding box center [482, 439] width 33 height 33
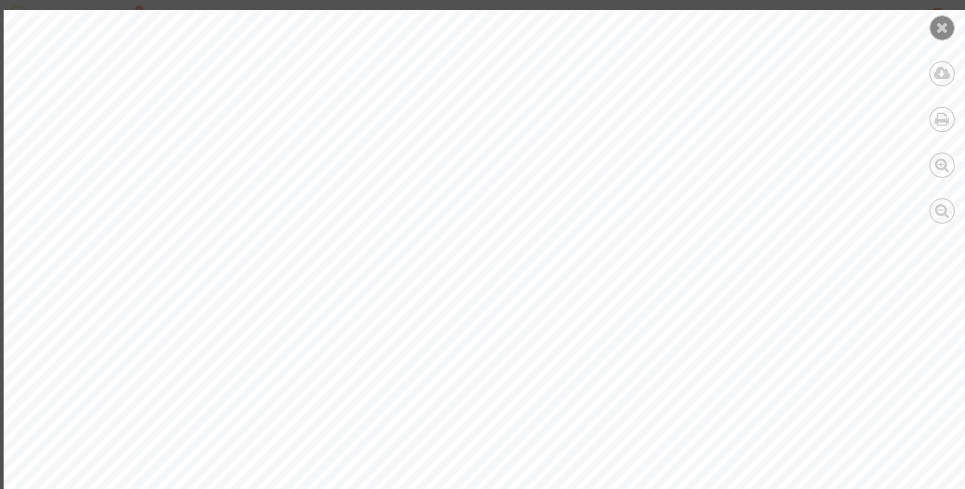
click at [946, 29] on icon at bounding box center [942, 27] width 13 height 15
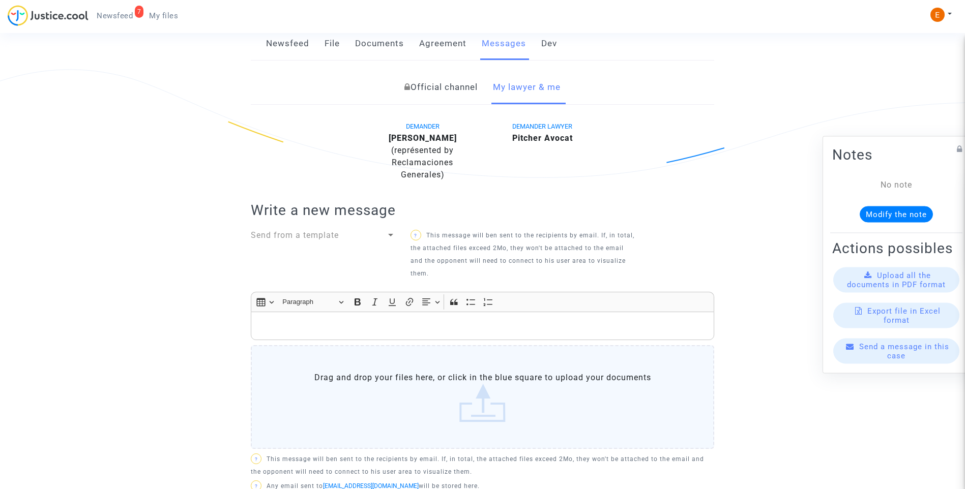
scroll to position [0, 0]
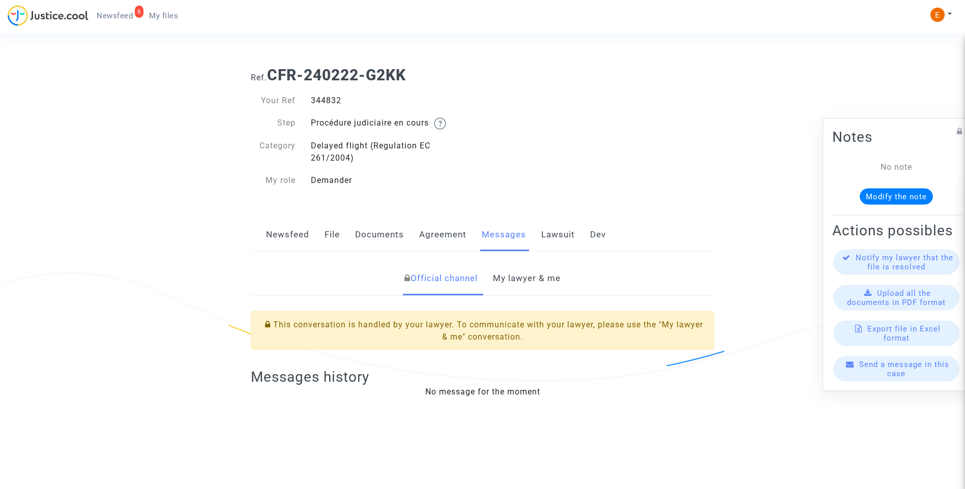
click at [517, 281] on link "My lawyer & me" at bounding box center [527, 279] width 68 height 34
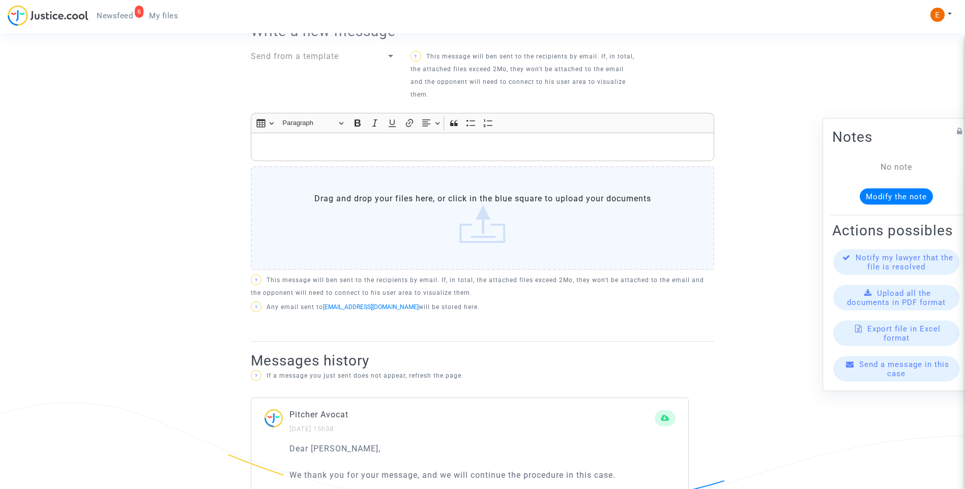
scroll to position [712, 0]
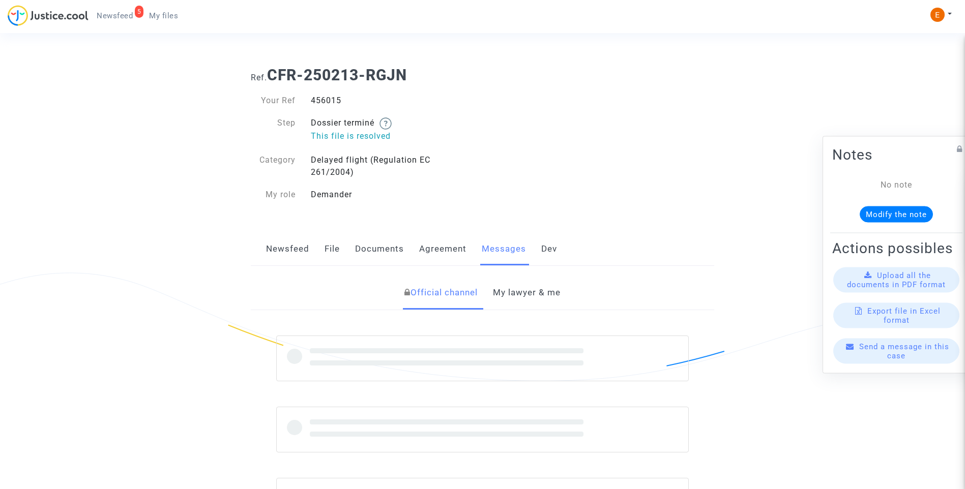
click at [330, 102] on div "456015" at bounding box center [392, 101] width 179 height 12
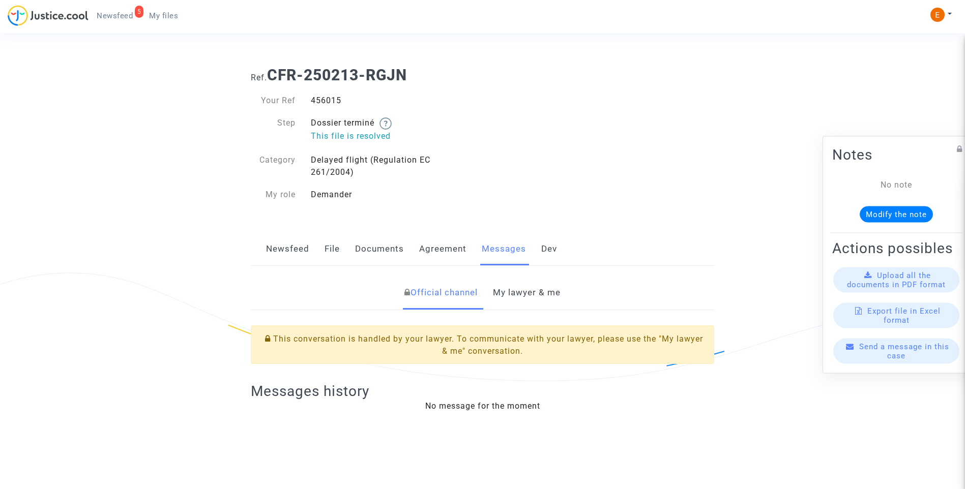
copy div "456015"
click at [536, 302] on link "My lawyer & me" at bounding box center [527, 293] width 68 height 34
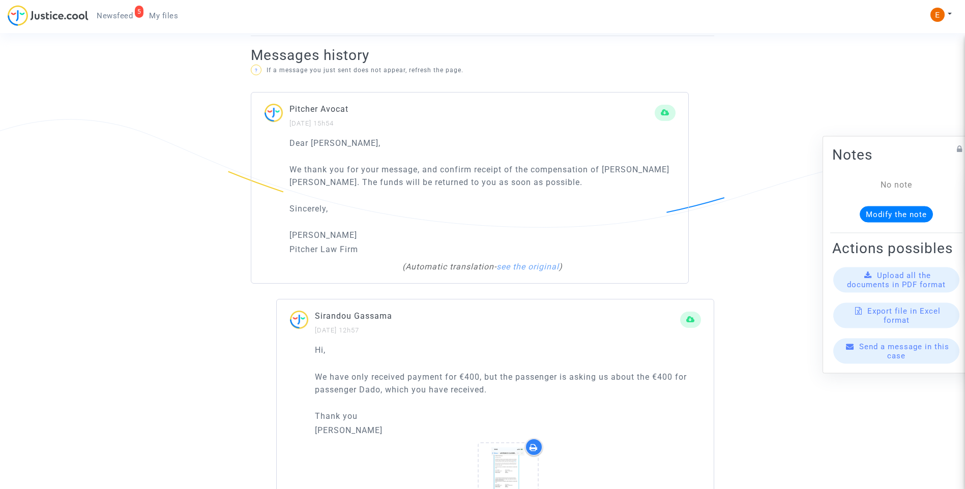
scroll to position [712, 0]
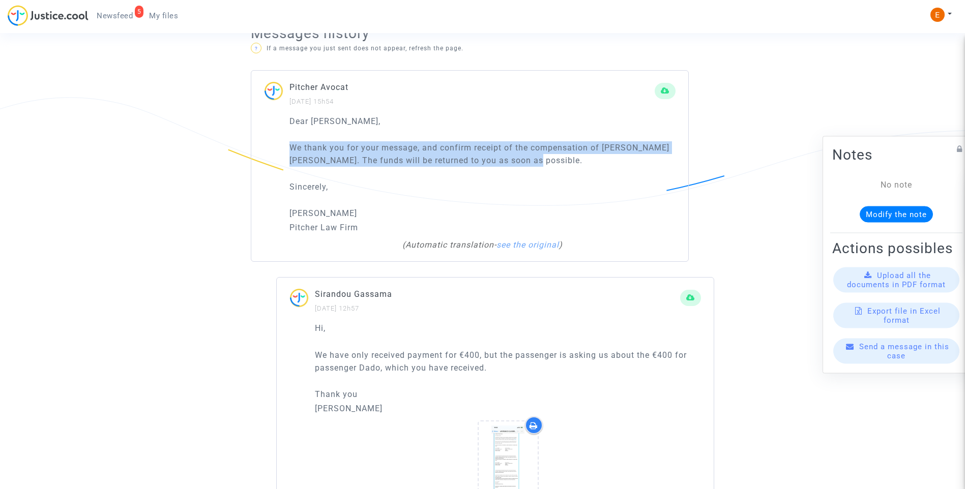
drag, startPoint x: 588, startPoint y: 158, endPoint x: 274, endPoint y: 148, distance: 314.4
click at [274, 148] on div "Dear Laura, We thank you for your message, and confirm receipt of the compensat…" at bounding box center [469, 188] width 437 height 147
drag, startPoint x: 274, startPoint y: 148, endPoint x: 352, endPoint y: 157, distance: 78.7
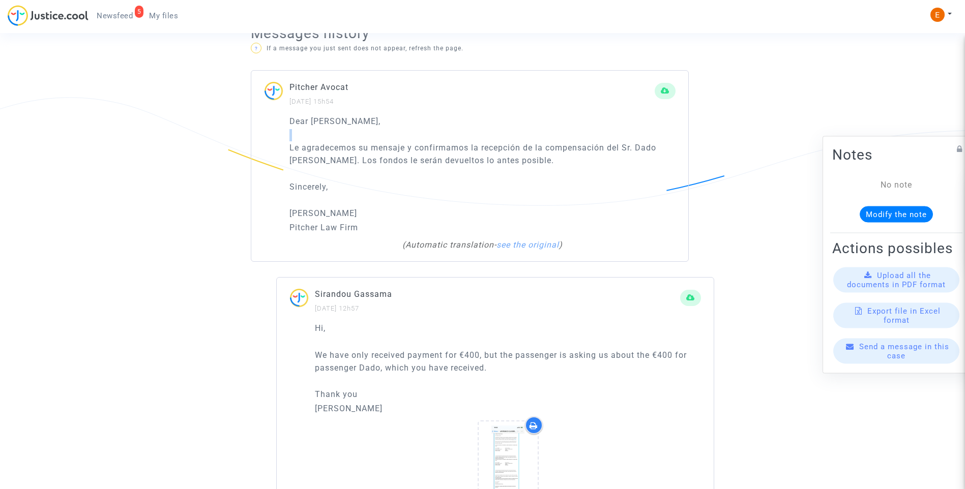
click at [406, 171] on div "Dear Laura, Le agradecemos su mensaje y confirmamos la recepción de la compensa…" at bounding box center [482, 174] width 386 height 119
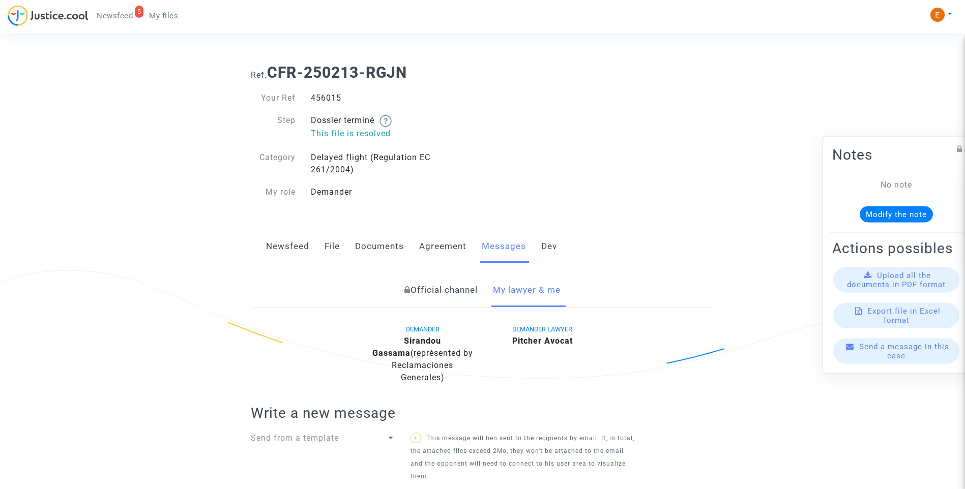
scroll to position [0, 0]
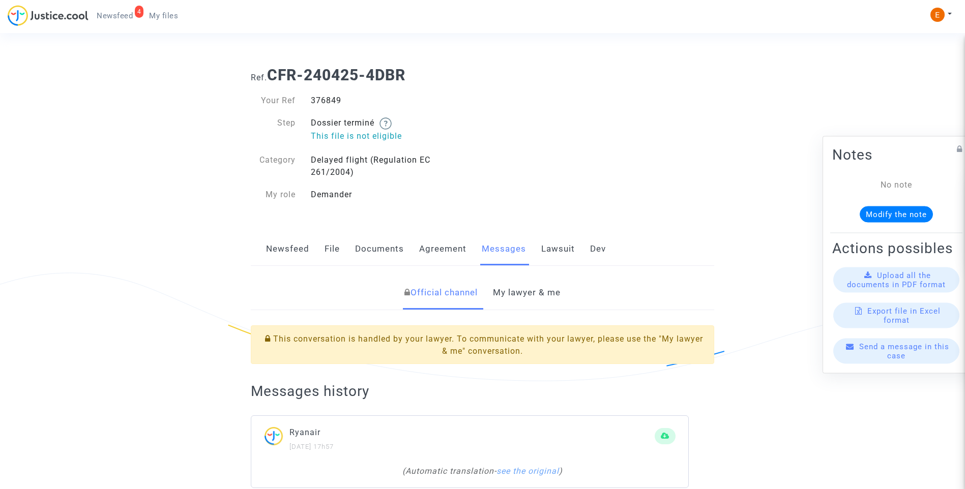
click at [324, 98] on div "376849" at bounding box center [392, 101] width 179 height 12
copy div "376849"
click at [533, 290] on link "My lawyer & me" at bounding box center [527, 293] width 68 height 34
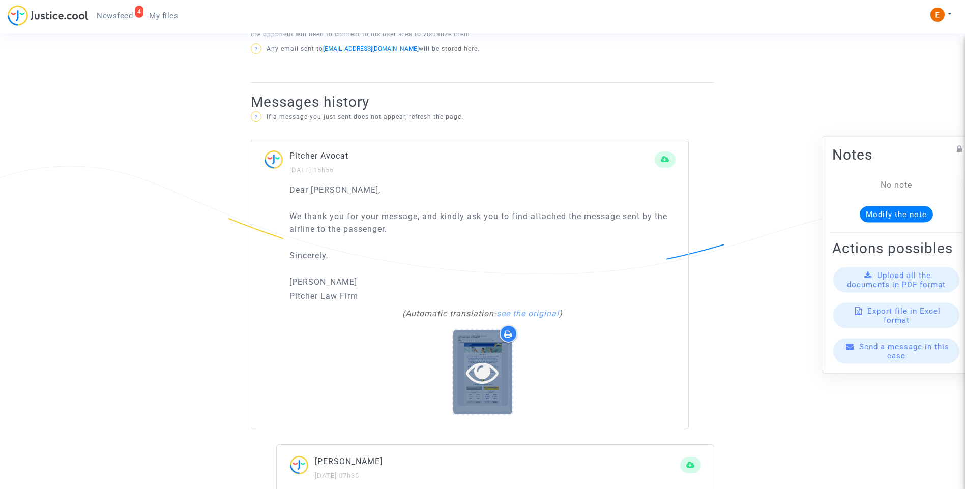
scroll to position [661, 0]
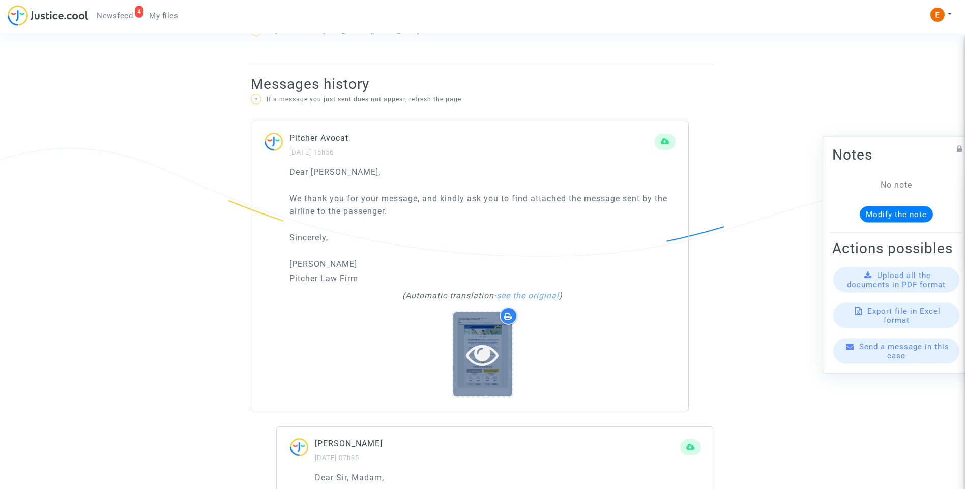
click at [486, 368] on icon at bounding box center [482, 354] width 33 height 33
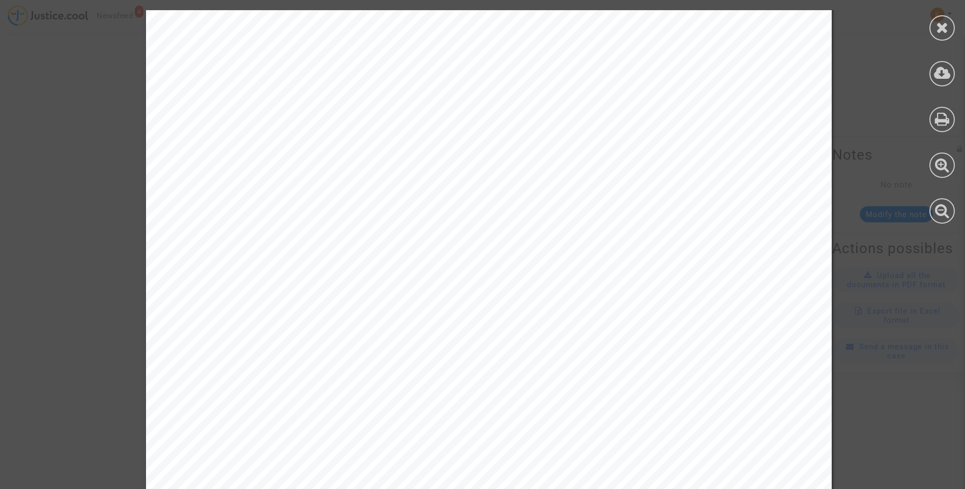
scroll to position [2302, 0]
click at [937, 28] on icon at bounding box center [942, 27] width 13 height 15
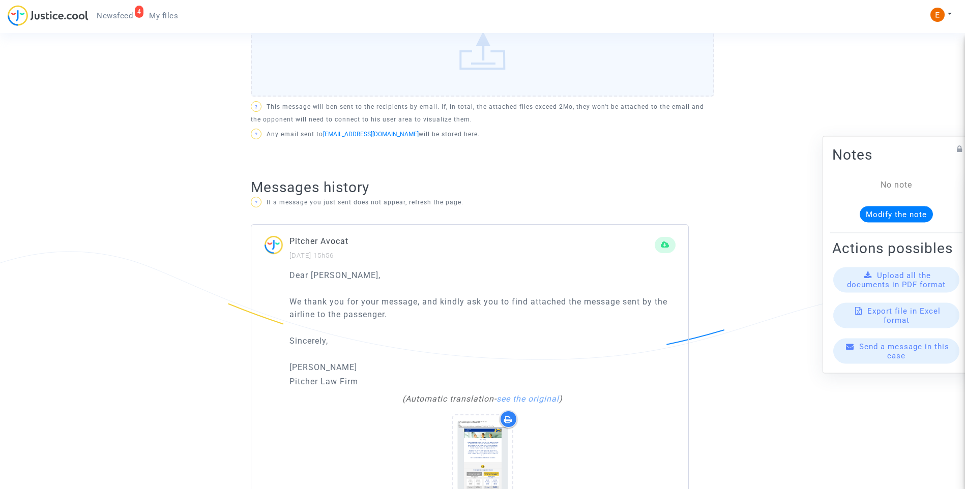
scroll to position [407, 0]
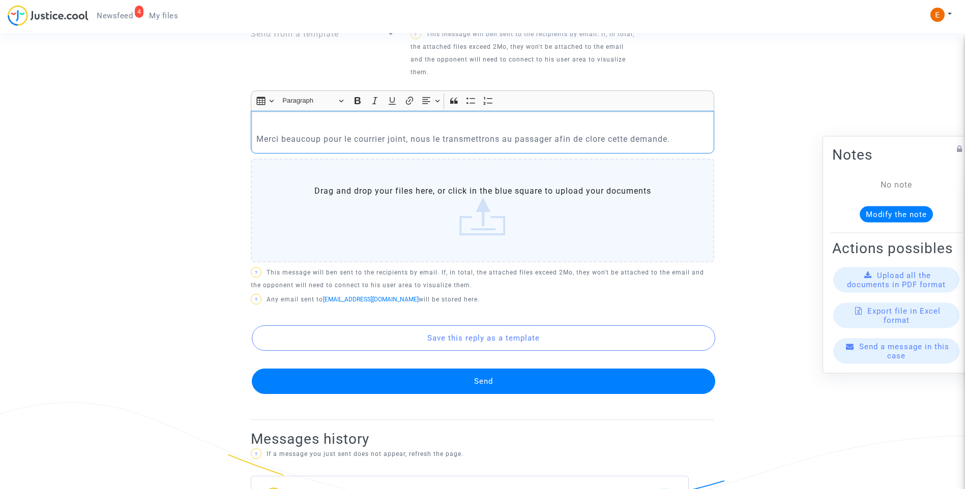
click at [422, 131] on p "Rich Text Editor, main" at bounding box center [482, 124] width 453 height 13
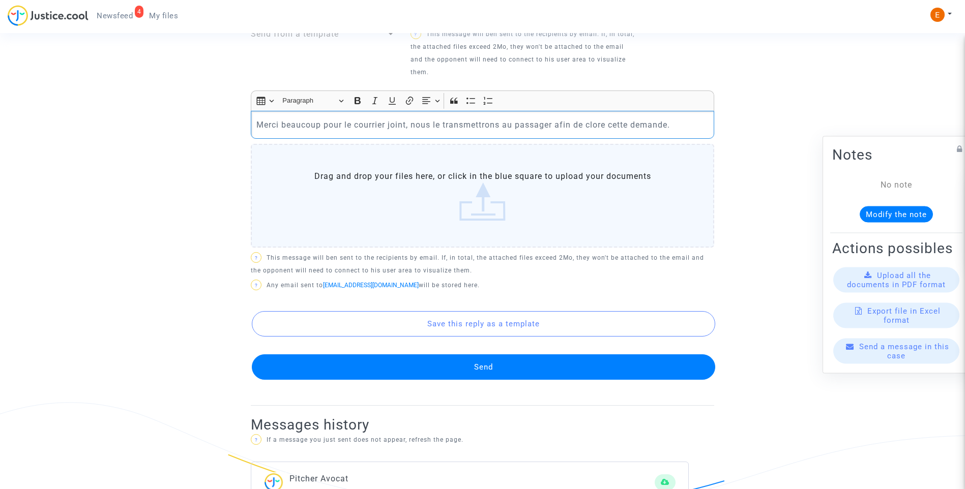
click at [507, 372] on button "Send" at bounding box center [483, 366] width 463 height 25
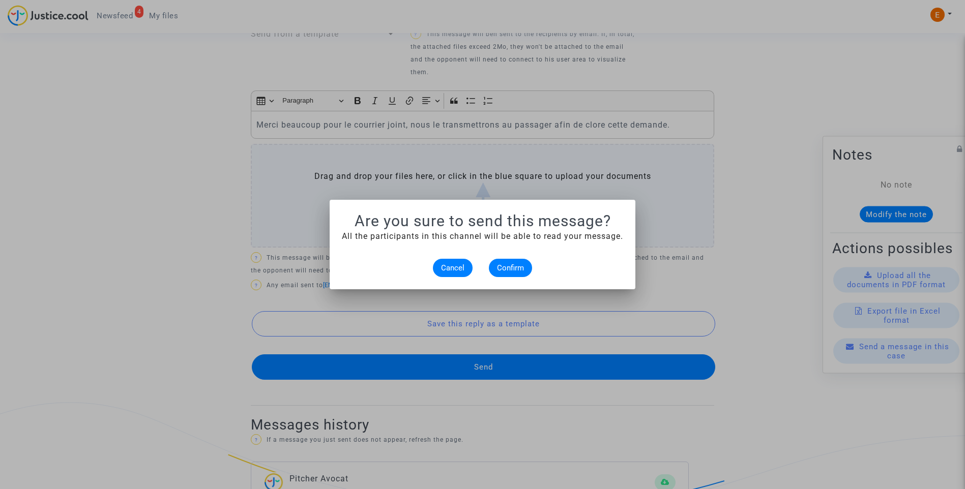
scroll to position [0, 0]
click at [509, 264] on span "Confirm" at bounding box center [510, 267] width 27 height 9
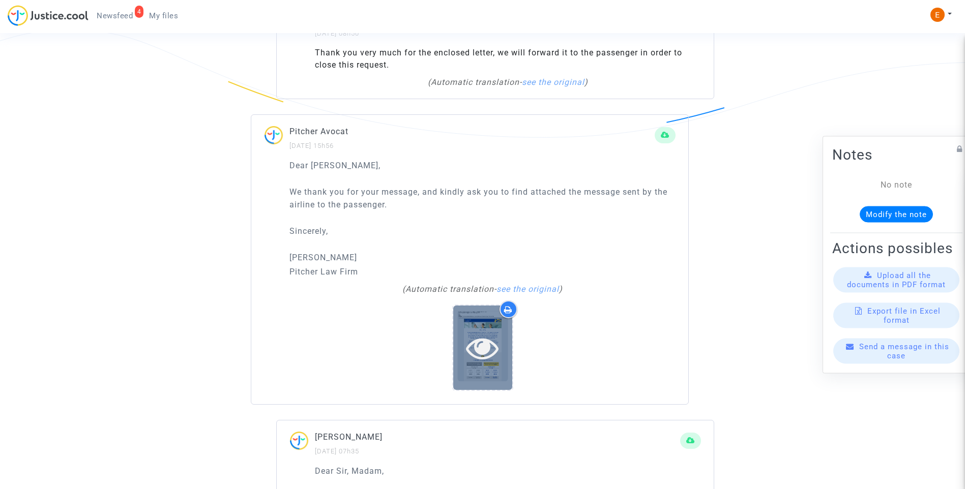
scroll to position [814, 0]
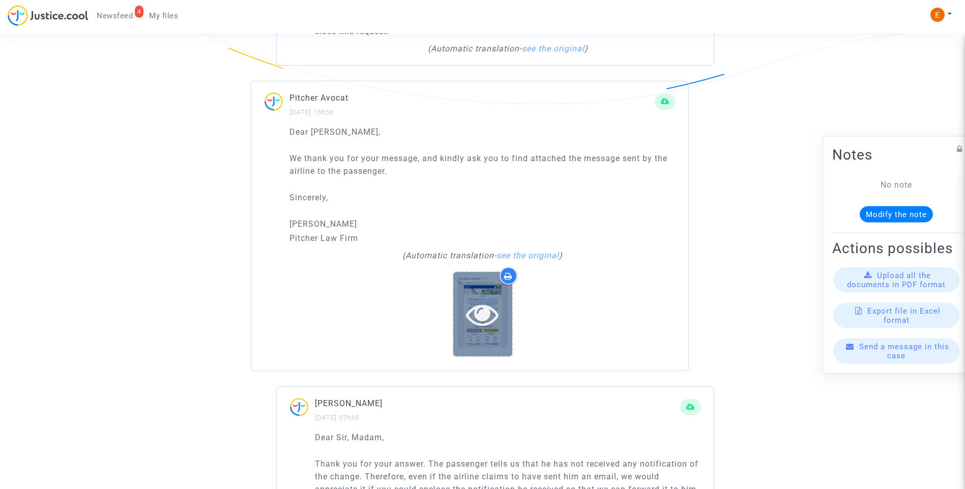
click at [496, 333] on div at bounding box center [482, 314] width 59 height 84
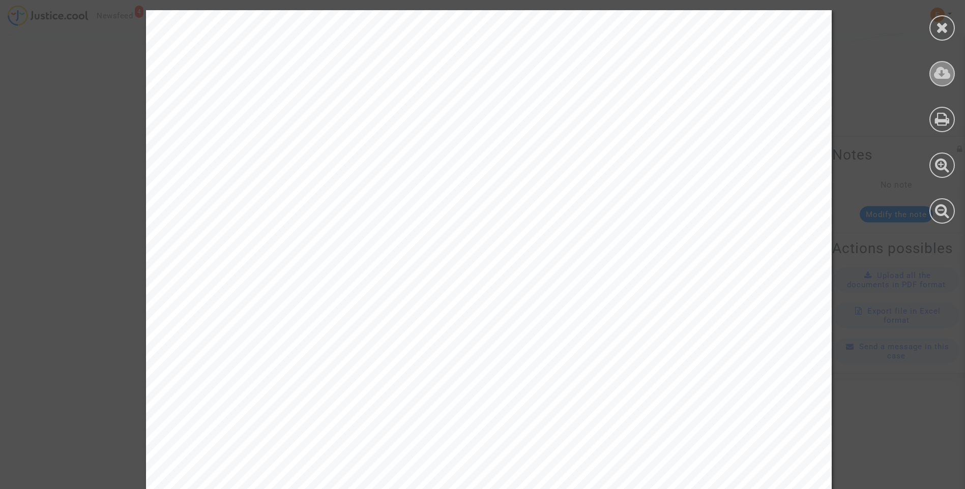
click at [944, 77] on icon at bounding box center [942, 73] width 17 height 15
click at [945, 28] on icon at bounding box center [942, 27] width 13 height 15
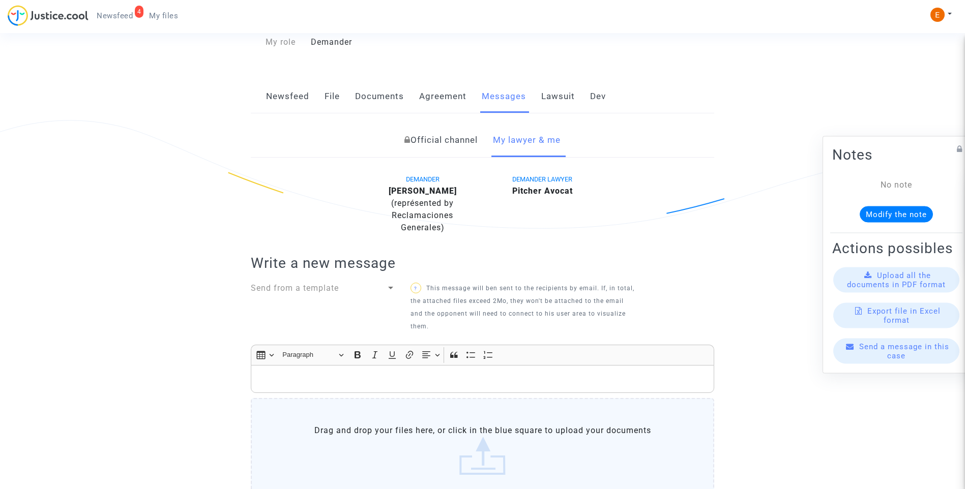
scroll to position [0, 0]
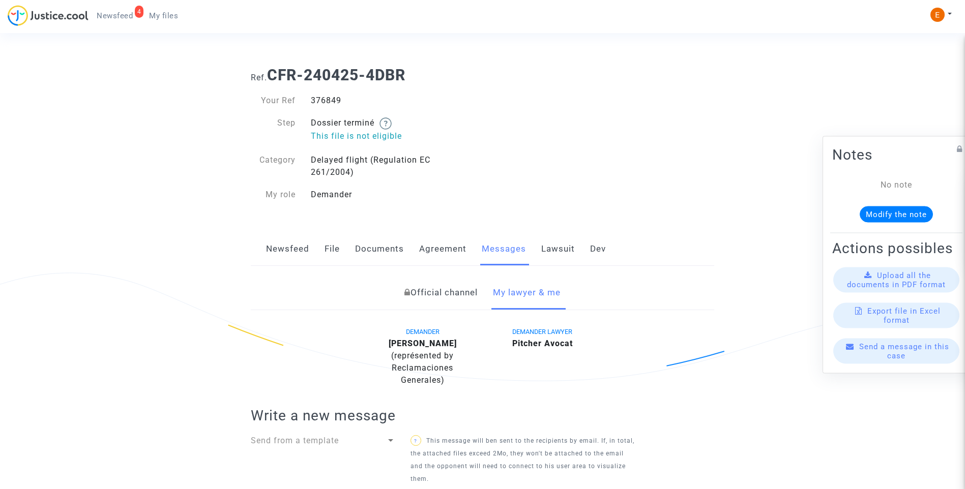
click at [330, 101] on div "376849" at bounding box center [392, 101] width 179 height 12
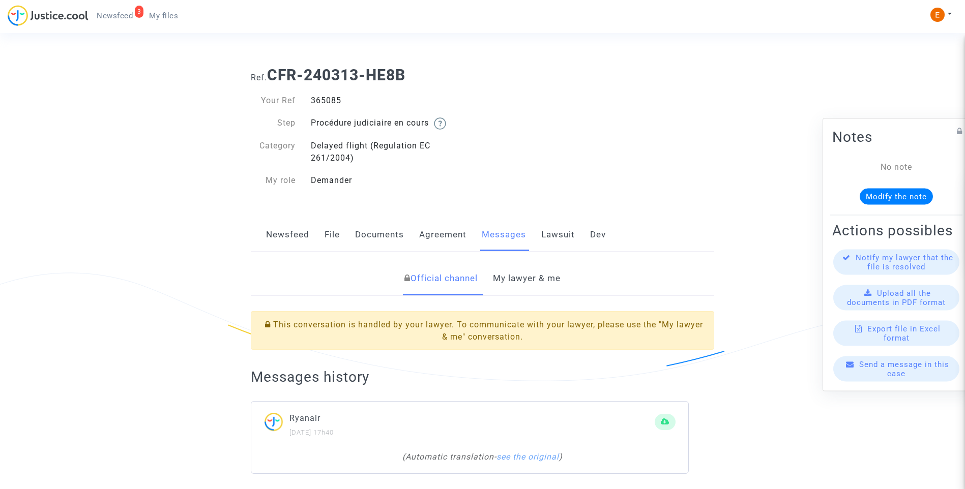
click at [327, 100] on div "365085" at bounding box center [392, 101] width 179 height 12
drag, startPoint x: 0, startPoint y: 0, endPoint x: 327, endPoint y: 100, distance: 342.3
click at [536, 282] on link "My lawyer & me" at bounding box center [527, 279] width 68 height 34
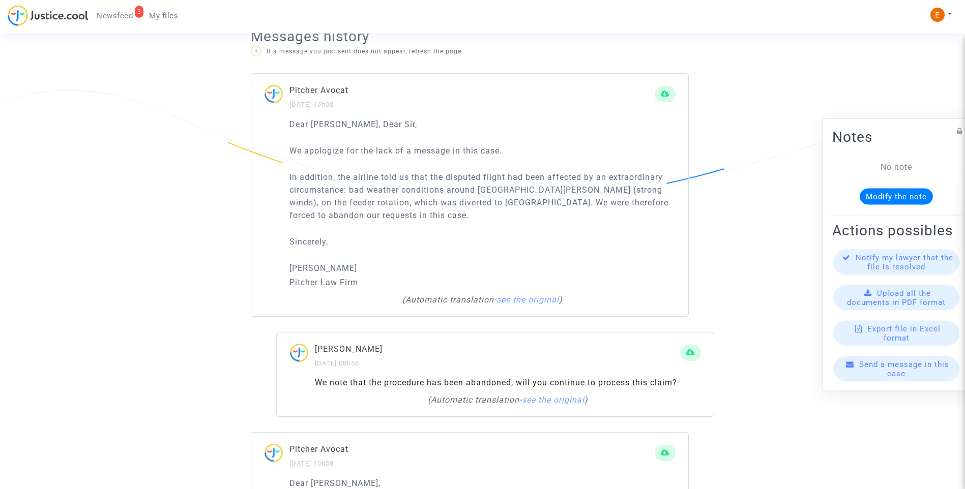
scroll to position [661, 0]
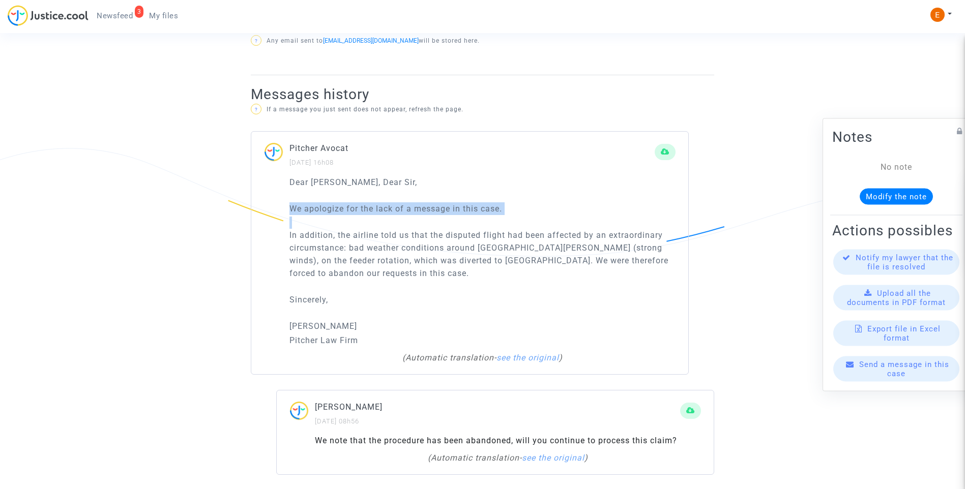
drag, startPoint x: 288, startPoint y: 207, endPoint x: 409, endPoint y: 280, distance: 141.2
click at [409, 280] on div "Dear Madam, Dear Sir, We apologize for the lack of a message in this case. In a…" at bounding box center [469, 275] width 437 height 199
drag, startPoint x: 409, startPoint y: 280, endPoint x: 350, endPoint y: 259, distance: 62.9
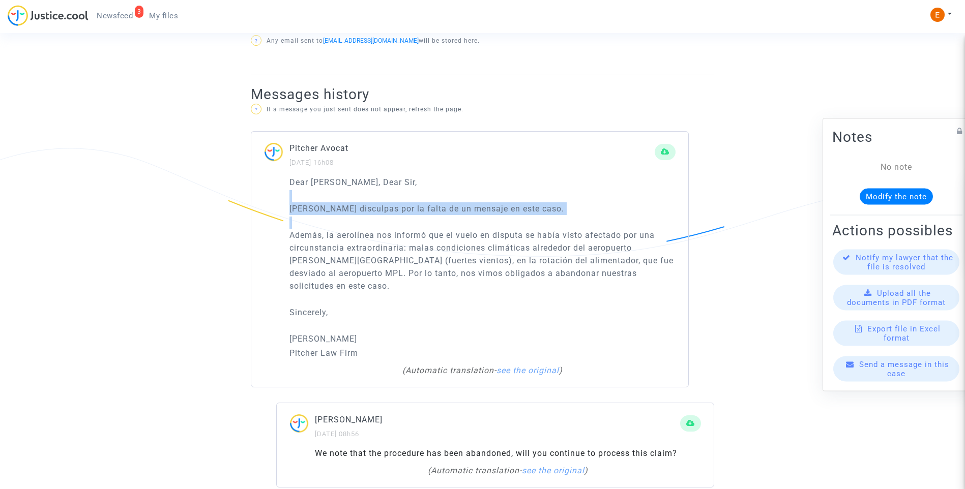
click at [406, 293] on div "Dear Madam, Dear Sir, Pedimos disculpas por la falta de un mensaje en este caso…" at bounding box center [482, 268] width 386 height 184
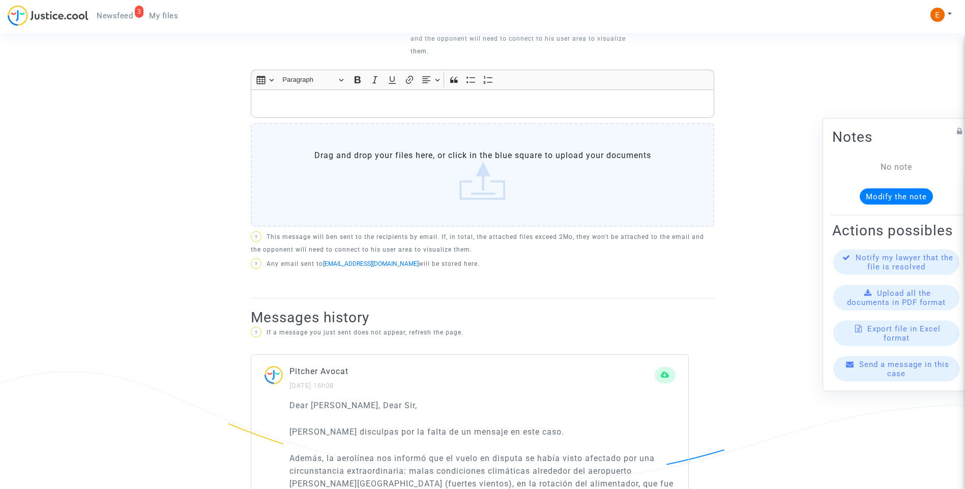
scroll to position [407, 0]
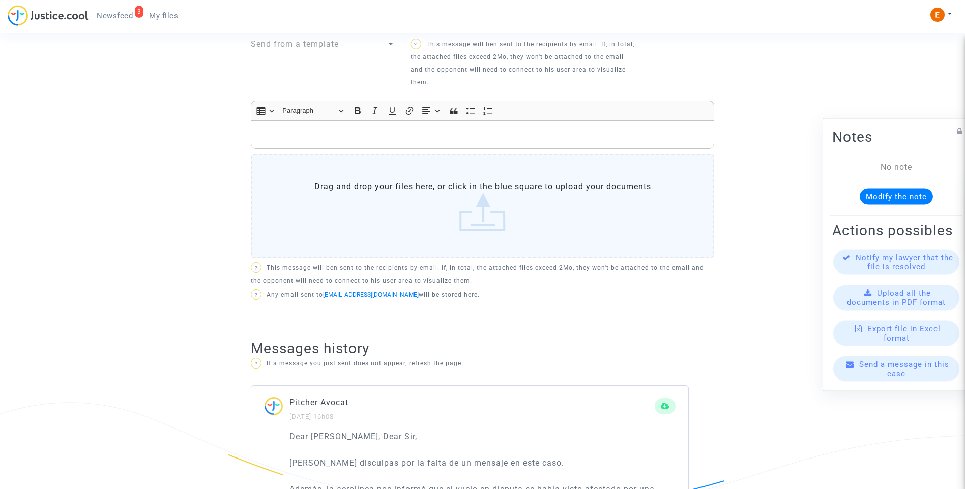
click at [346, 133] on p "Rich Text Editor, main" at bounding box center [482, 135] width 453 height 13
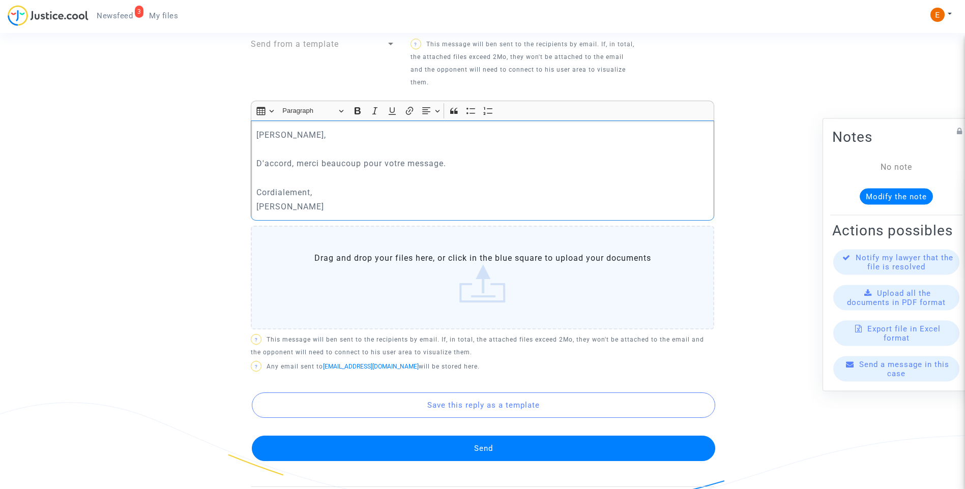
click at [533, 451] on button "Send" at bounding box center [483, 448] width 463 height 25
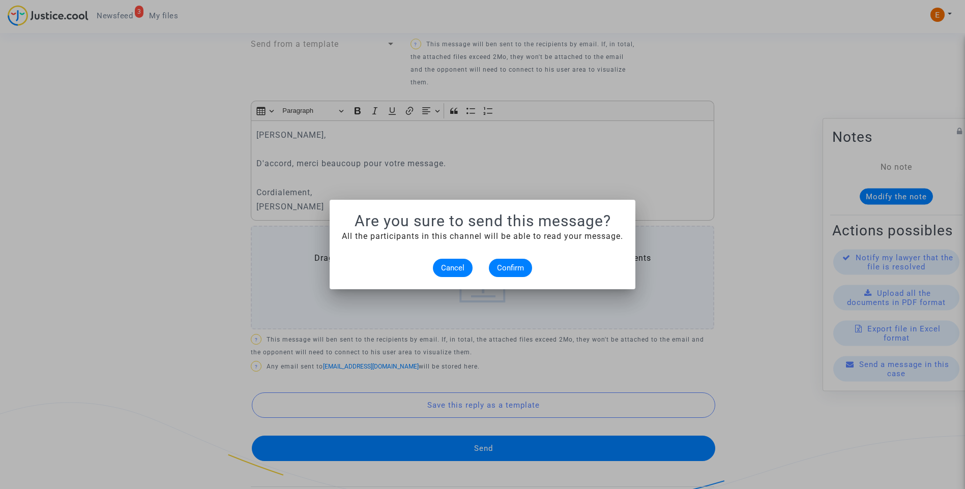
scroll to position [0, 0]
click at [519, 261] on button "Confirm" at bounding box center [510, 268] width 43 height 18
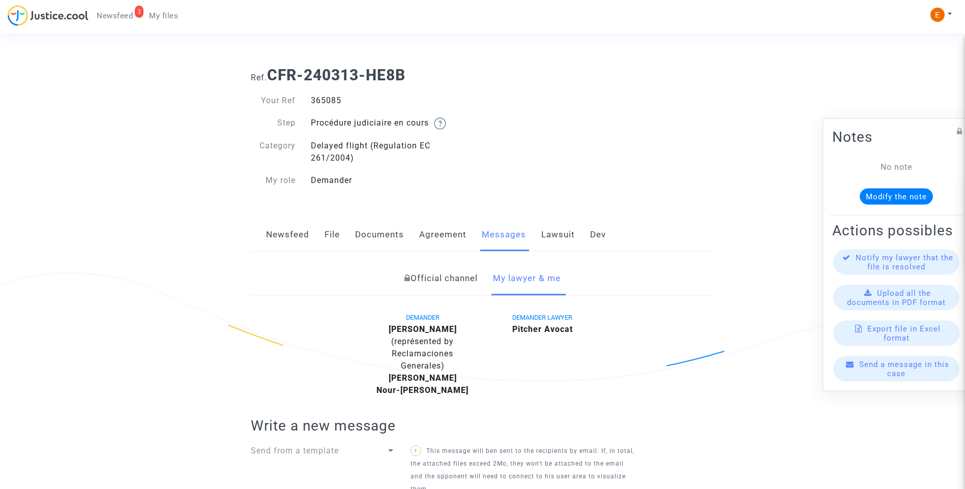
scroll to position [407, 0]
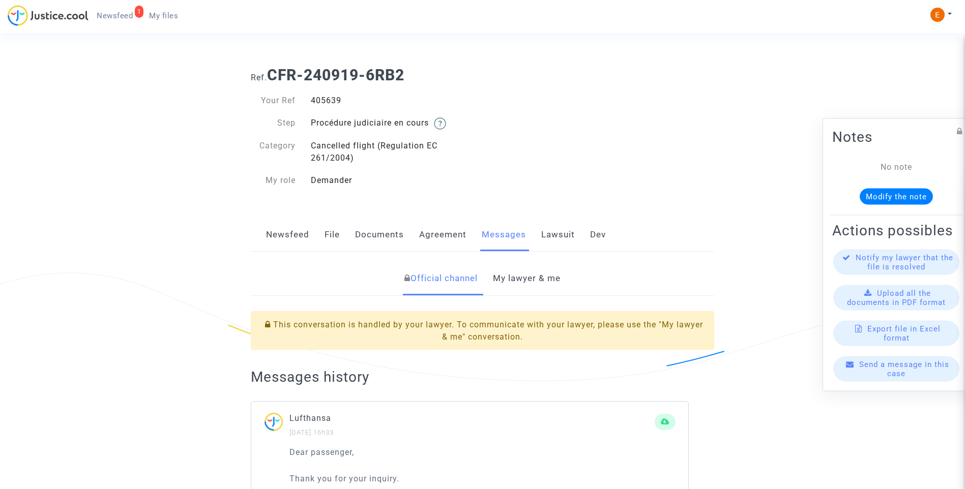
drag, startPoint x: 0, startPoint y: 0, endPoint x: 333, endPoint y: 100, distance: 347.1
click at [529, 276] on link "My lawyer & me" at bounding box center [527, 279] width 68 height 34
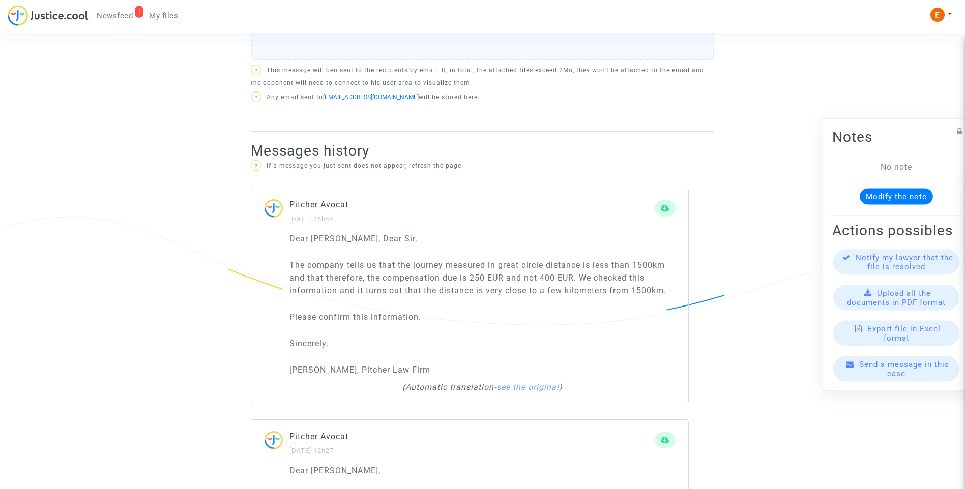
scroll to position [610, 0]
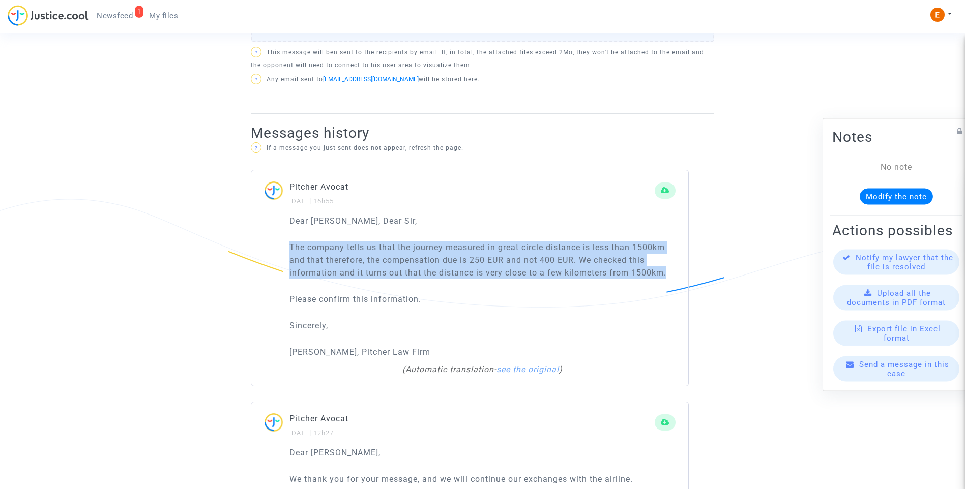
drag, startPoint x: 668, startPoint y: 276, endPoint x: 272, endPoint y: 251, distance: 397.4
click at [272, 251] on div "Dear [PERSON_NAME], Dear [PERSON_NAME], The company tells us that the journey m…" at bounding box center [469, 301] width 437 height 172
drag, startPoint x: 272, startPoint y: 251, endPoint x: 311, endPoint y: 248, distance: 39.8
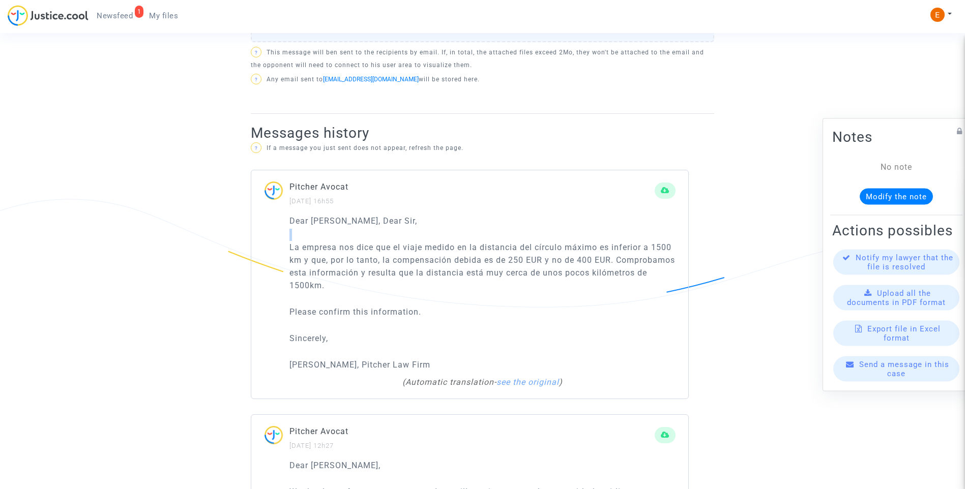
click at [446, 283] on p "La empresa nos dice que el viaje medido en la distancia del círculo máximo es i…" at bounding box center [482, 266] width 386 height 51
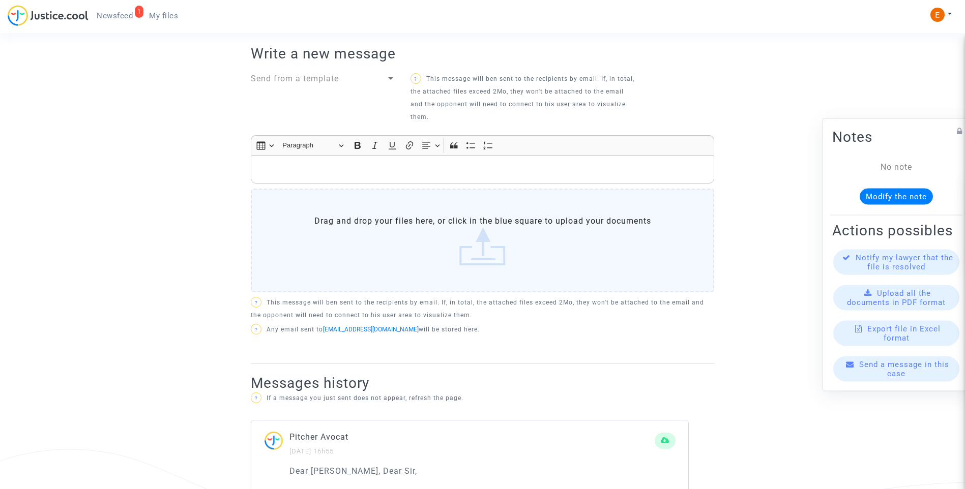
scroll to position [356, 0]
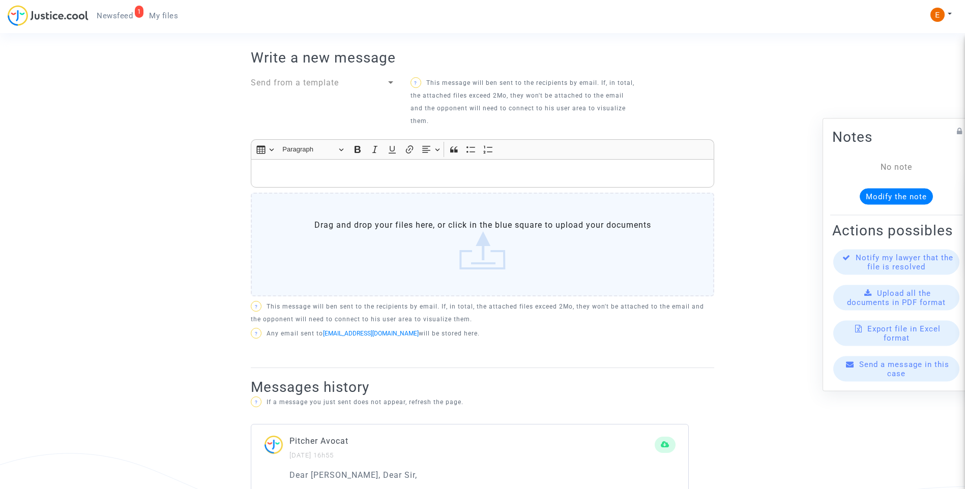
click at [326, 172] on p "Rich Text Editor, main" at bounding box center [482, 173] width 453 height 13
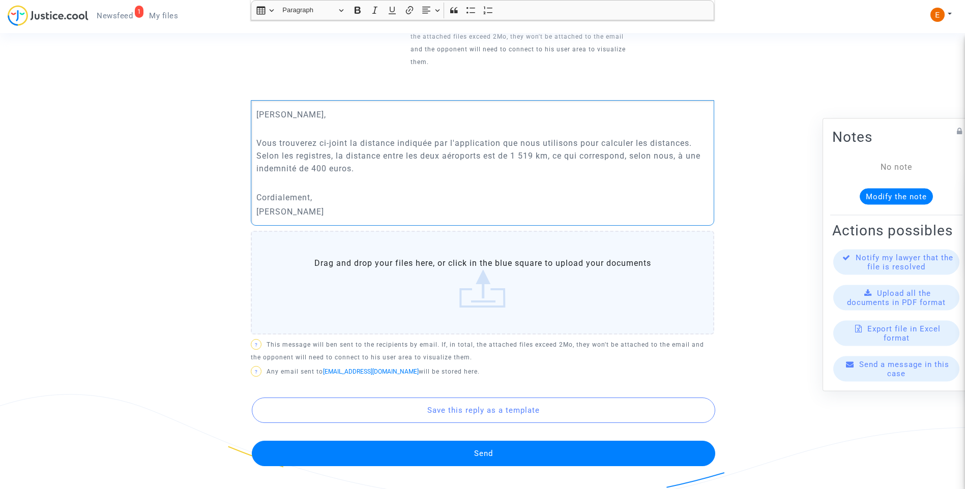
scroll to position [508, 0]
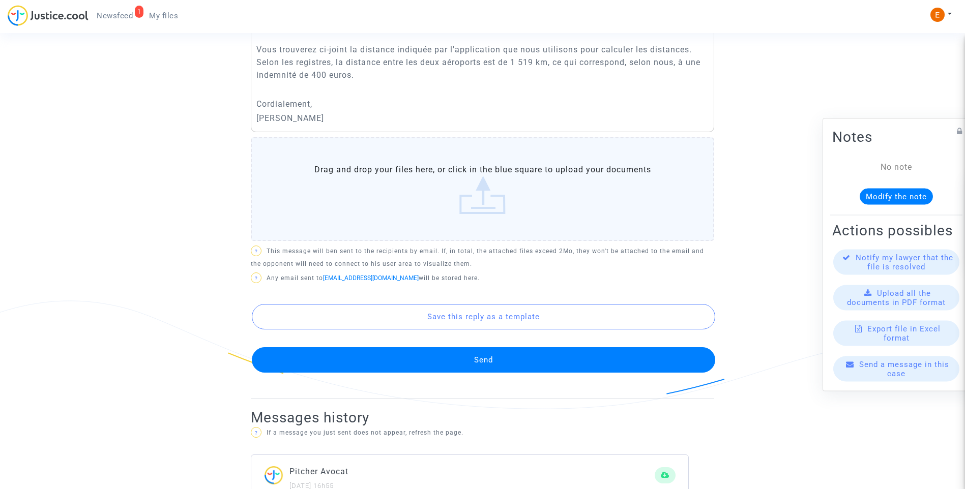
click at [496, 211] on label "Drag and drop your files here, or click in the blue square to upload your docum…" at bounding box center [482, 189] width 463 height 104
click at [0, 0] on input "Drag and drop your files here, or click in the blue square to upload your docum…" at bounding box center [0, 0] width 0 height 0
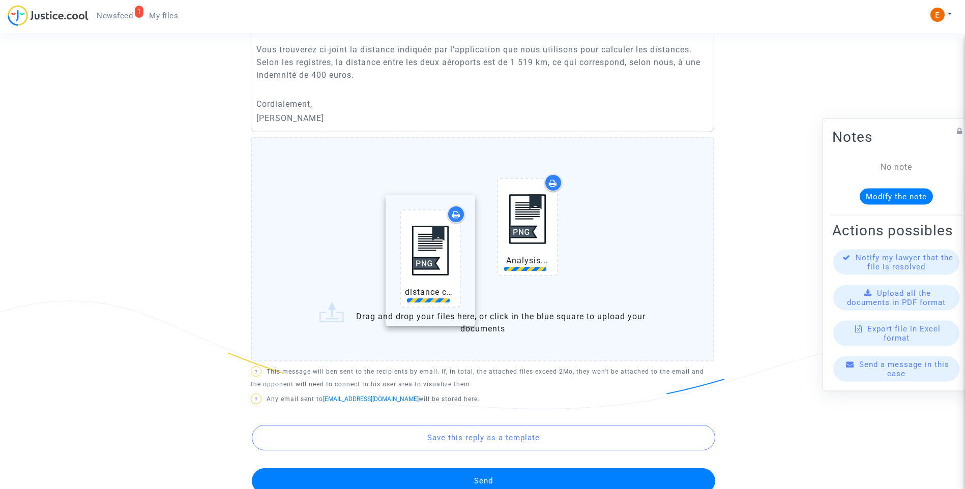
drag, startPoint x: 520, startPoint y: 213, endPoint x: 409, endPoint y: 229, distance: 112.0
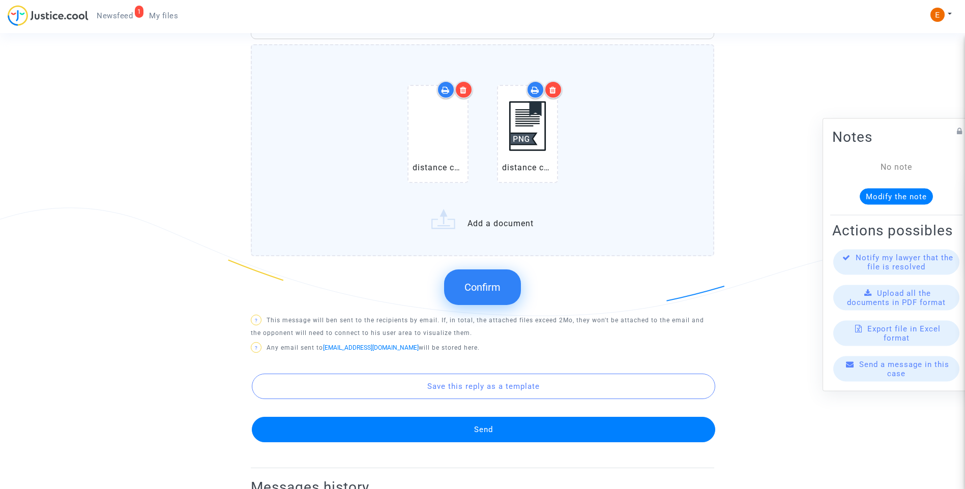
scroll to position [610, 0]
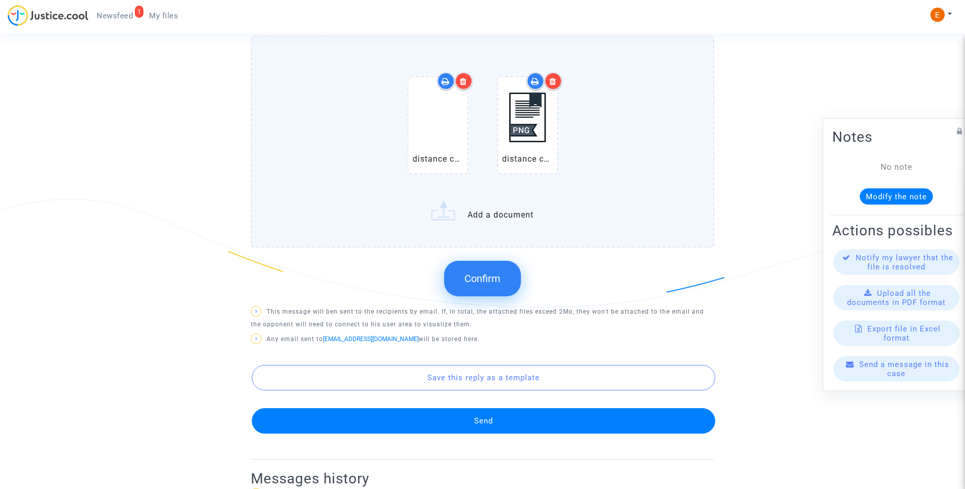
click at [490, 278] on span "Confirm" at bounding box center [482, 279] width 36 height 12
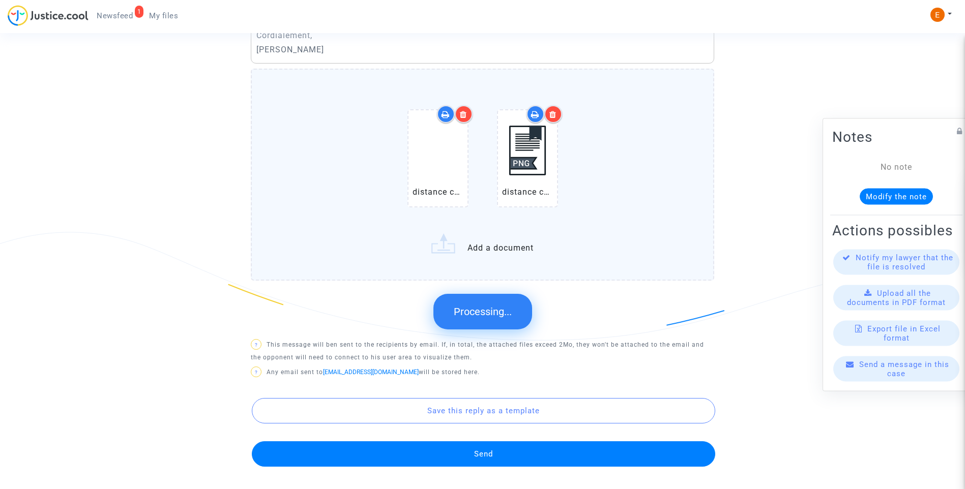
scroll to position [559, 0]
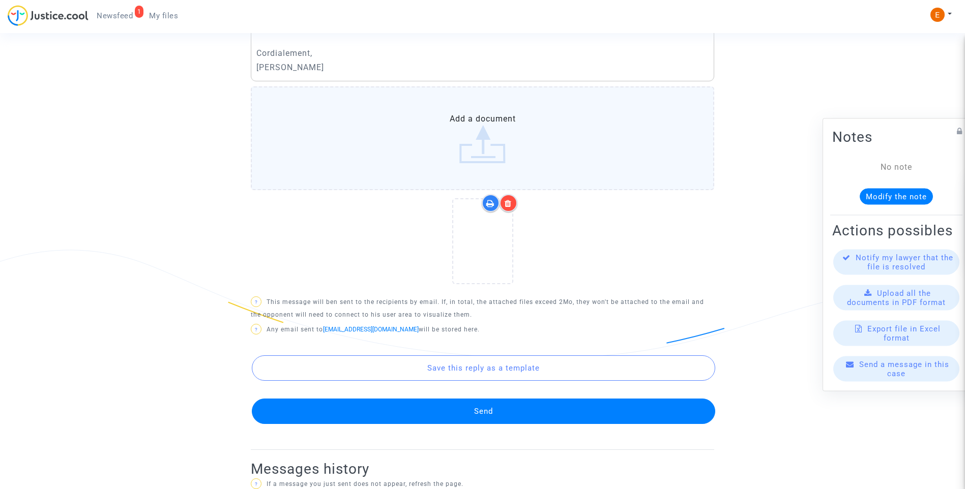
click at [489, 419] on button "Send" at bounding box center [483, 411] width 463 height 25
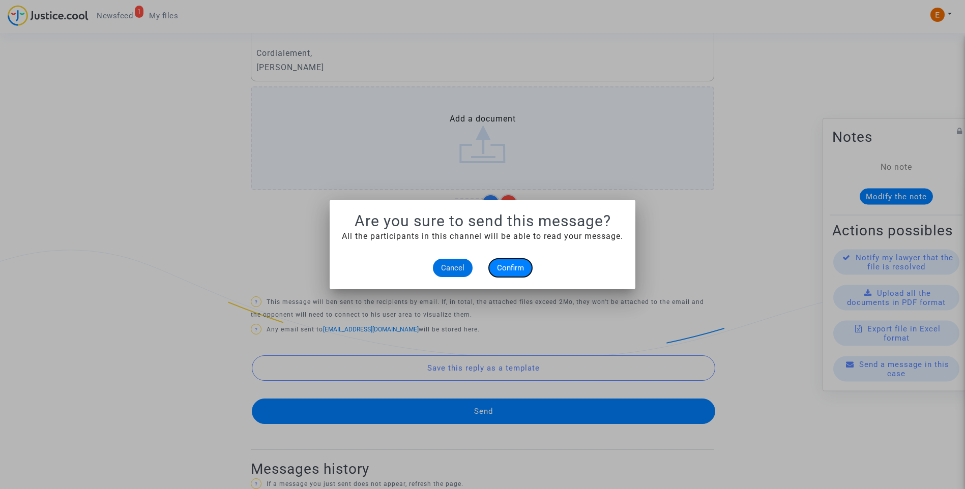
click at [501, 273] on button "Confirm" at bounding box center [510, 268] width 43 height 18
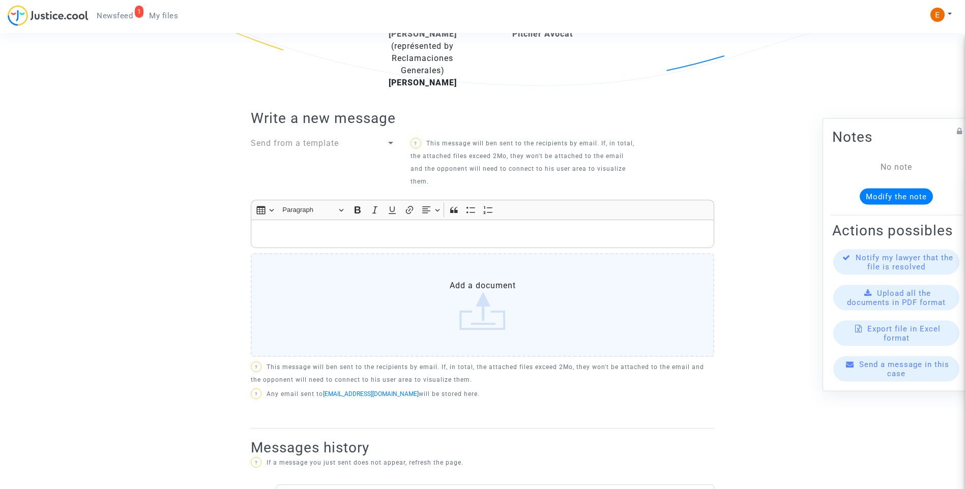
scroll to position [203, 0]
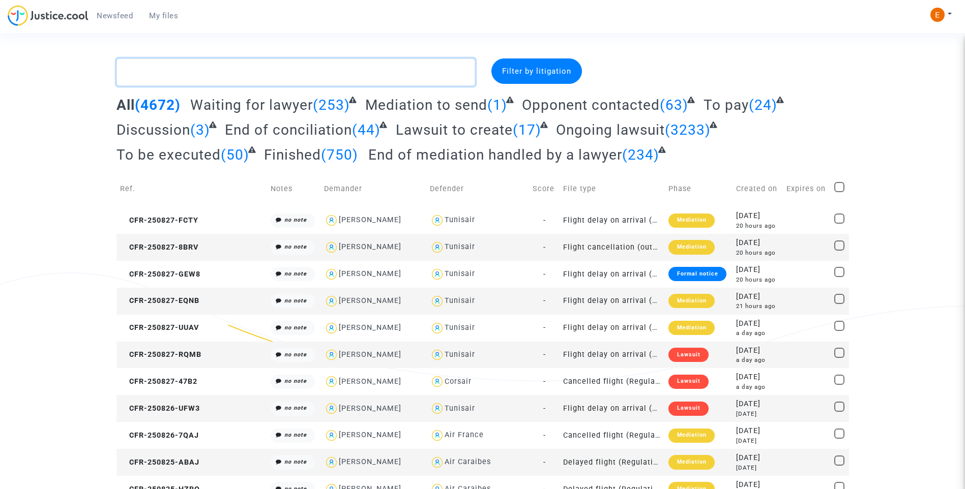
paste textarea "[PERSON_NAME]"
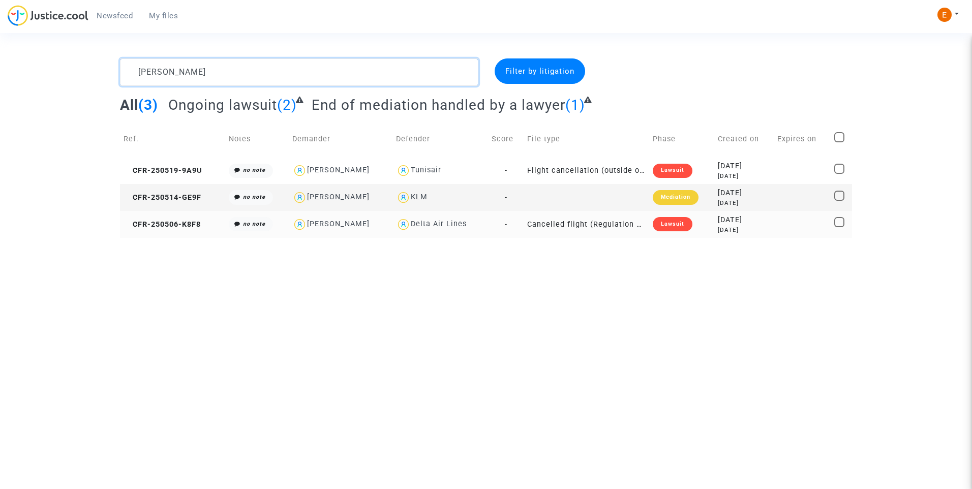
type textarea "[PERSON_NAME]"
click at [674, 221] on div "Lawsuit" at bounding box center [673, 224] width 40 height 14
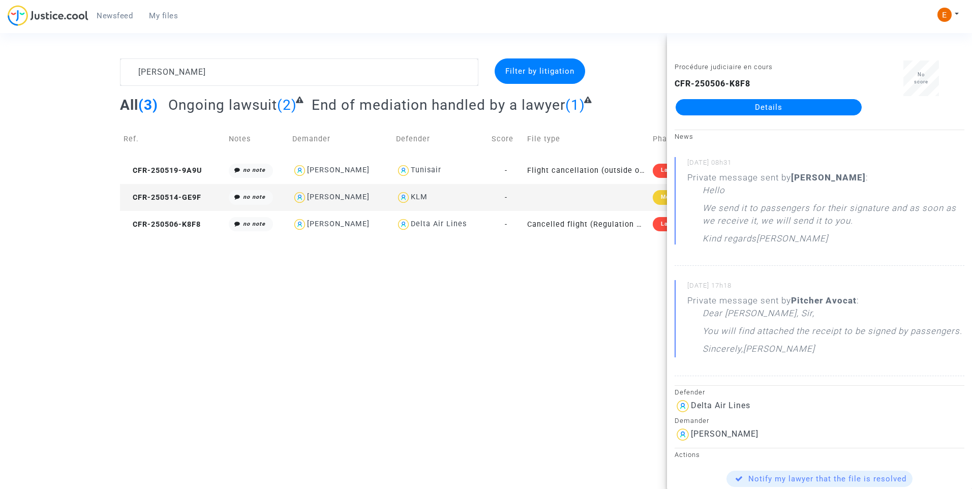
click at [759, 111] on link "Details" at bounding box center [769, 107] width 186 height 16
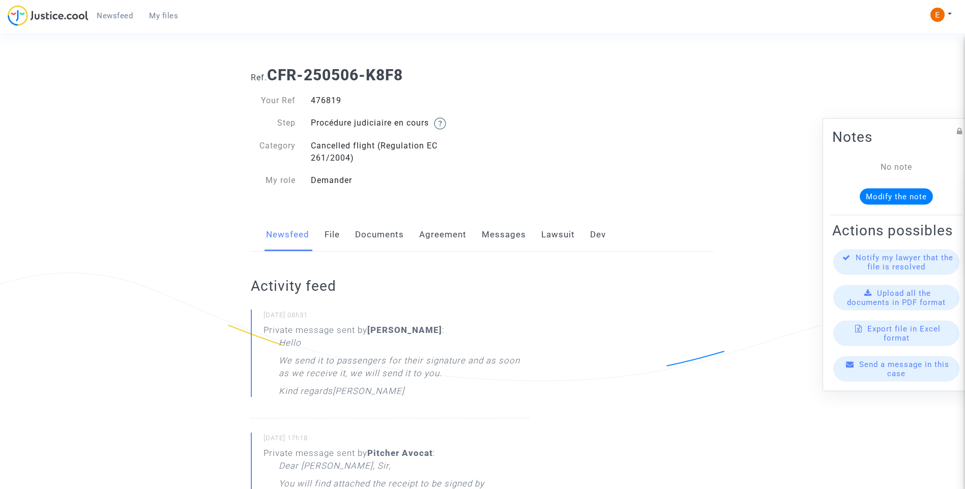
click at [519, 235] on link "Messages" at bounding box center [504, 235] width 44 height 34
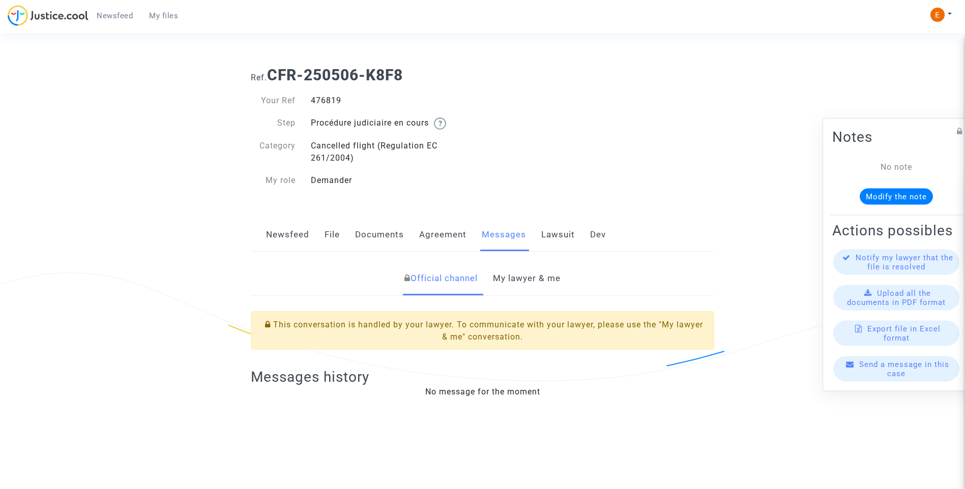
click at [533, 283] on link "My lawyer & me" at bounding box center [527, 279] width 68 height 34
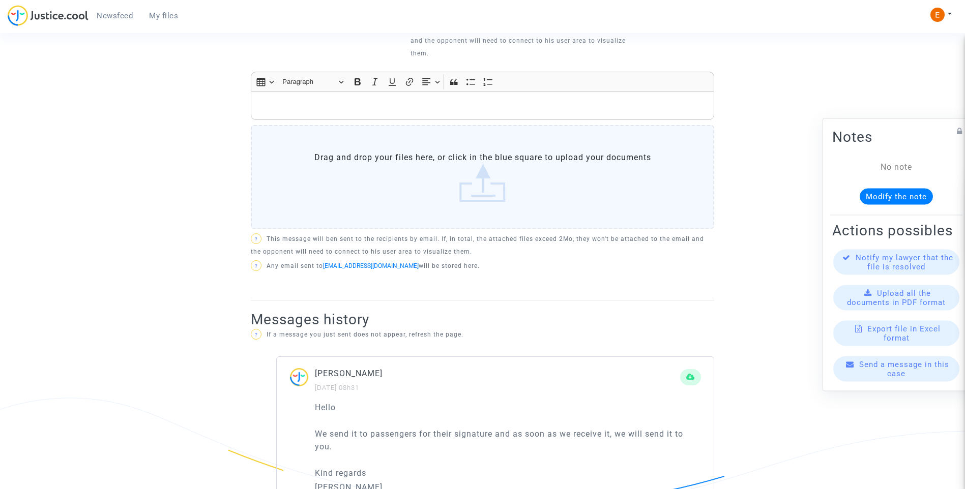
scroll to position [407, 0]
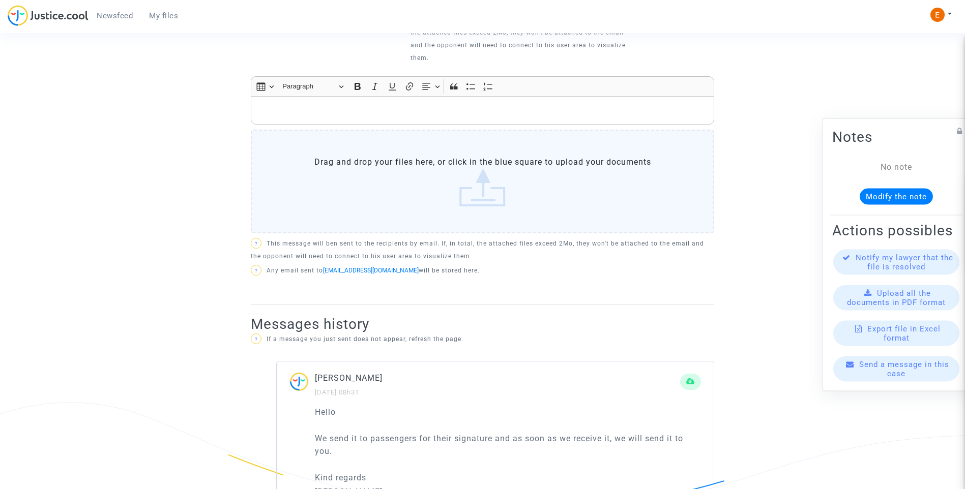
click at [470, 207] on label "Drag and drop your files here, or click in the blue square to upload your docum…" at bounding box center [482, 182] width 463 height 104
click at [0, 0] on input "Drag and drop your files here, or click in the blue square to upload your docum…" at bounding box center [0, 0] width 0 height 0
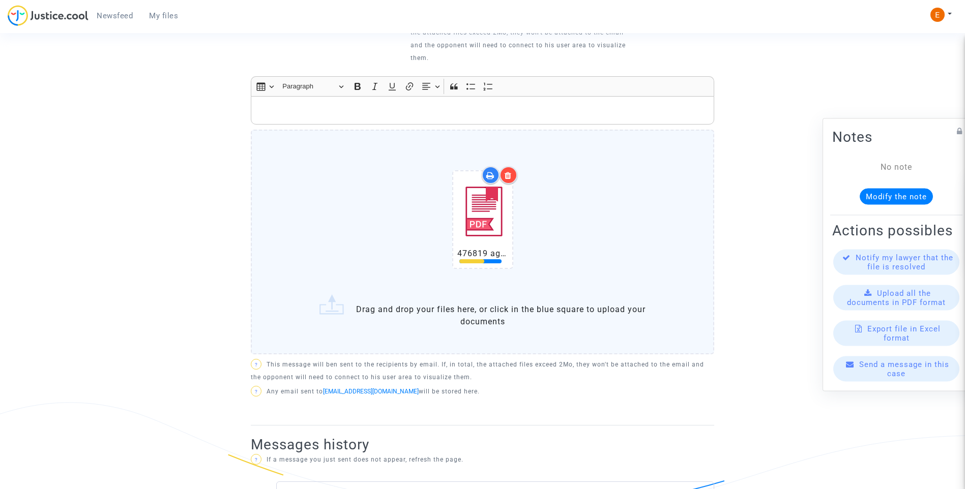
click at [392, 109] on p "Rich Text Editor, main" at bounding box center [482, 110] width 453 height 13
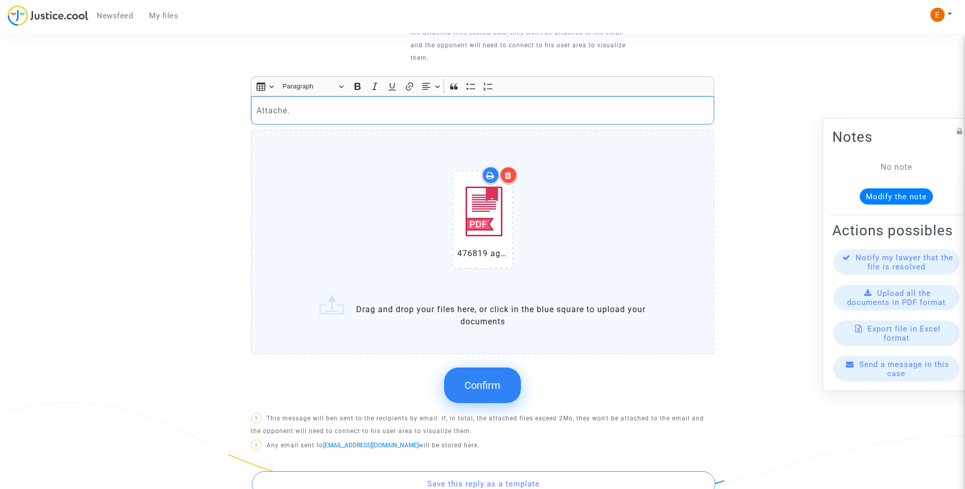
click at [482, 380] on span "Confirm" at bounding box center [482, 385] width 36 height 12
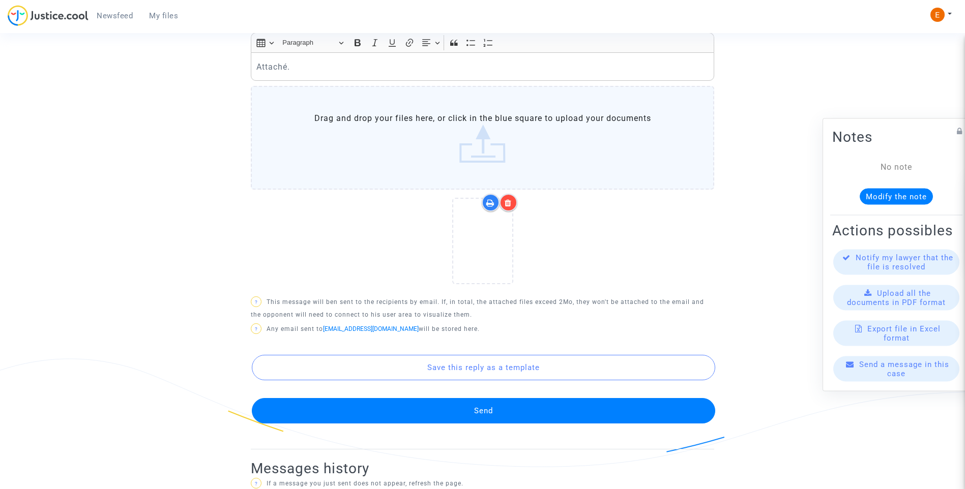
scroll to position [508, 0]
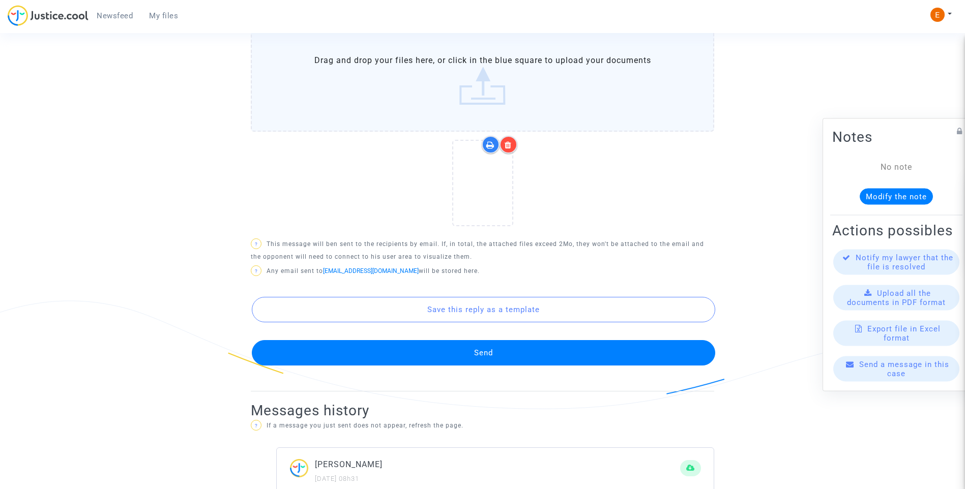
click at [498, 358] on button "Send" at bounding box center [483, 352] width 463 height 25
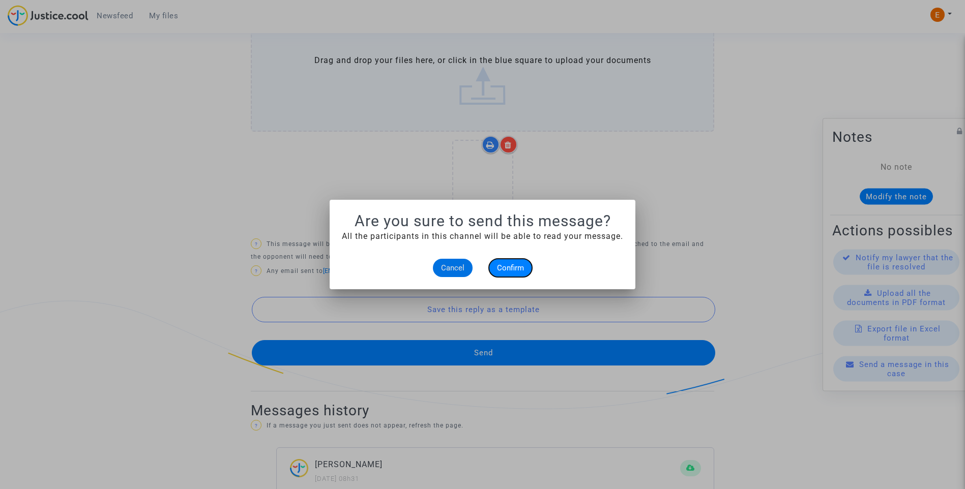
click at [509, 269] on span "Confirm" at bounding box center [510, 267] width 27 height 9
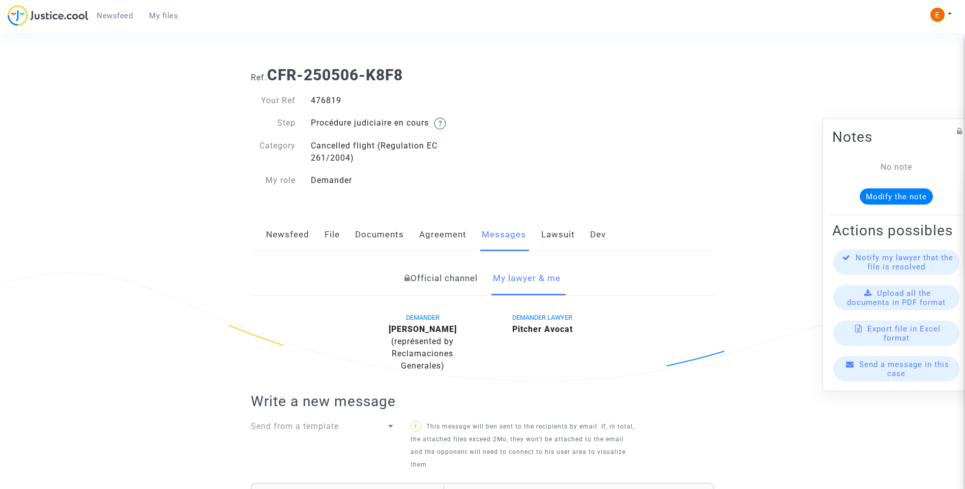
scroll to position [508, 0]
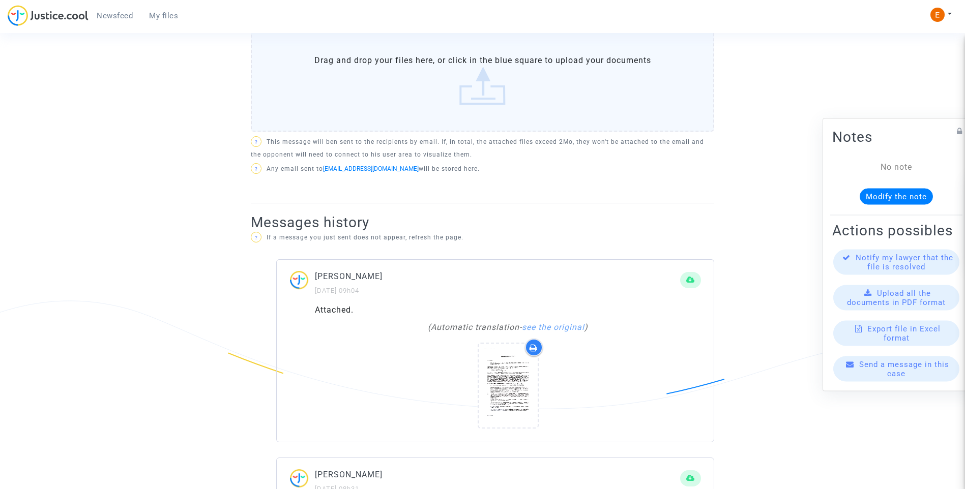
drag, startPoint x: 163, startPoint y: 17, endPoint x: 157, endPoint y: 18, distance: 6.2
click at [163, 17] on span "My files" at bounding box center [163, 15] width 29 height 9
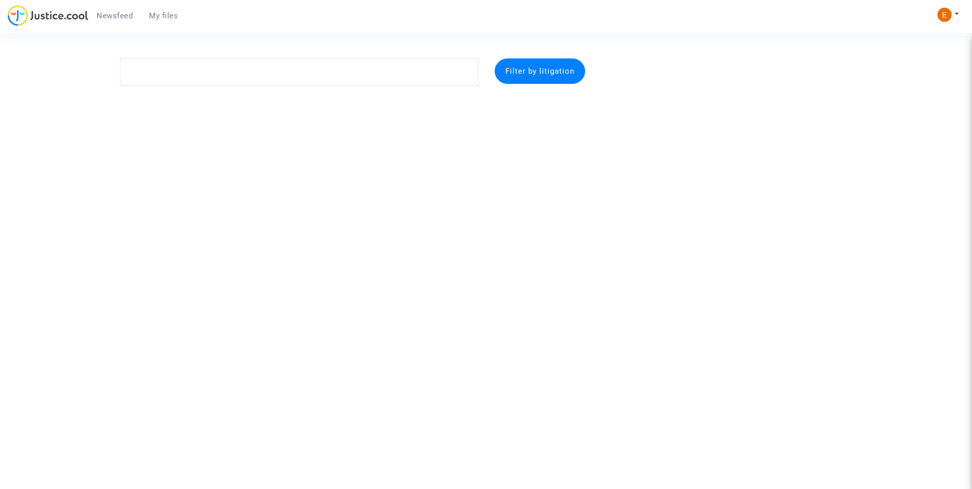
click at [121, 16] on span "Newsfeed" at bounding box center [115, 15] width 36 height 9
